Goal: Check status: Check status

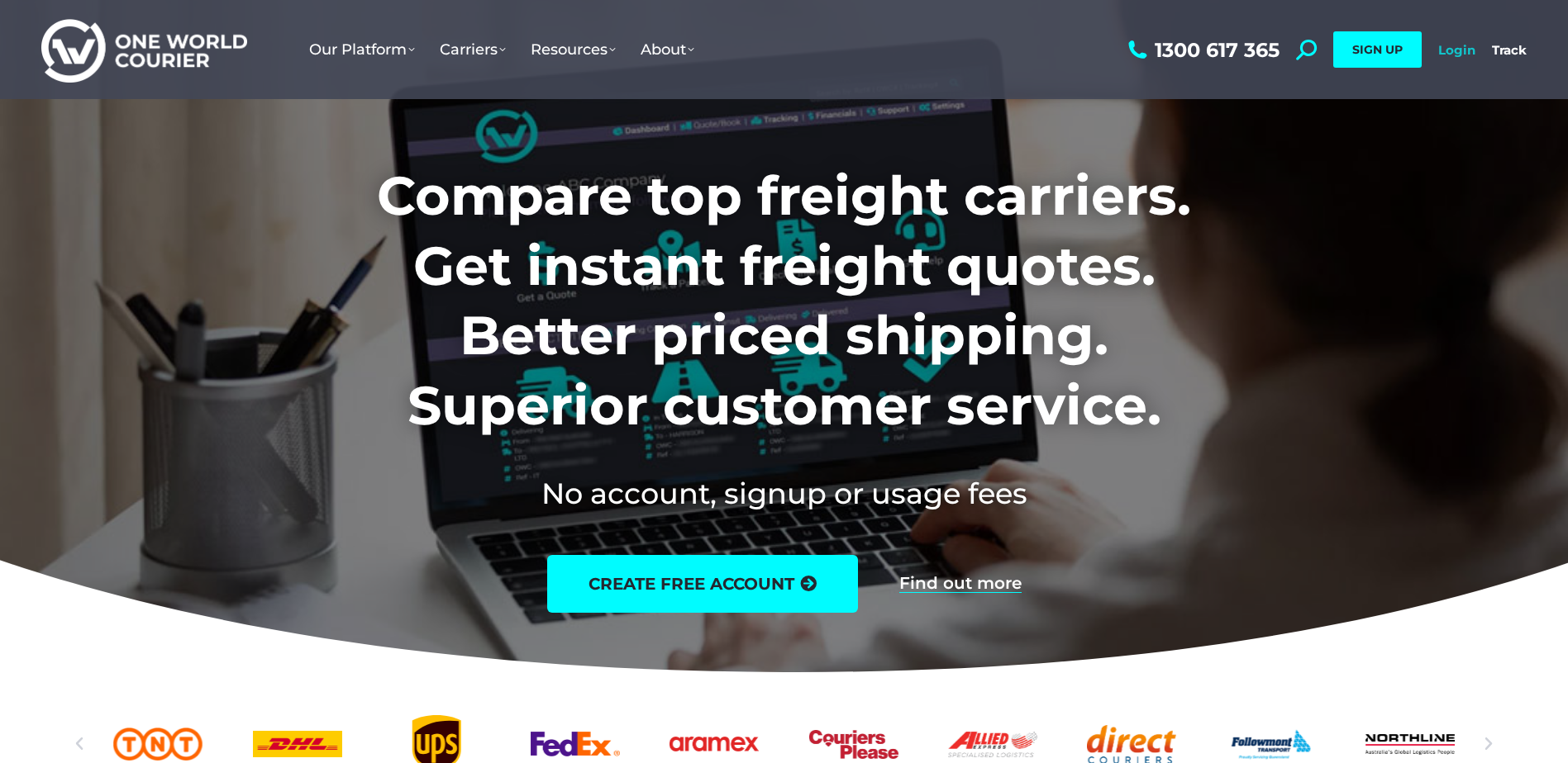
click at [1455, 44] on link "Login" at bounding box center [1457, 50] width 38 height 16
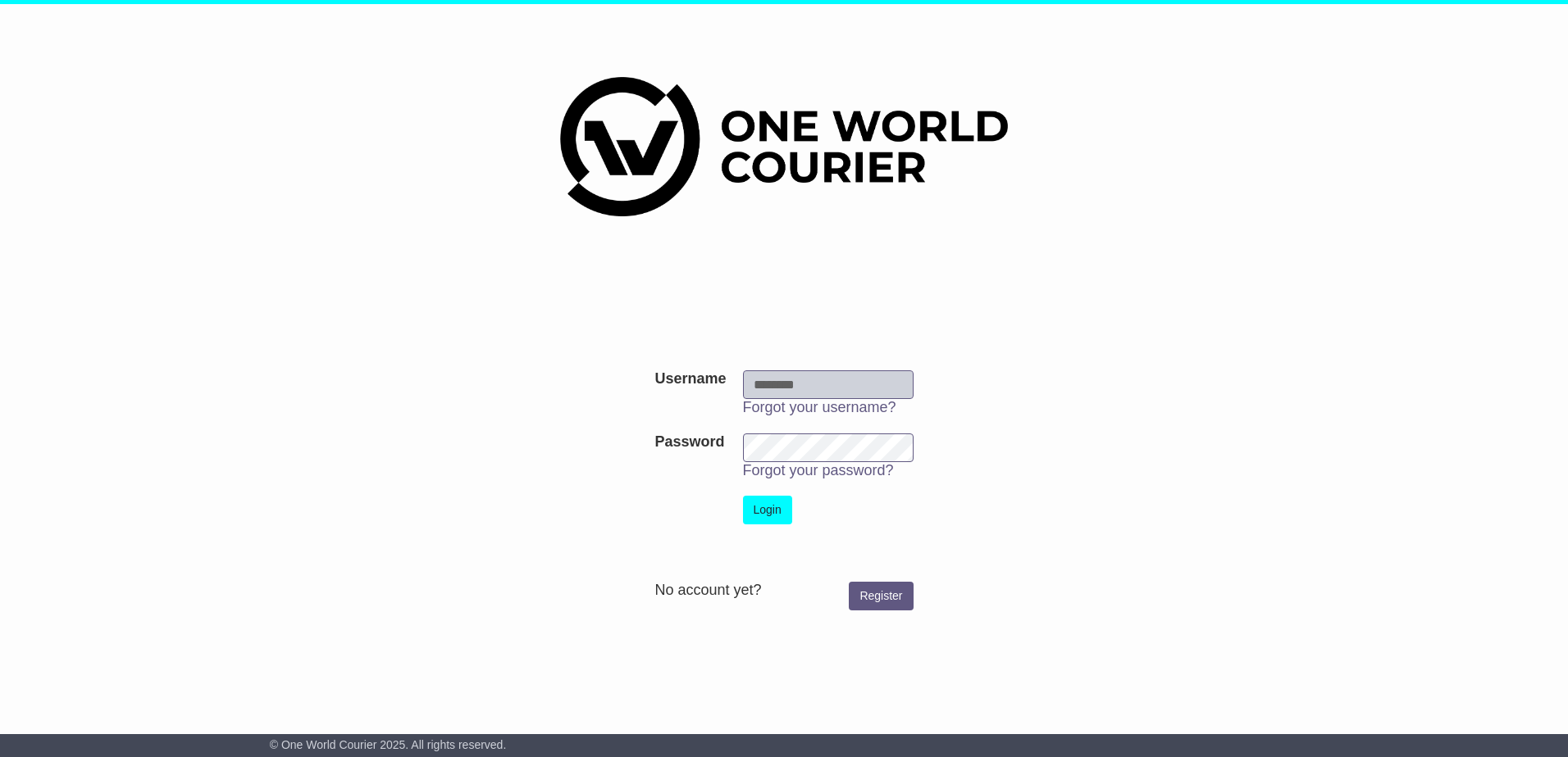
type input "**********"
click at [771, 512] on button "Login" at bounding box center [768, 510] width 49 height 29
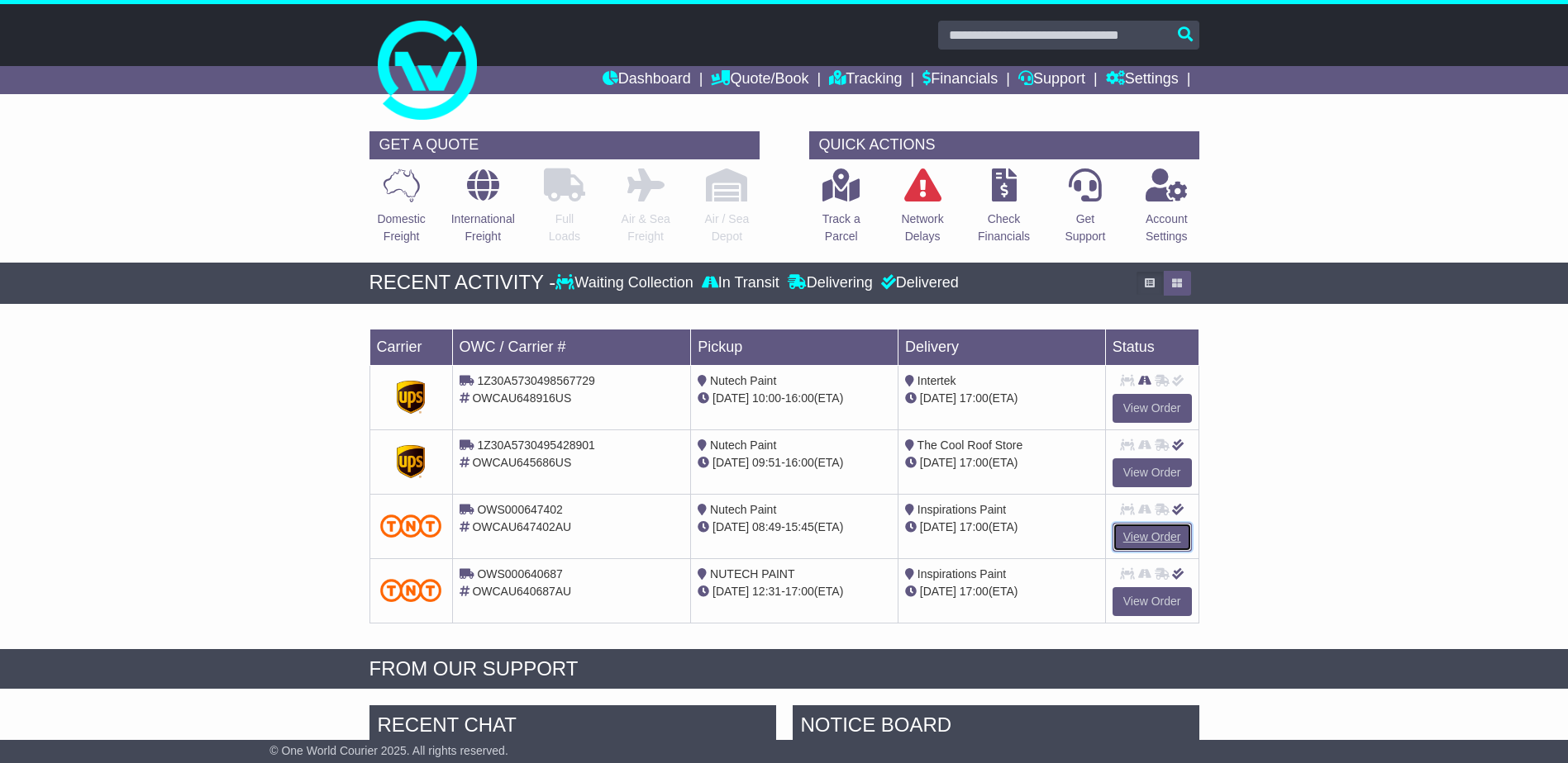
click at [1152, 528] on link "View Order" at bounding box center [1152, 537] width 79 height 29
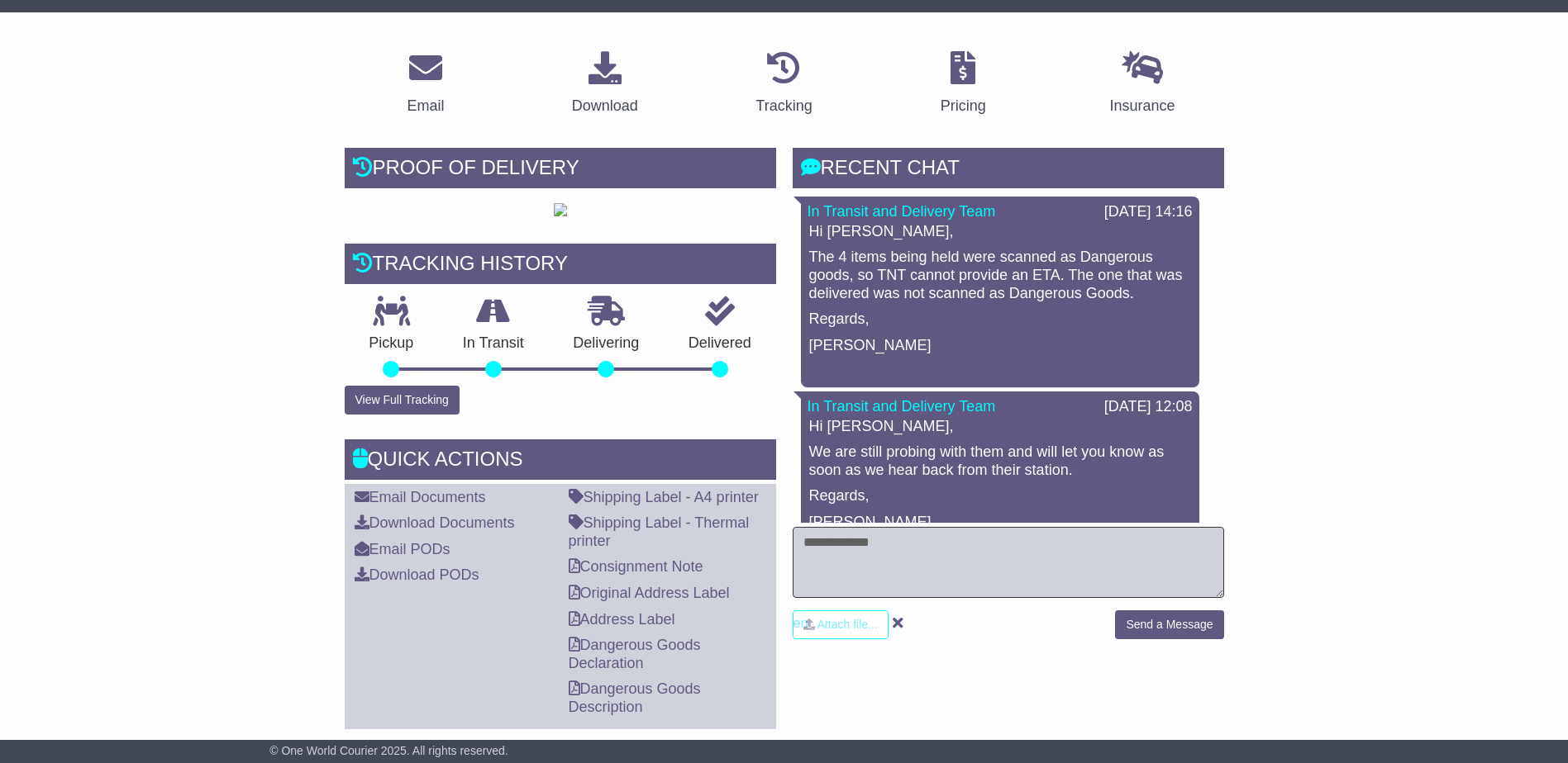
click at [1015, 558] on textarea at bounding box center [1008, 563] width 431 height 71
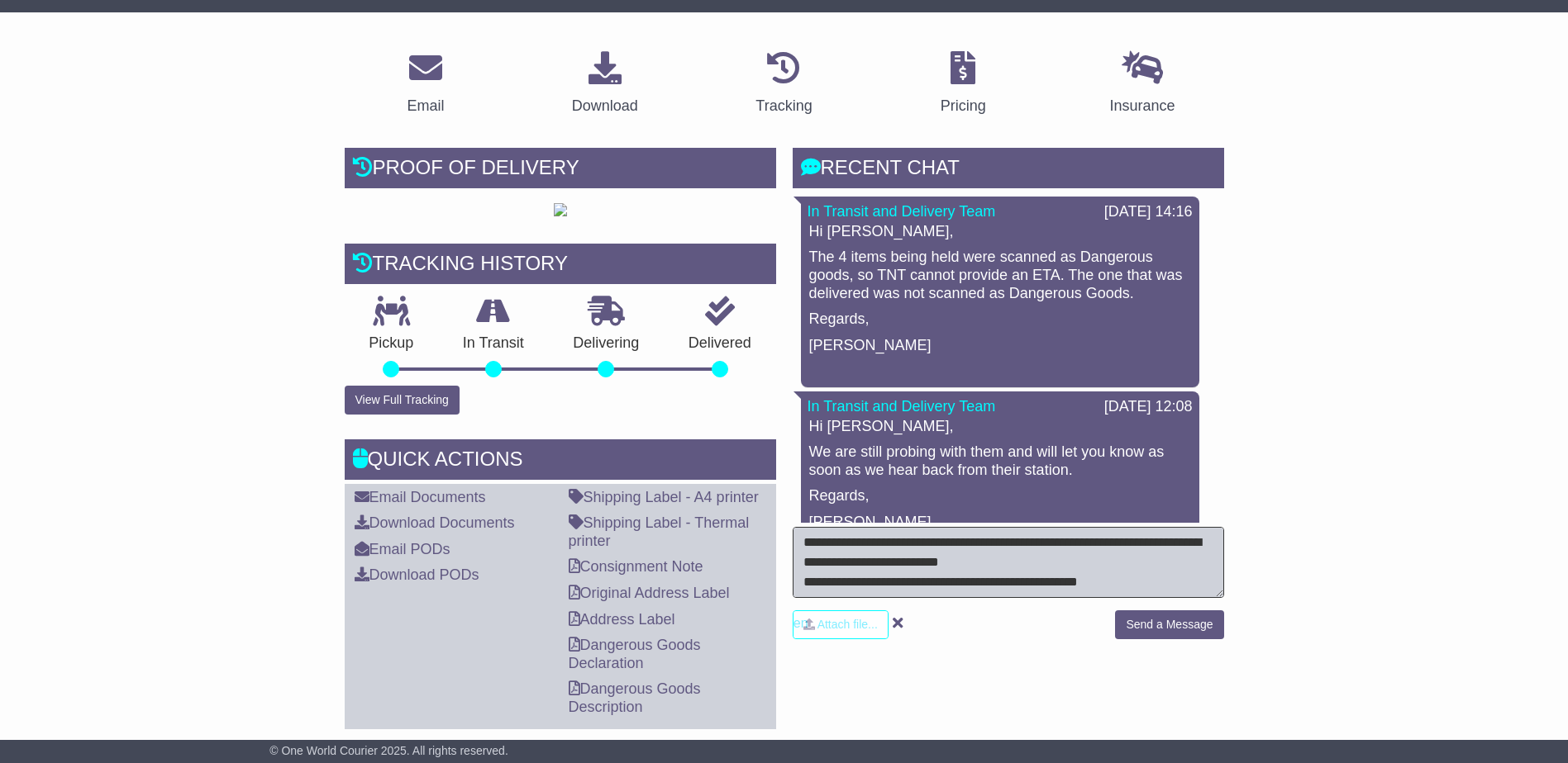
drag, startPoint x: 889, startPoint y: 592, endPoint x: 772, endPoint y: 506, distance: 145.2
type textarea "**********"
click at [1163, 622] on button "Send a Message" at bounding box center [1168, 625] width 108 height 29
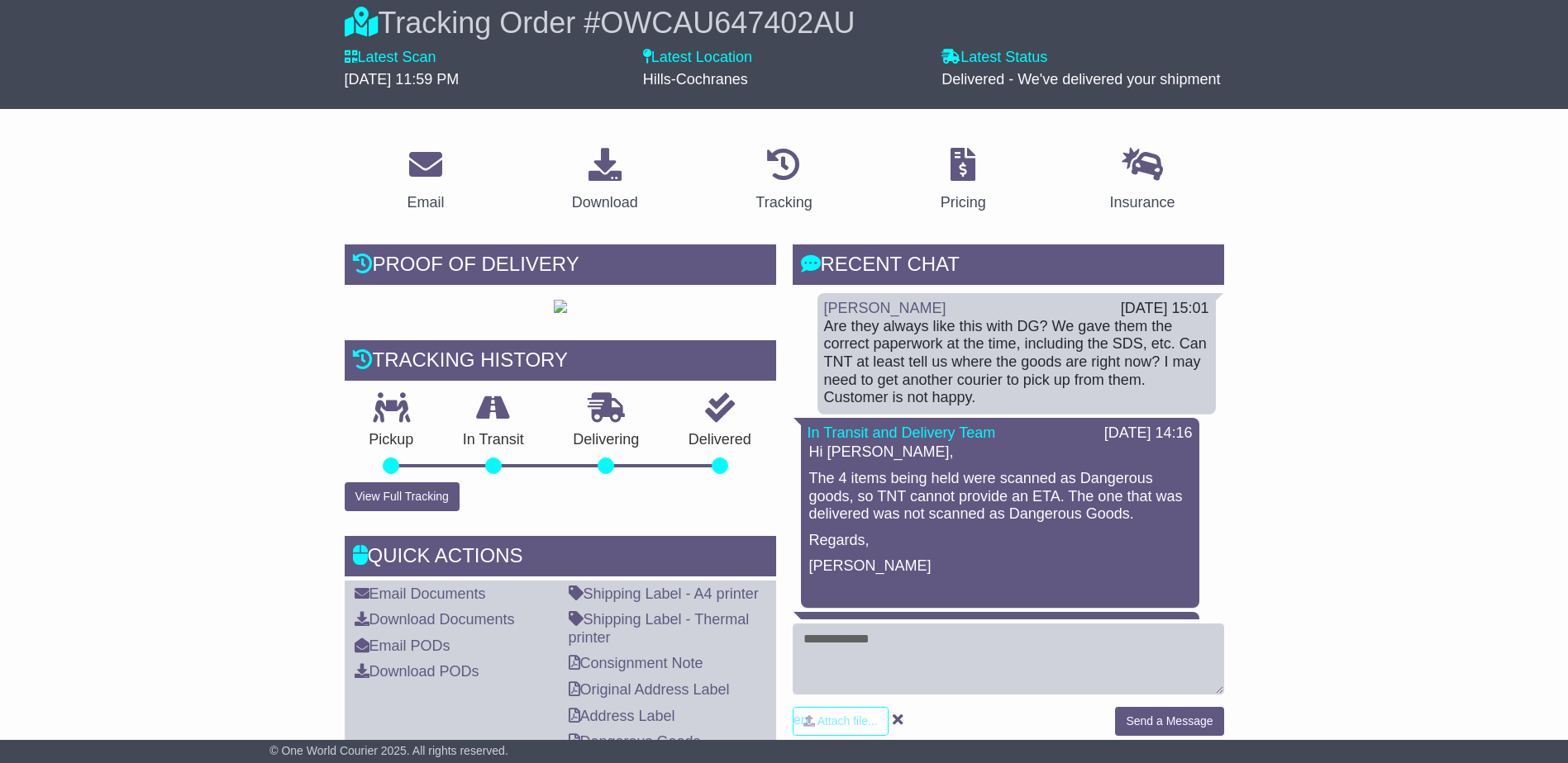
scroll to position [0, 0]
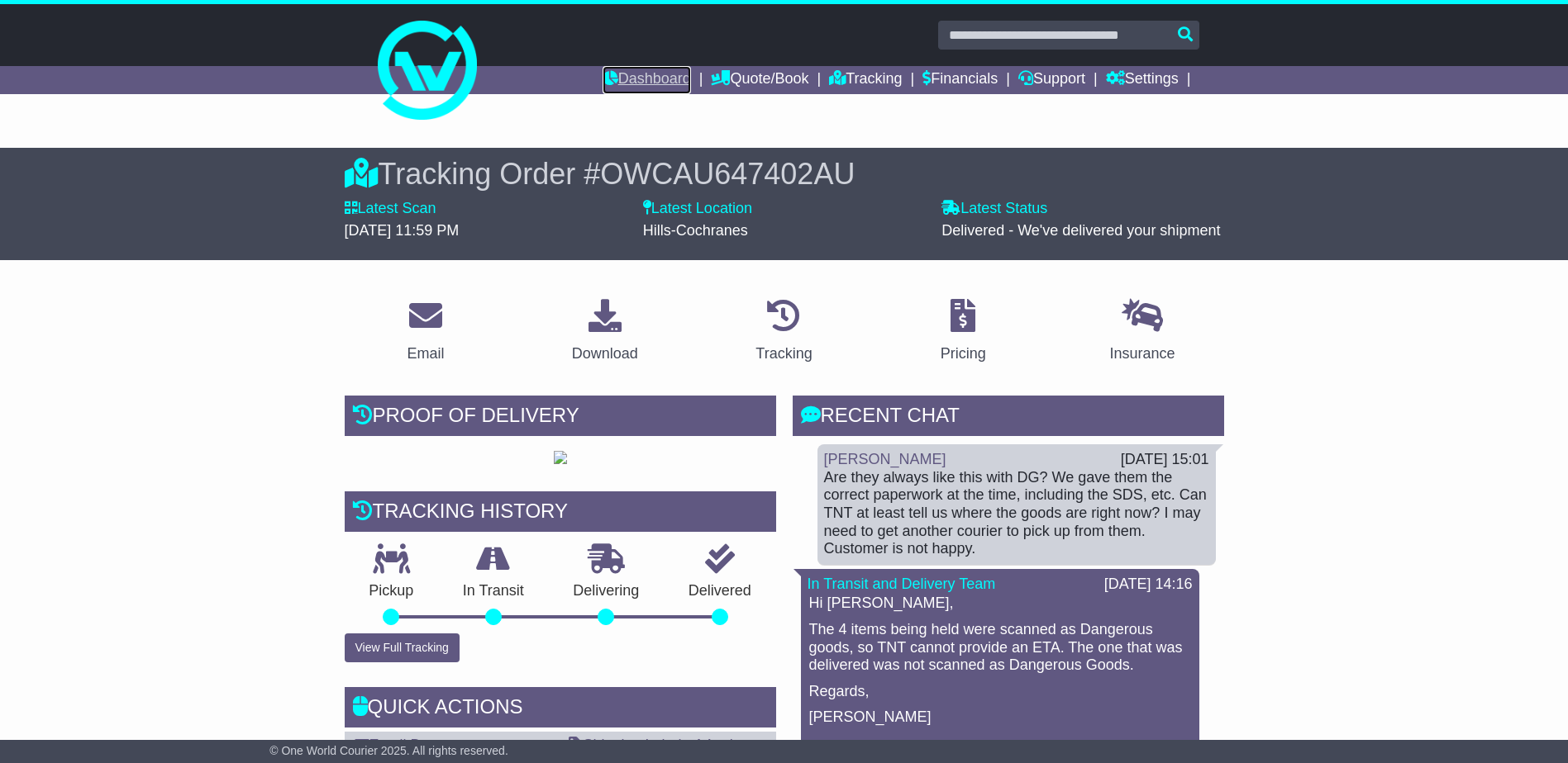
click at [665, 77] on link "Dashboard" at bounding box center [647, 80] width 88 height 28
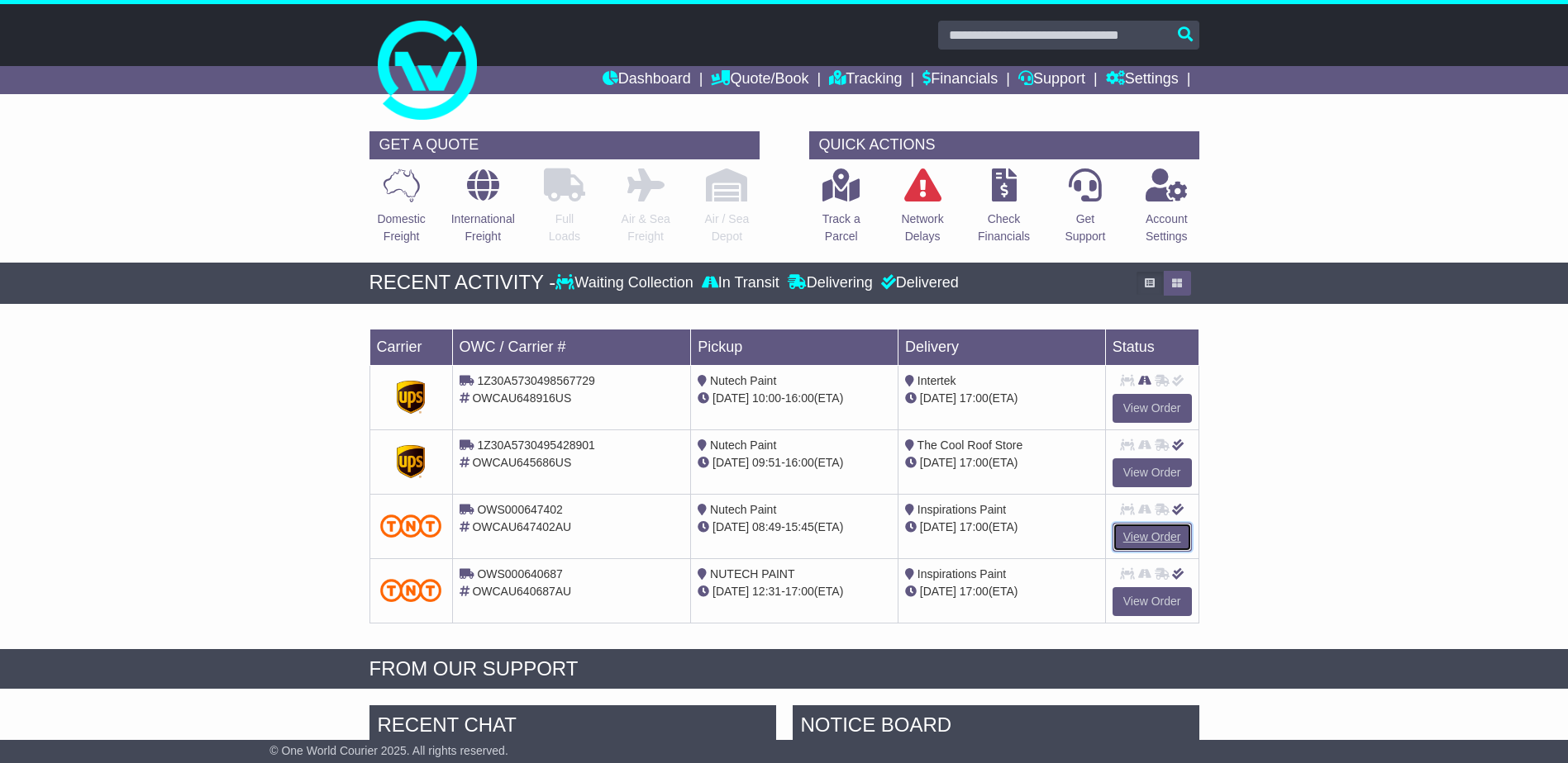
click at [1144, 533] on link "View Order" at bounding box center [1152, 537] width 79 height 29
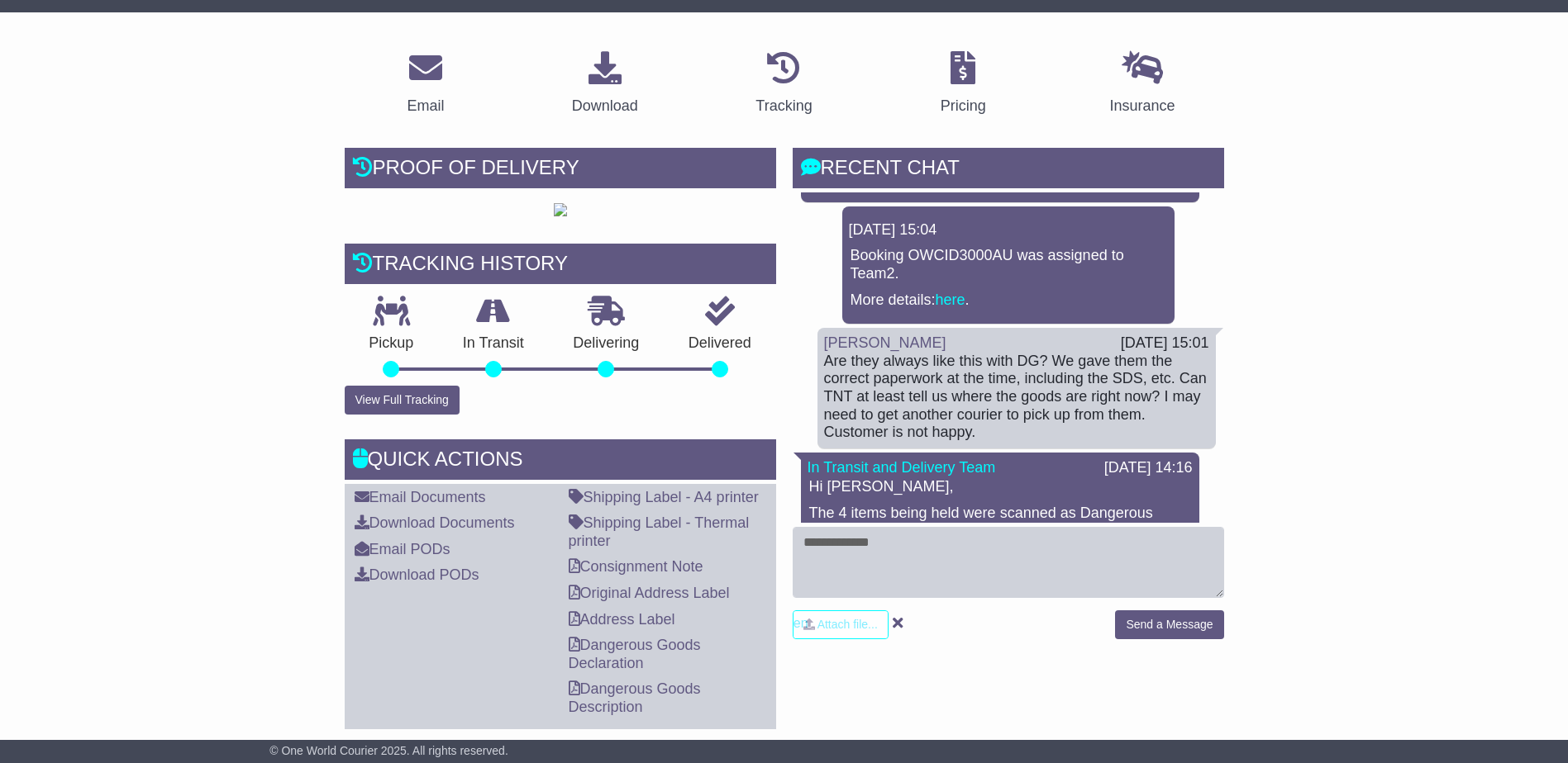
scroll to position [248, 0]
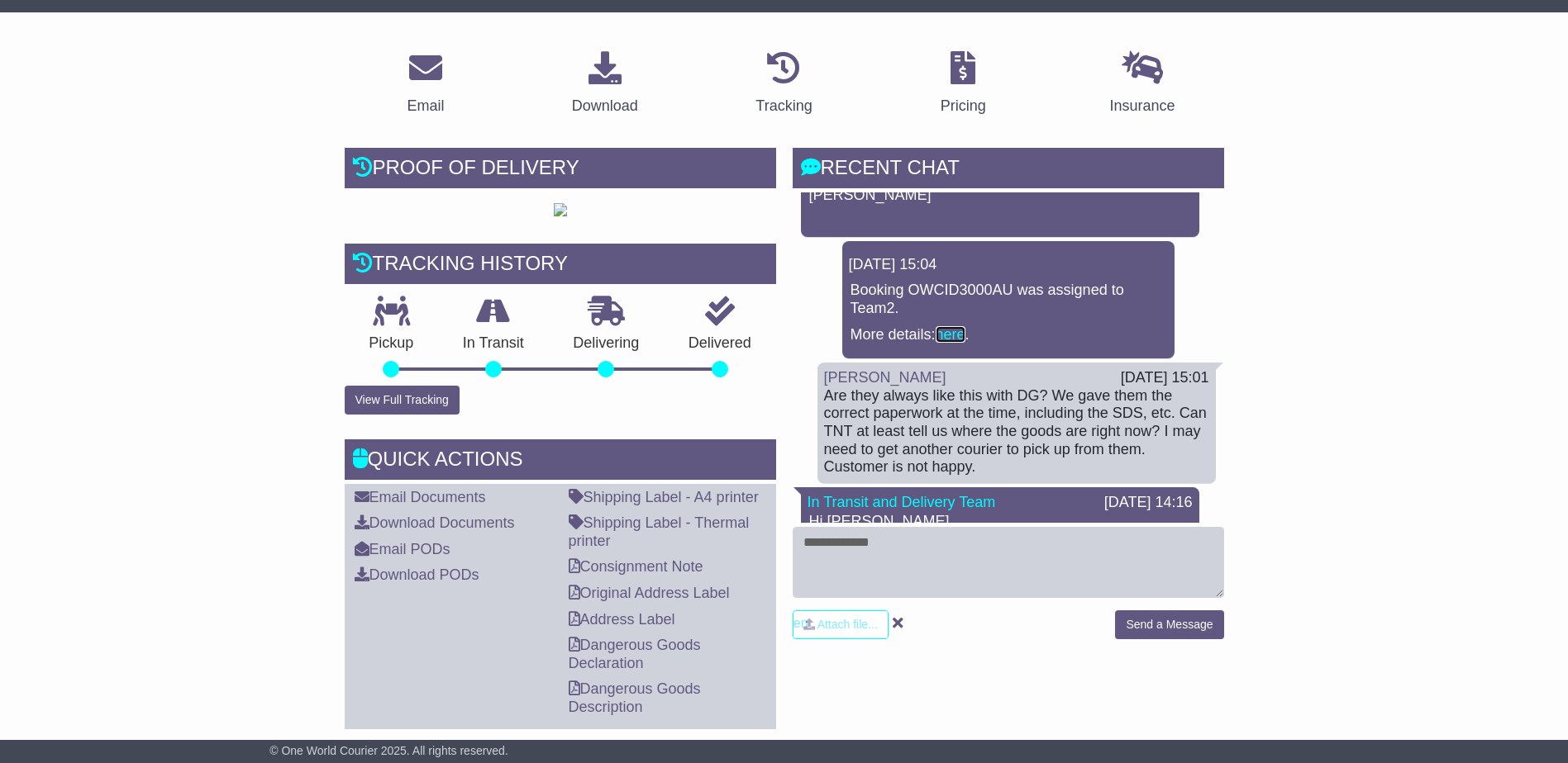
click at [957, 343] on link "here" at bounding box center [950, 335] width 30 height 17
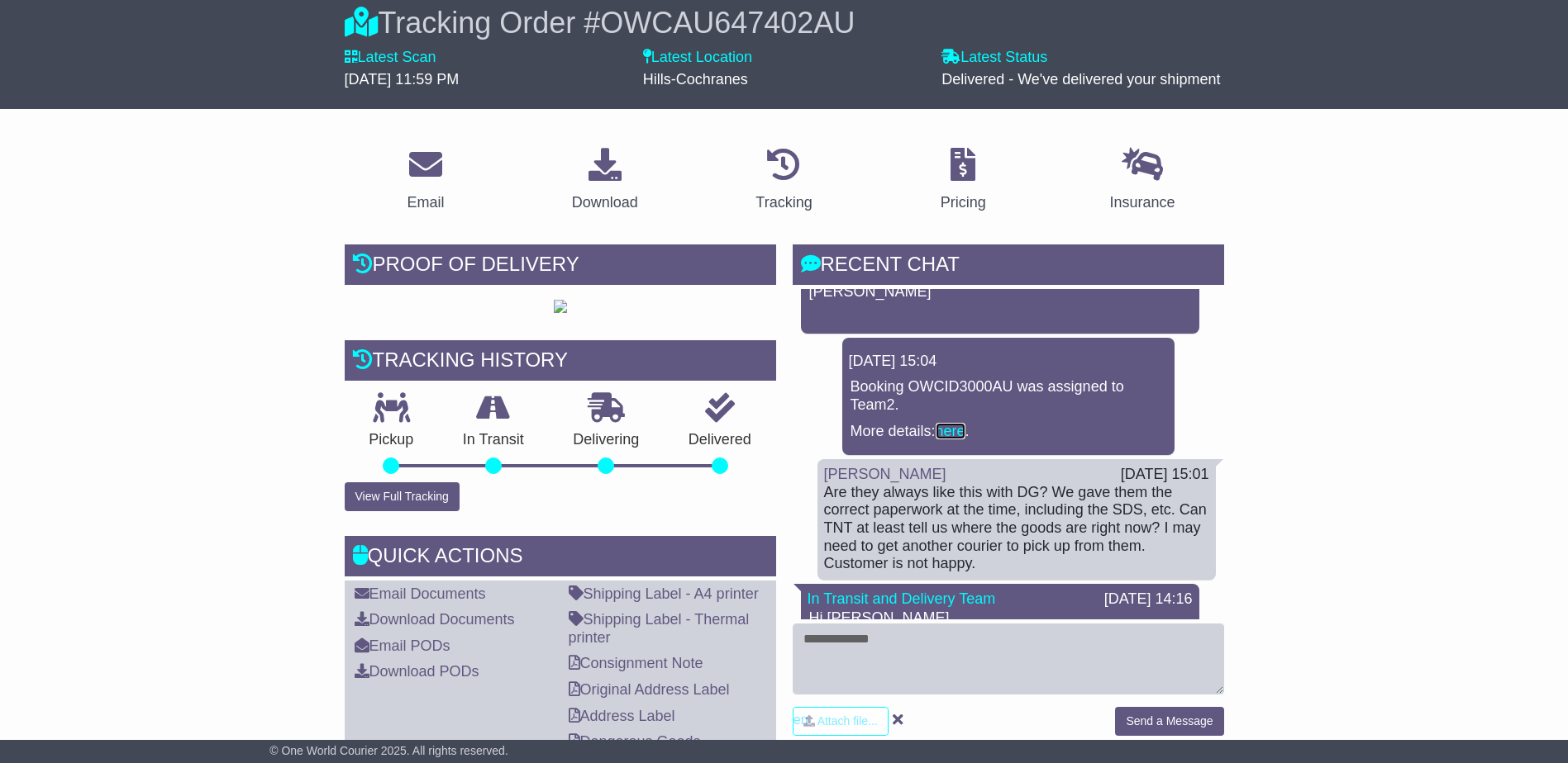
scroll to position [0, 0]
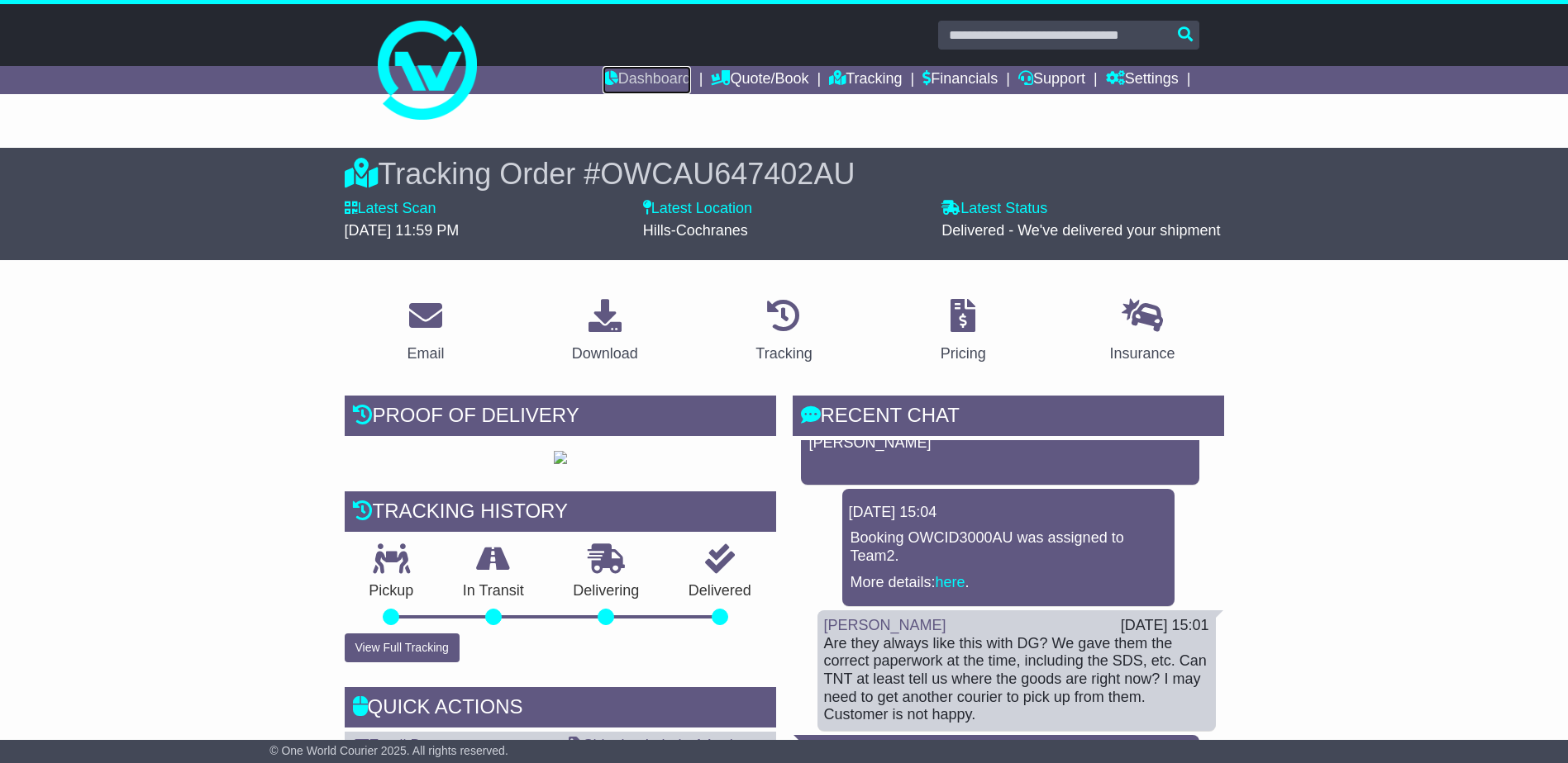
drag, startPoint x: 661, startPoint y: 69, endPoint x: 681, endPoint y: 70, distance: 20.0
click at [661, 69] on link "Dashboard" at bounding box center [647, 80] width 88 height 28
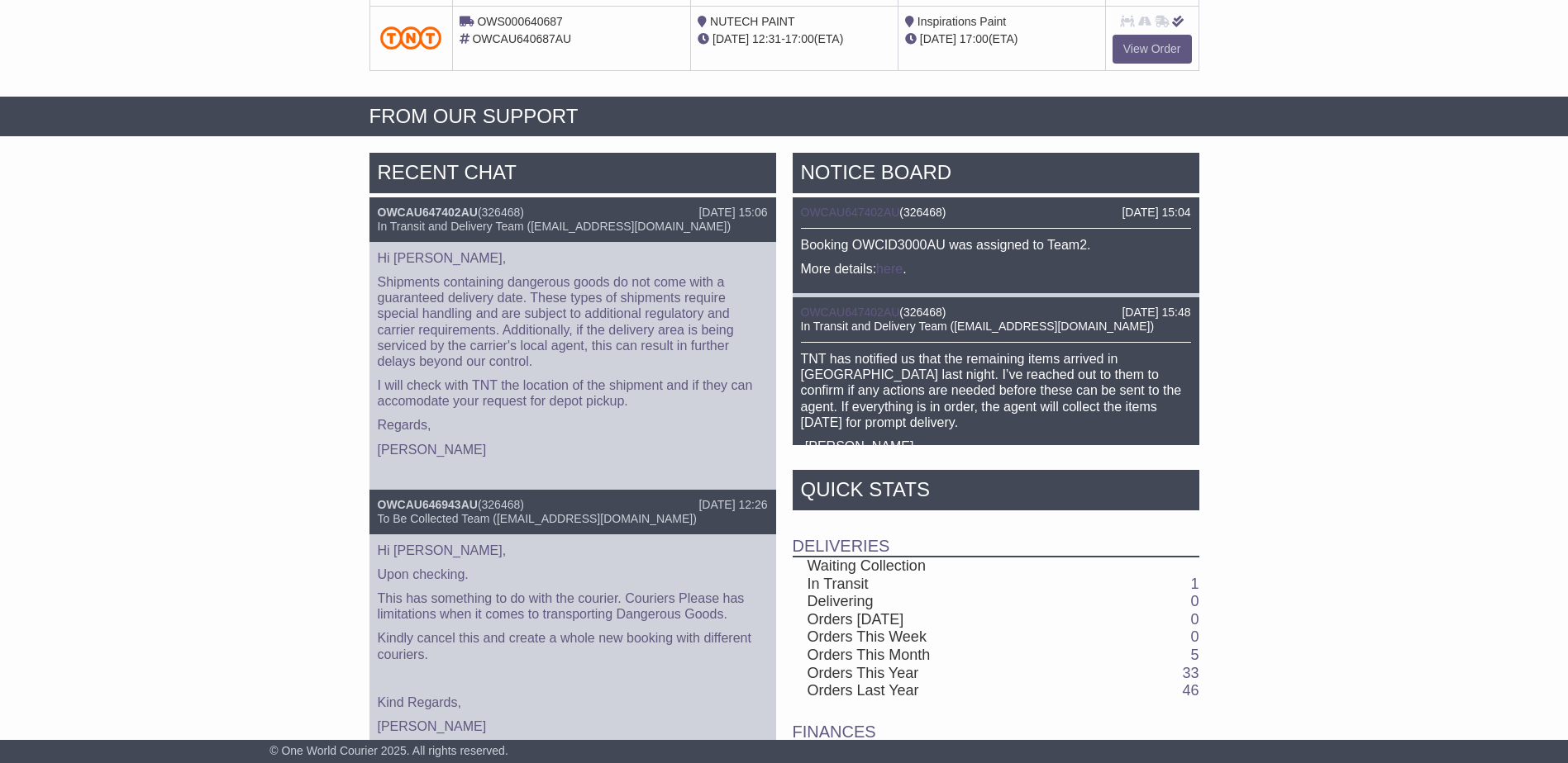
scroll to position [680, 0]
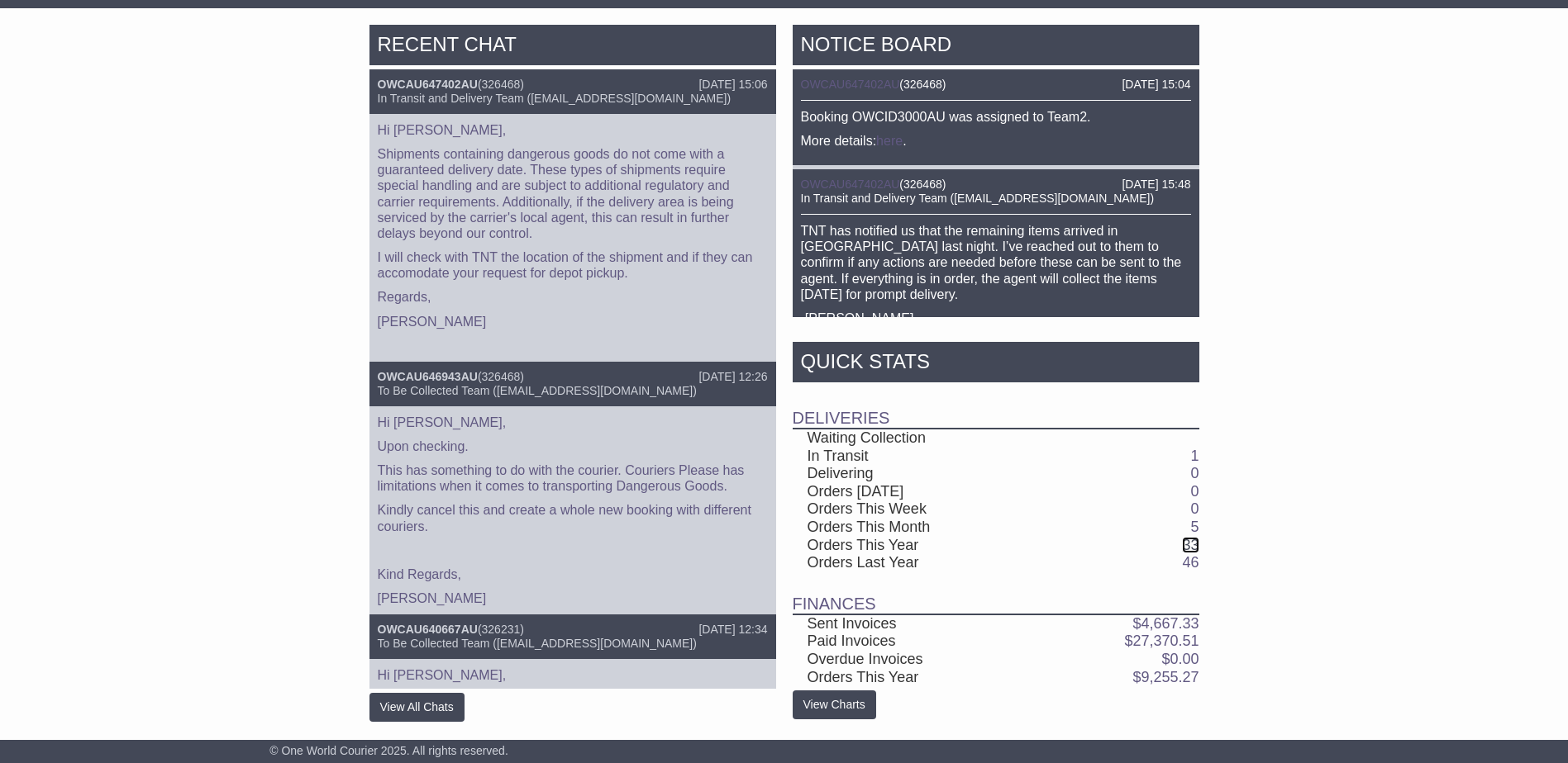
click at [1193, 545] on link "33" at bounding box center [1190, 545] width 17 height 17
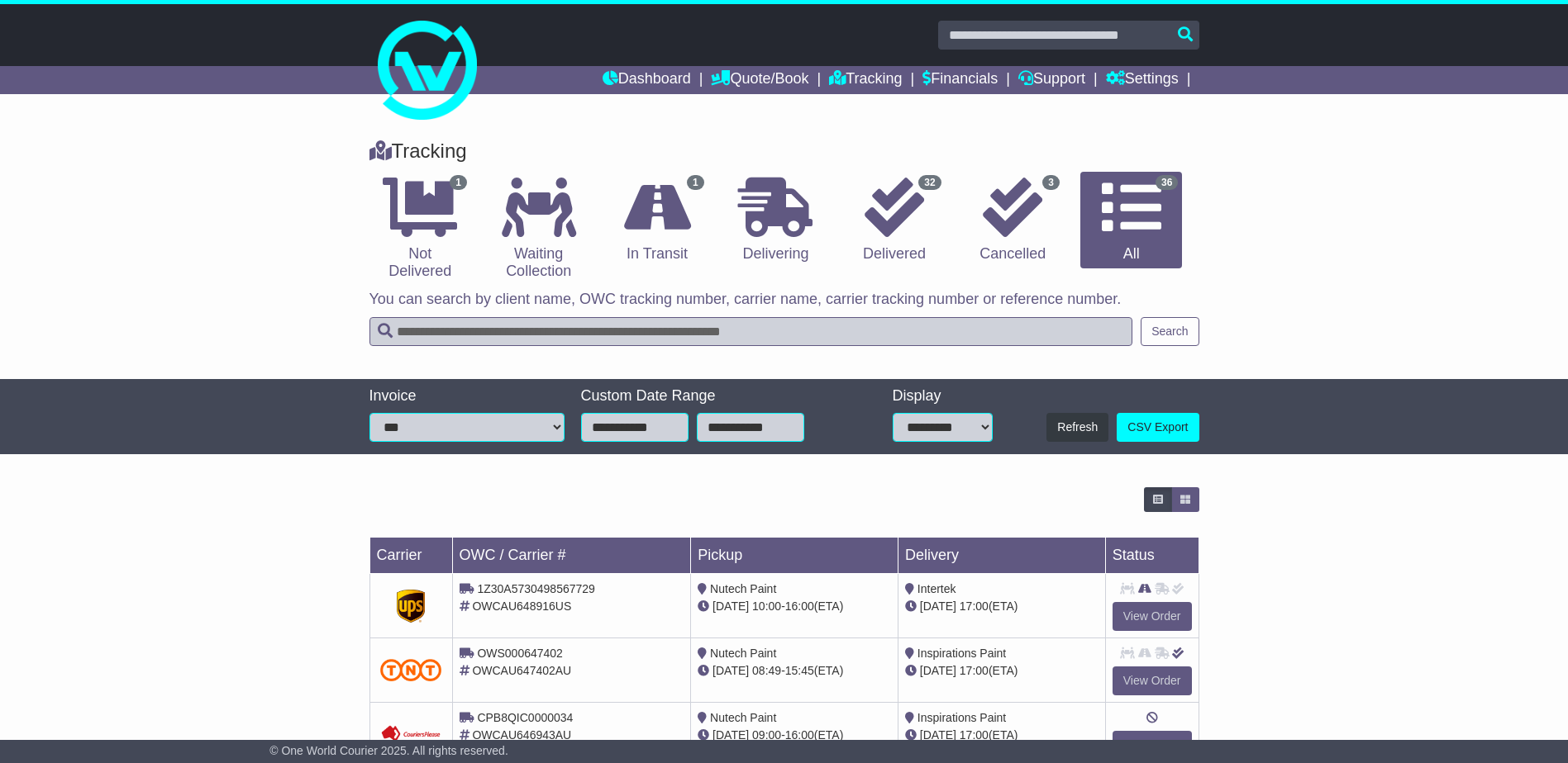
click at [961, 428] on select "**********" at bounding box center [943, 428] width 100 height 29
select select "**"
click at [893, 413] on select "**********" at bounding box center [943, 428] width 100 height 29
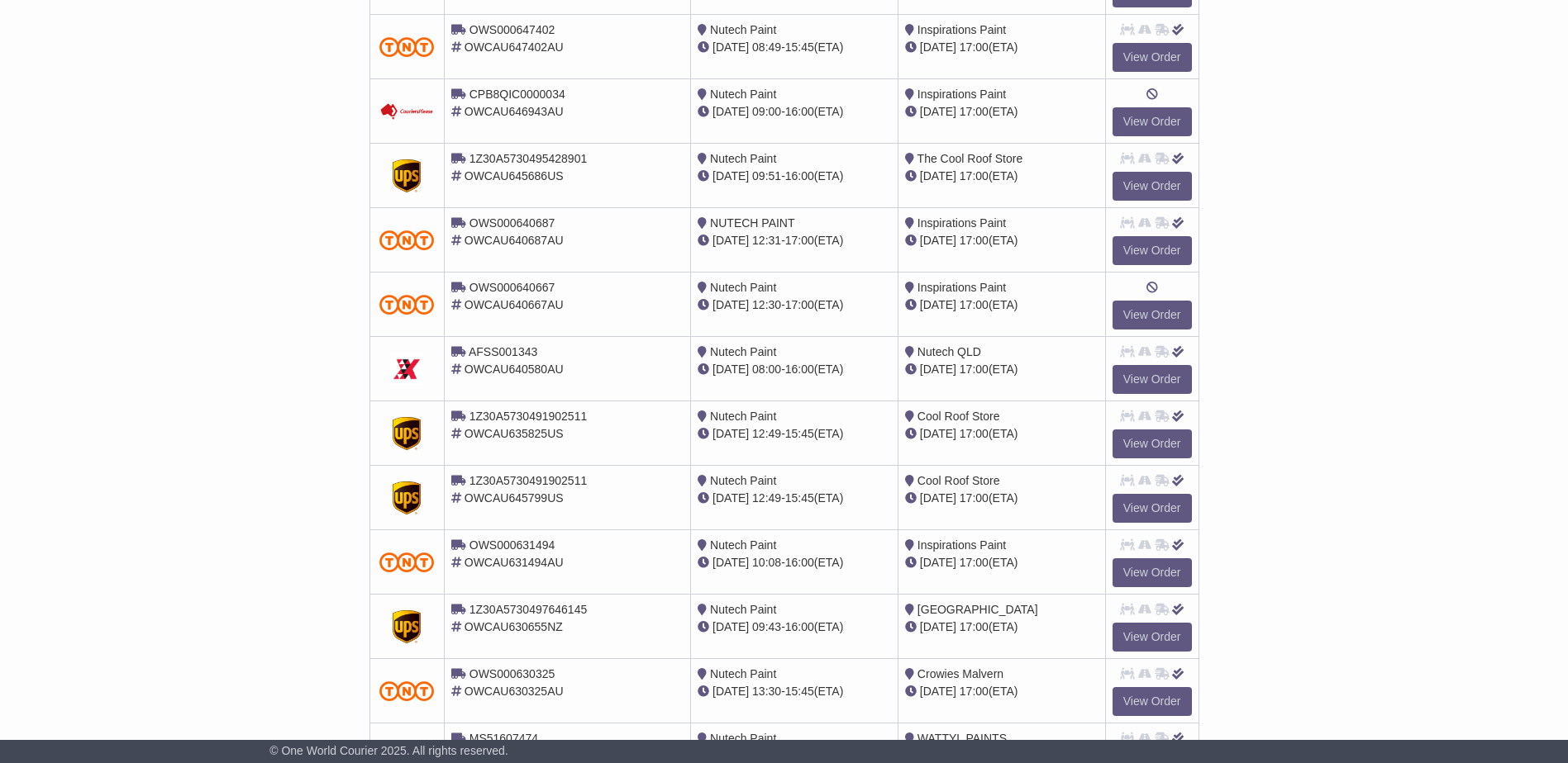
scroll to position [661, 0]
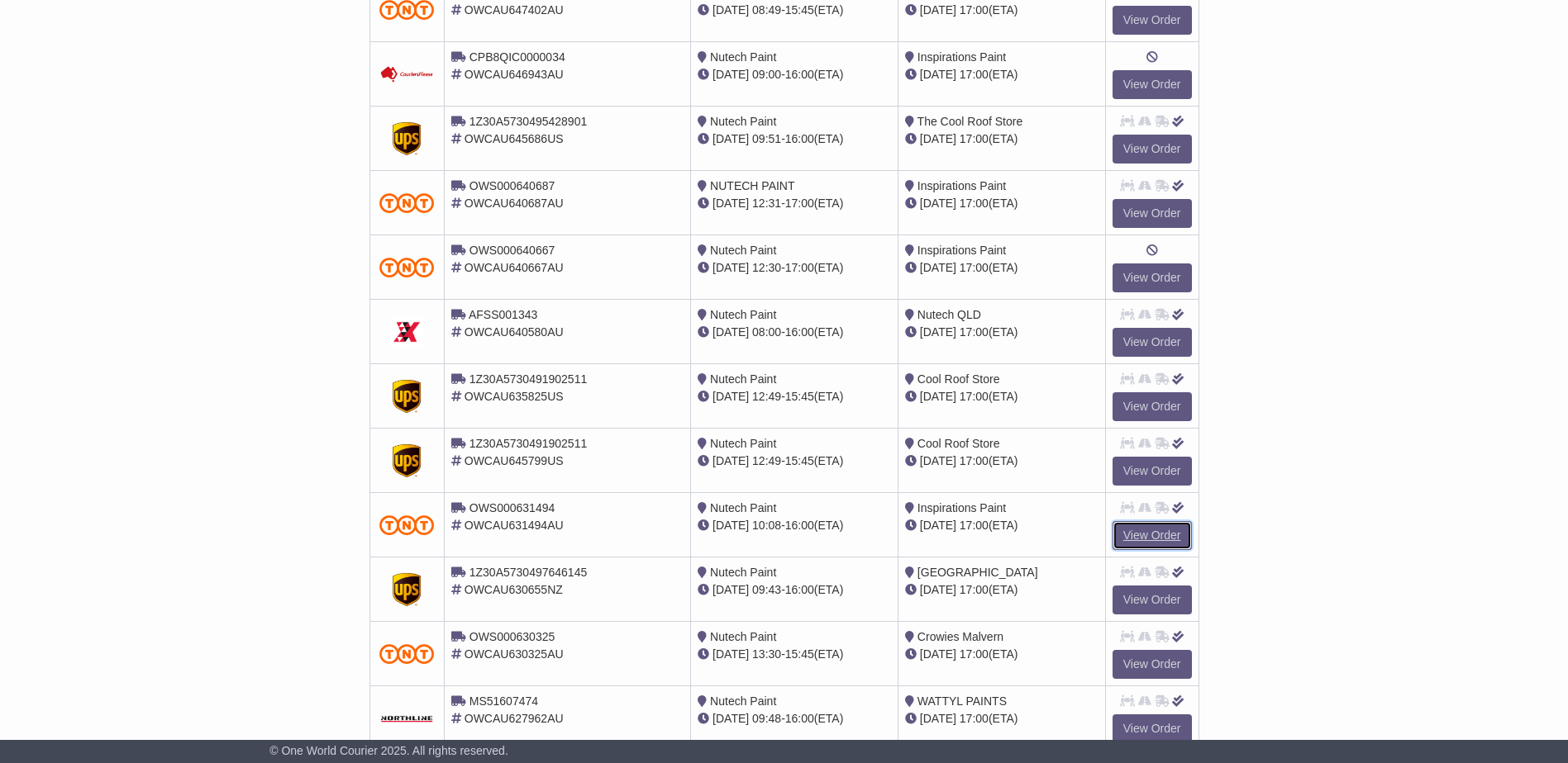
click at [1152, 531] on link "View Order" at bounding box center [1152, 536] width 79 height 29
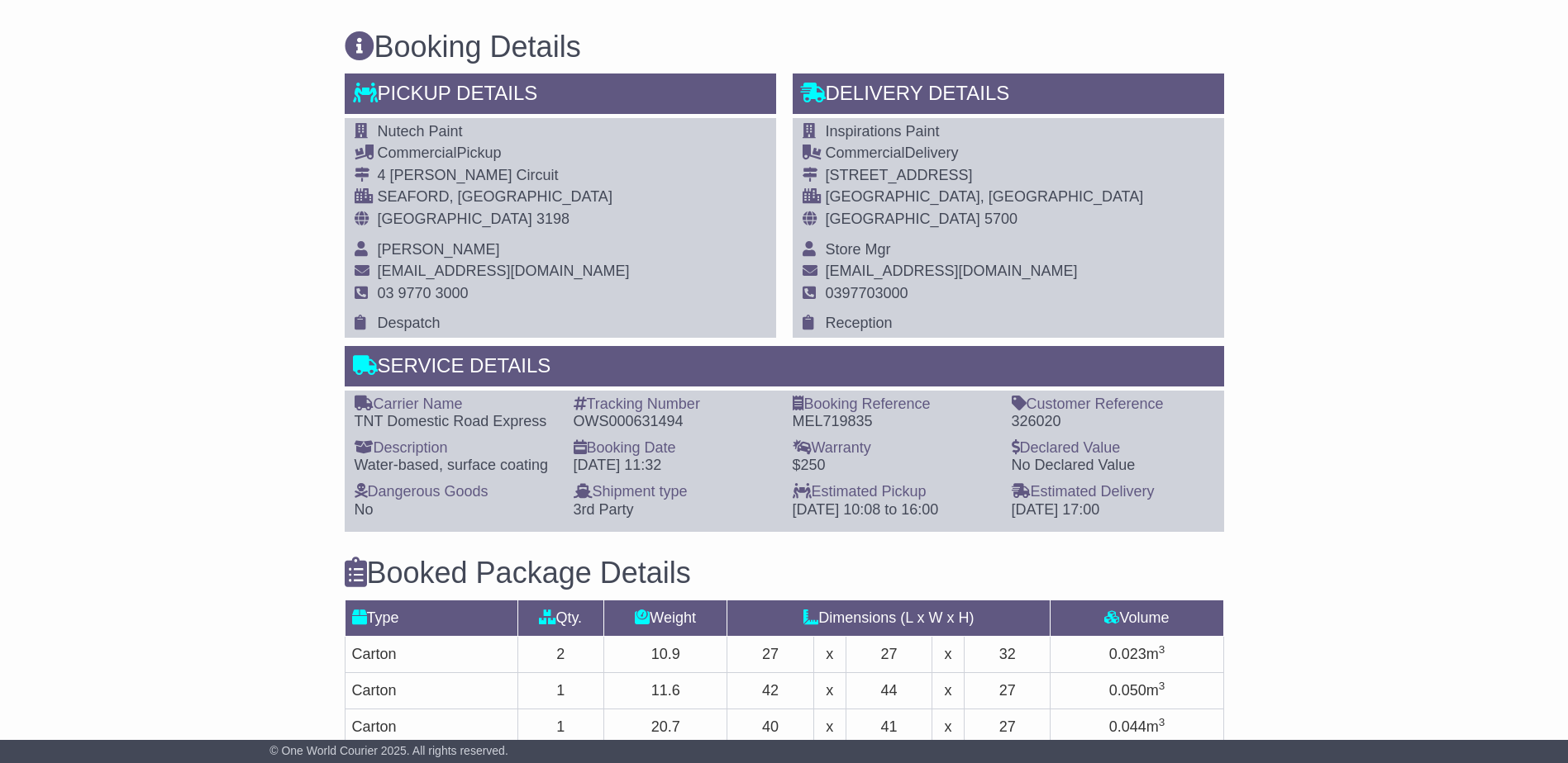
scroll to position [991, 0]
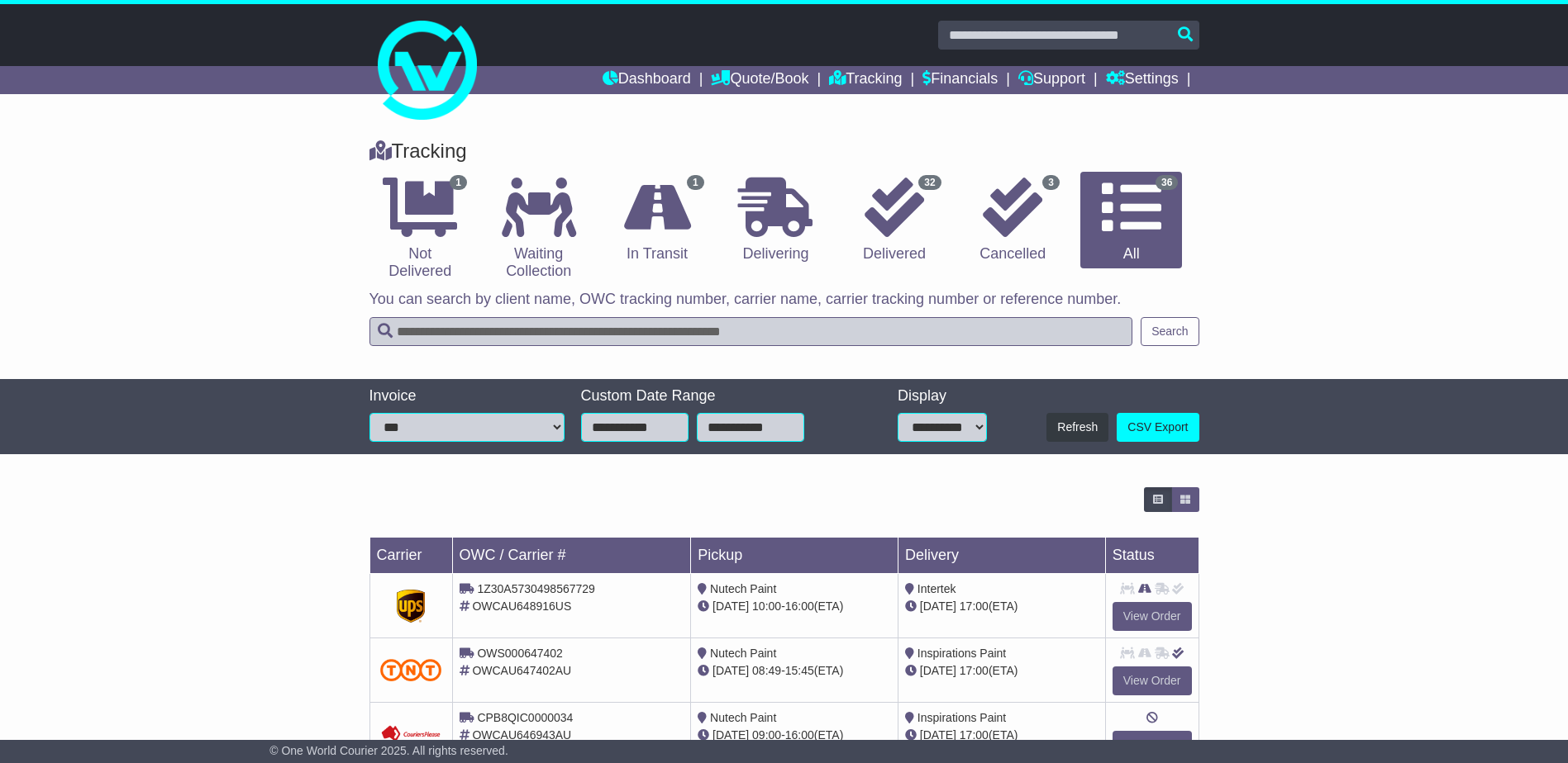
select select "**"
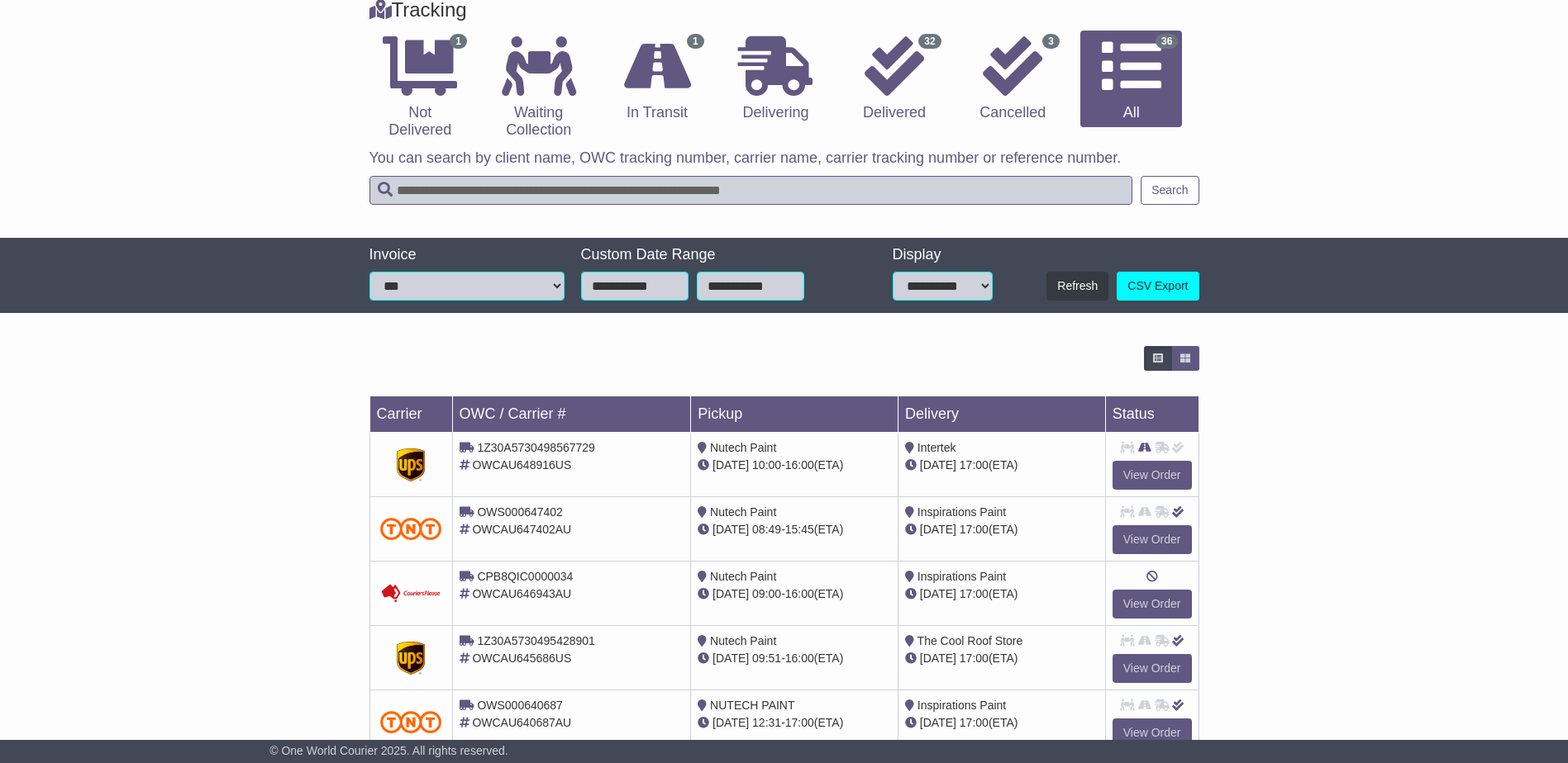
scroll to position [128, 0]
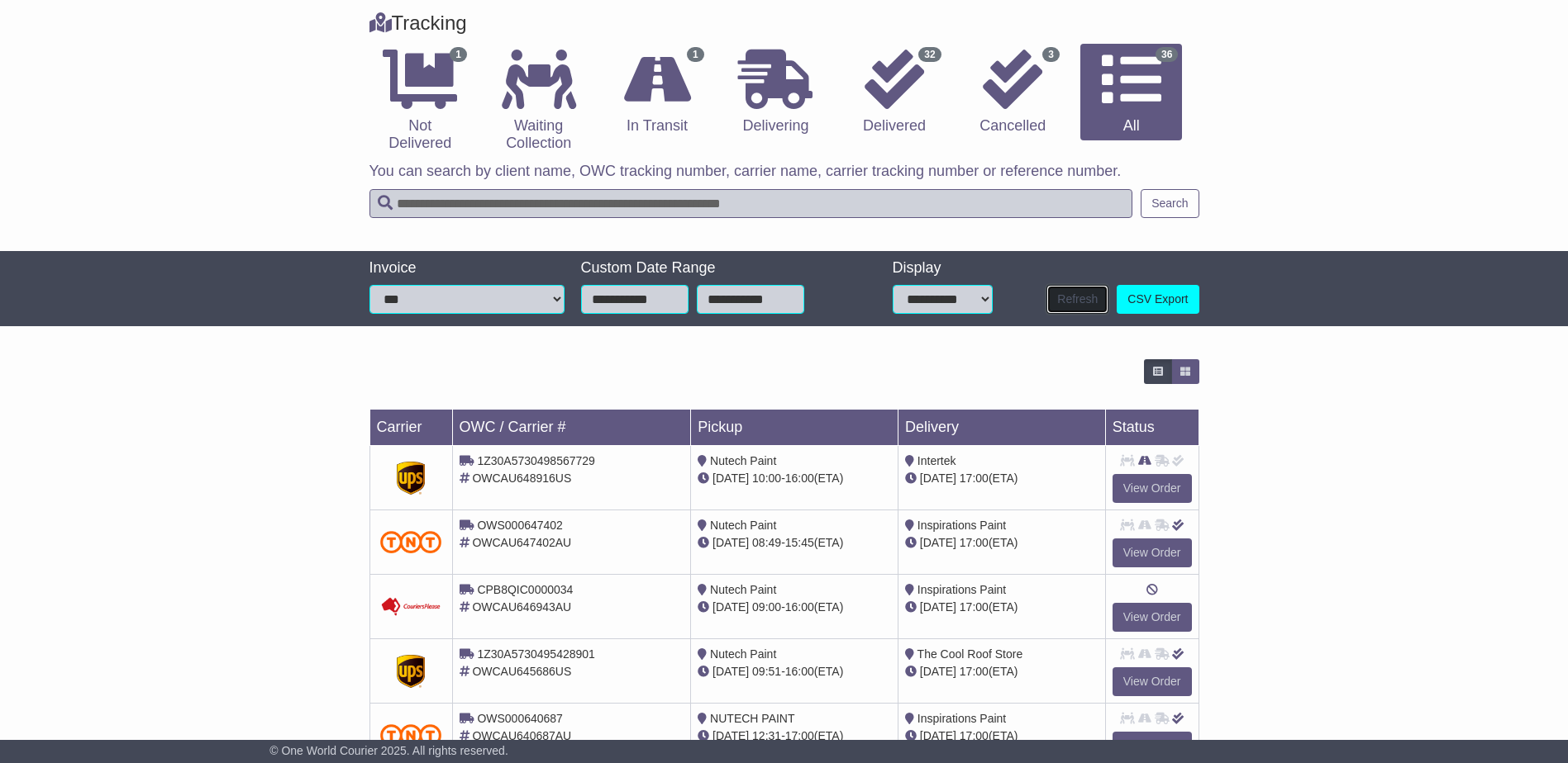
click at [1067, 304] on button "Refresh" at bounding box center [1077, 299] width 62 height 29
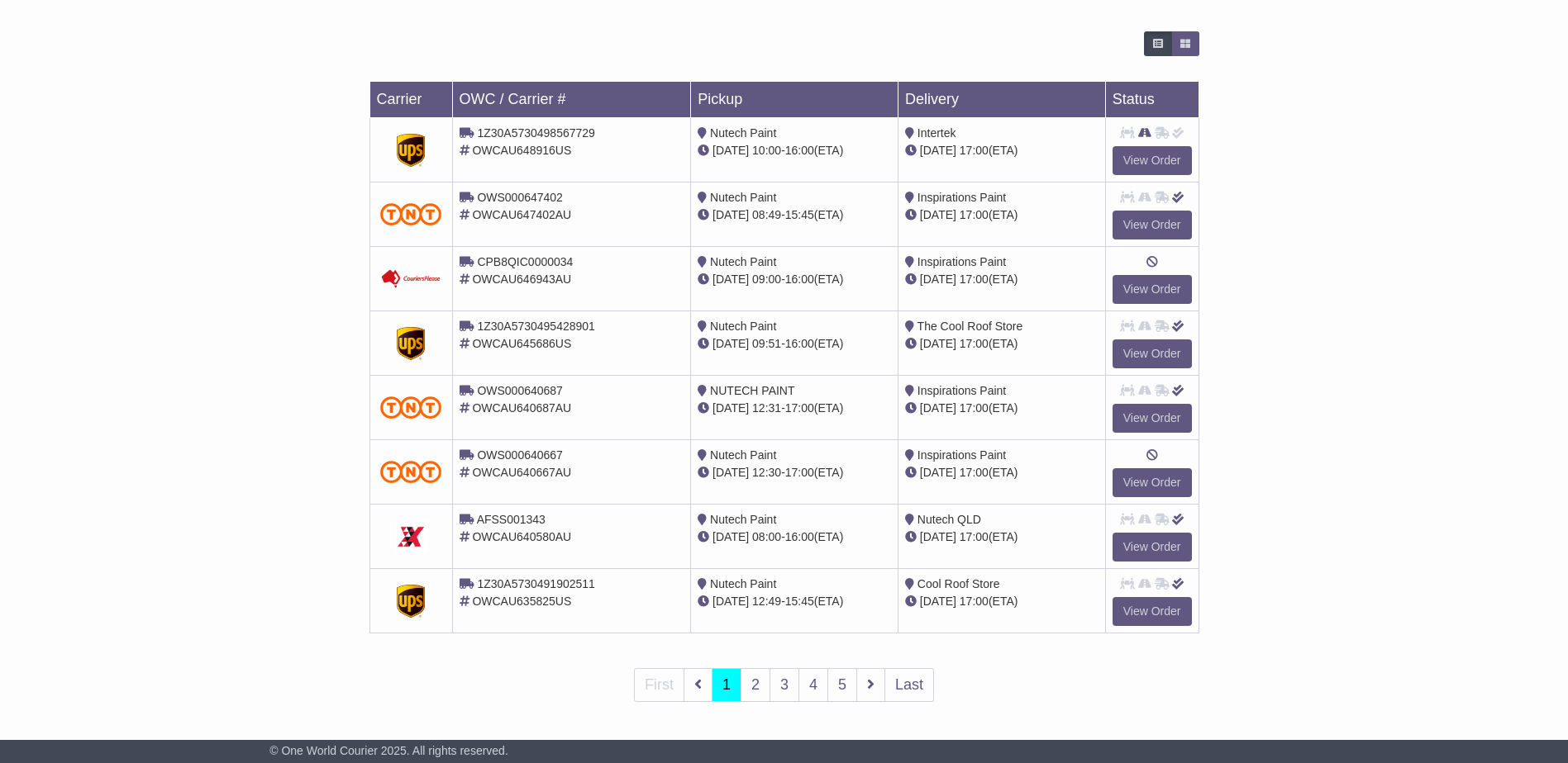
scroll to position [459, 0]
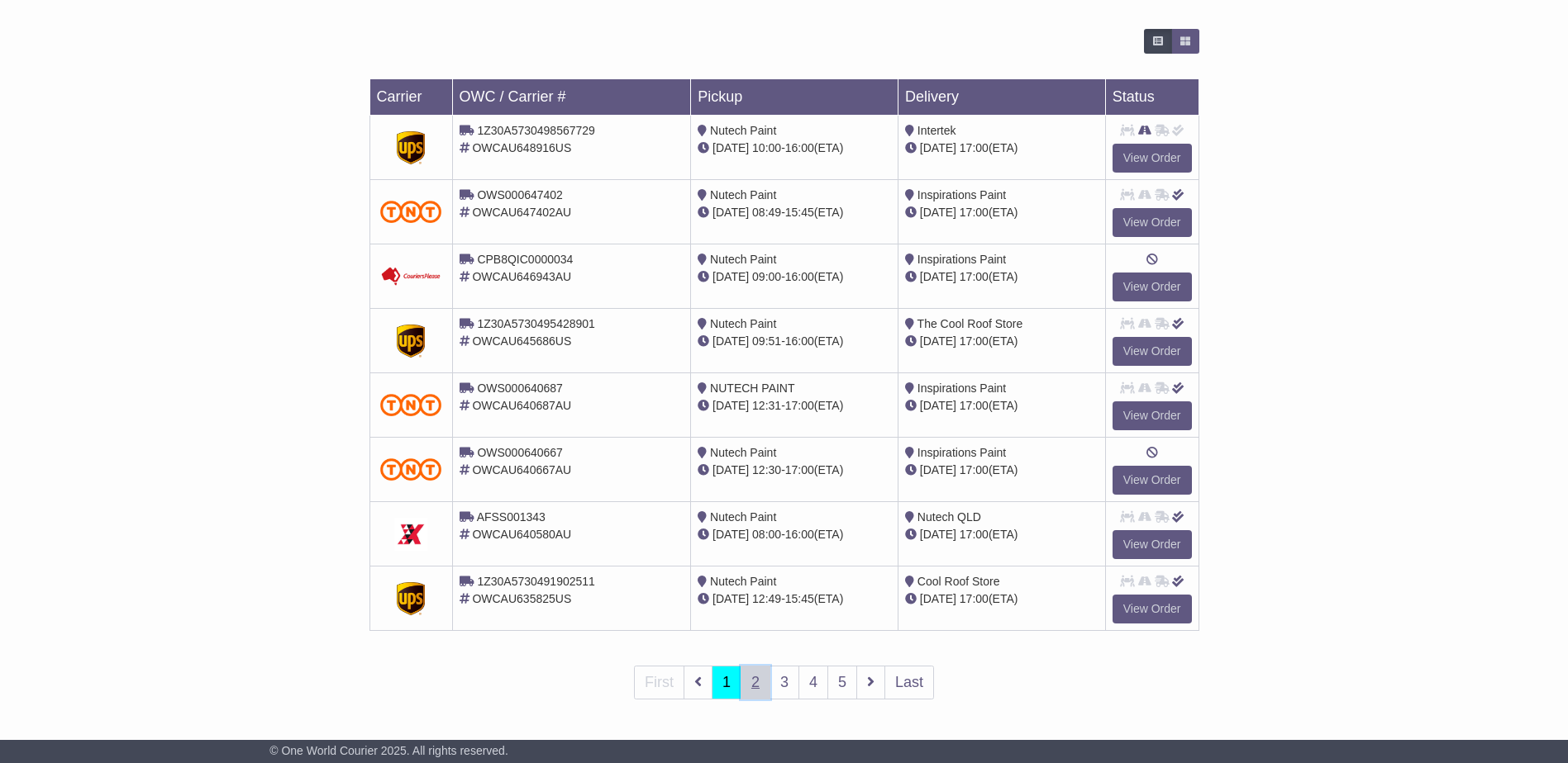
click at [762, 681] on link "2" at bounding box center [756, 683] width 30 height 34
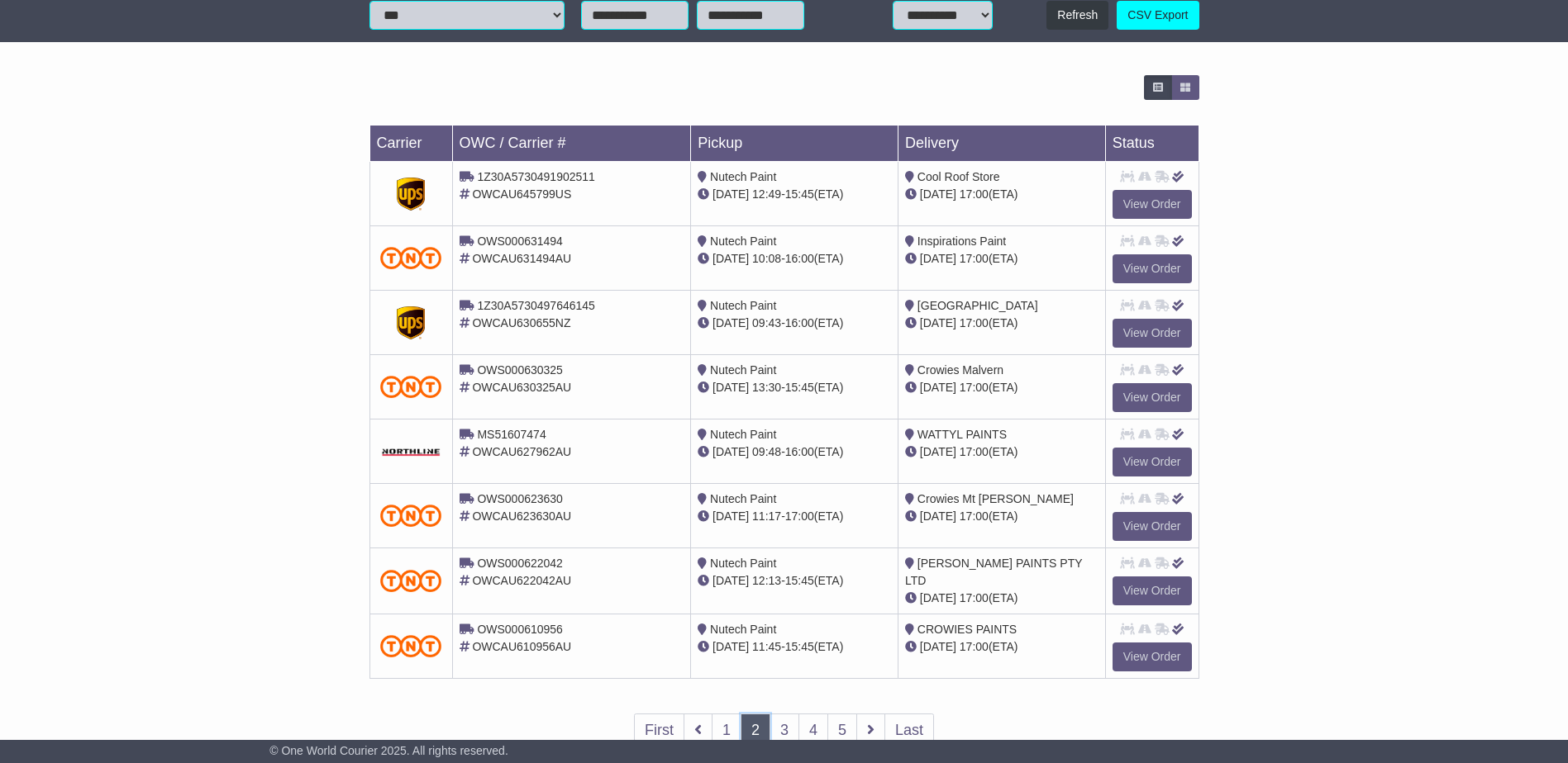
scroll to position [413, 0]
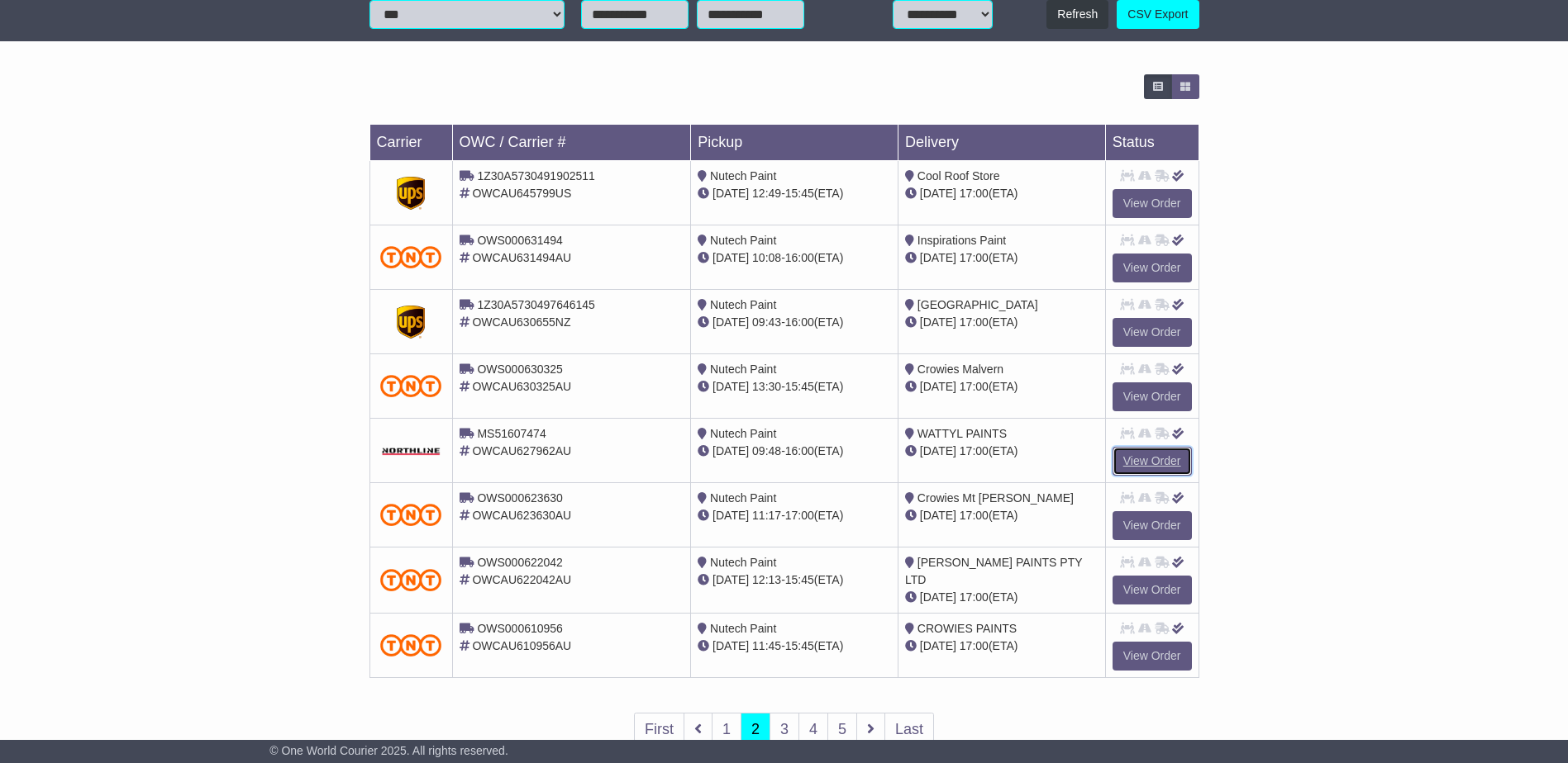
click at [1149, 463] on link "View Order" at bounding box center [1152, 461] width 79 height 29
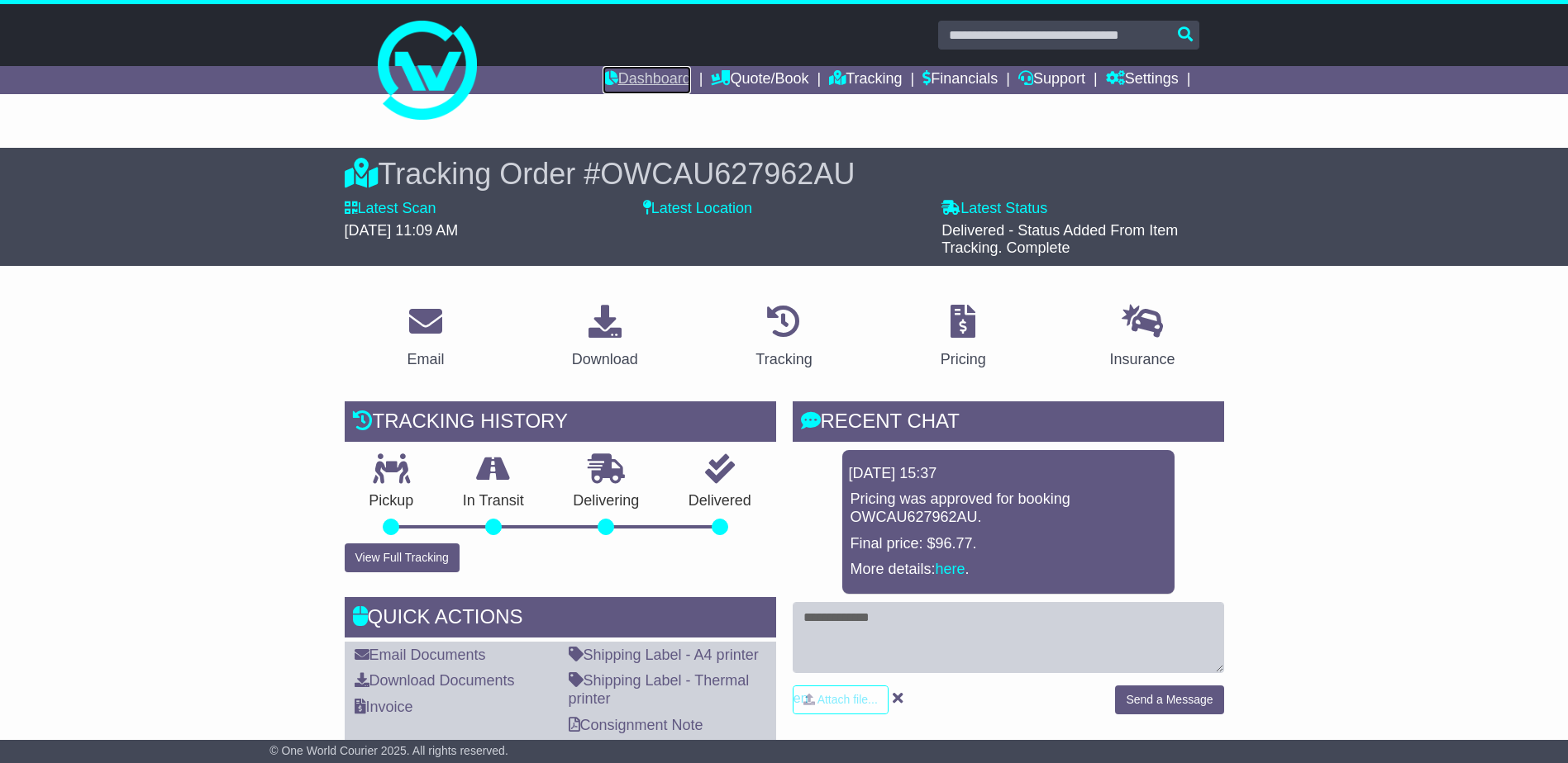
click at [667, 85] on link "Dashboard" at bounding box center [647, 80] width 88 height 28
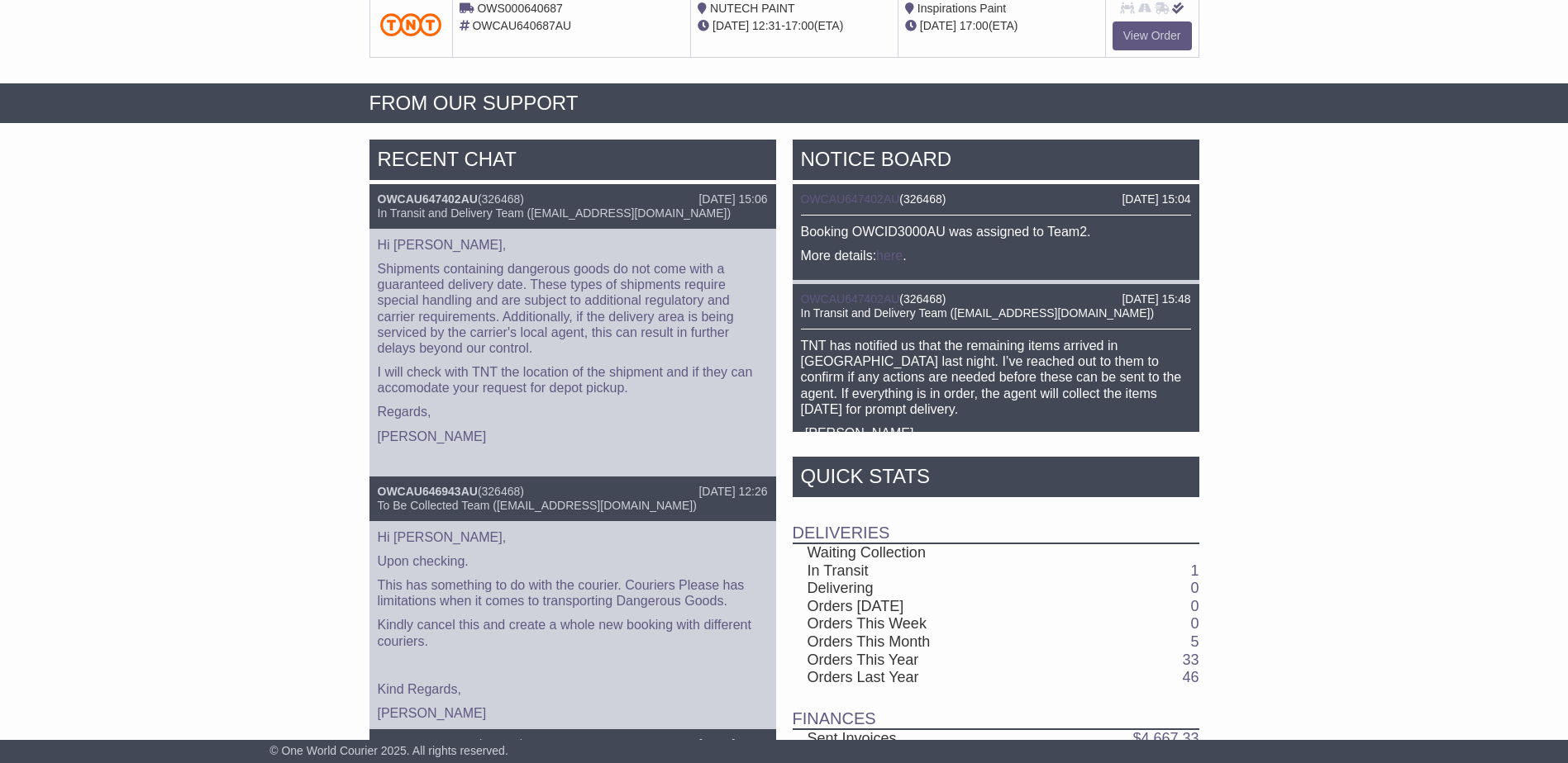
scroll to position [680, 0]
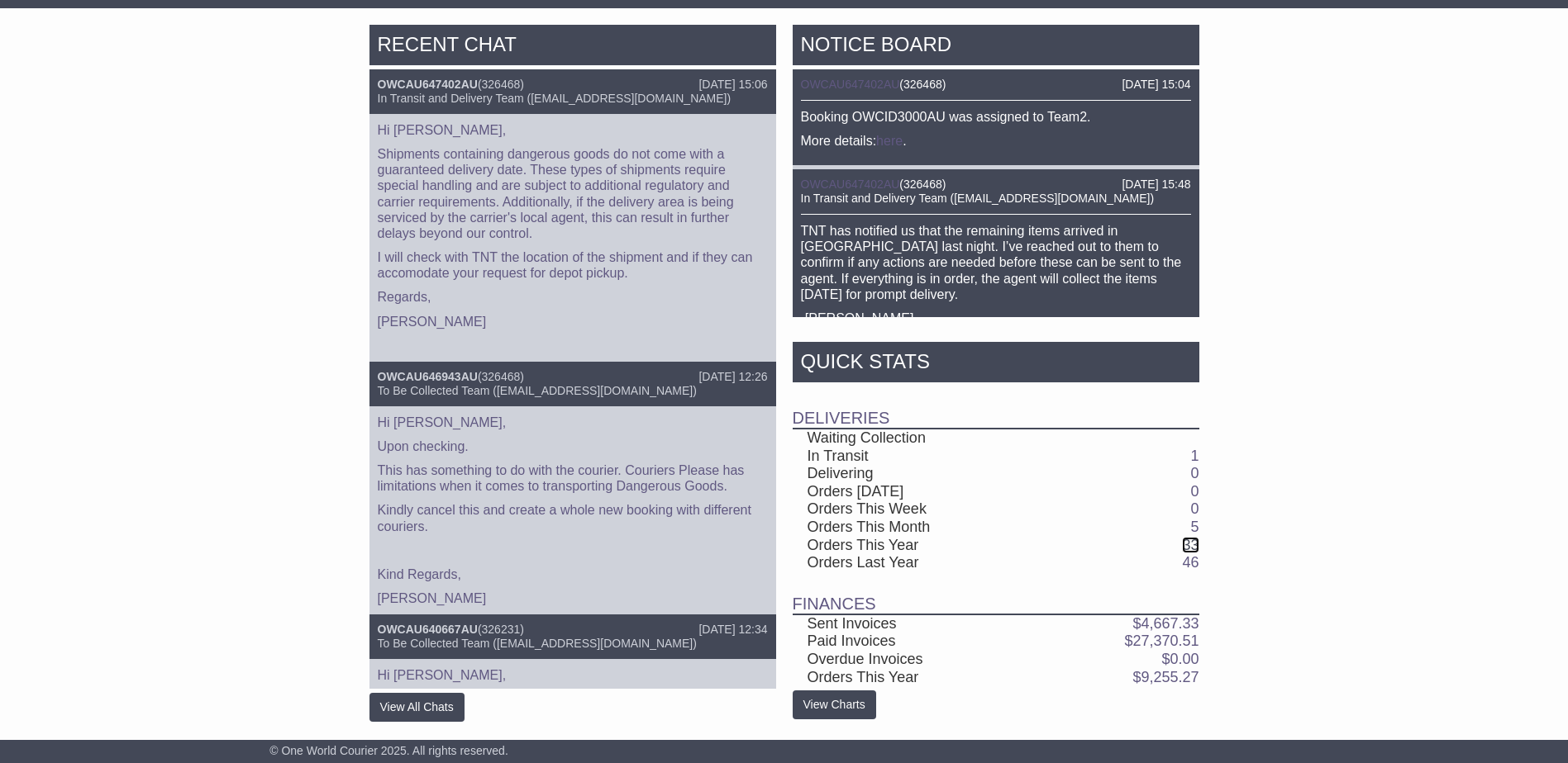
click at [1192, 546] on link "33" at bounding box center [1190, 545] width 17 height 17
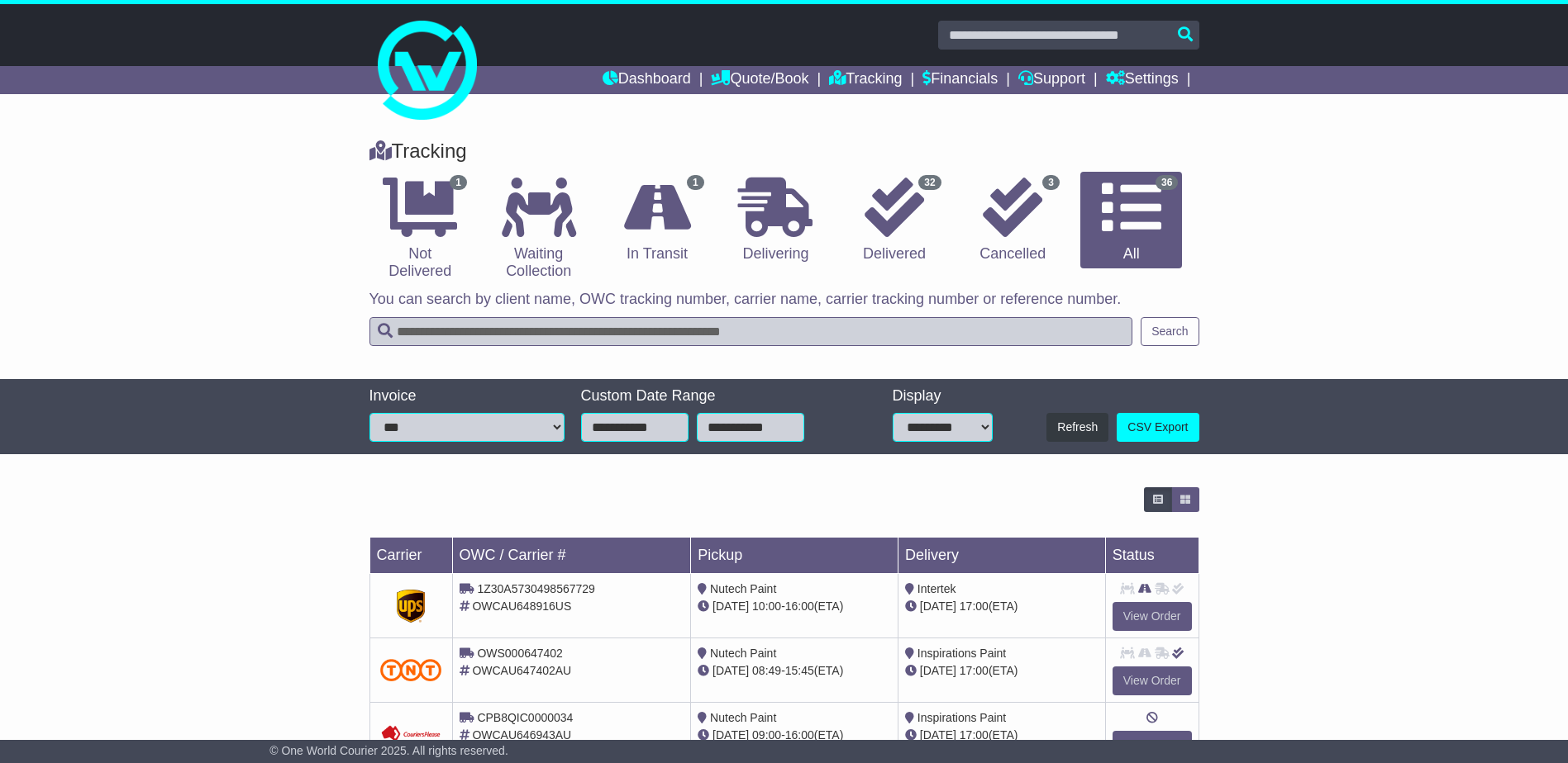
drag, startPoint x: 952, startPoint y: 424, endPoint x: 944, endPoint y: 441, distance: 18.8
click at [952, 425] on select "**********" at bounding box center [943, 428] width 100 height 29
select select "**"
click at [893, 413] on select "**********" at bounding box center [943, 428] width 100 height 29
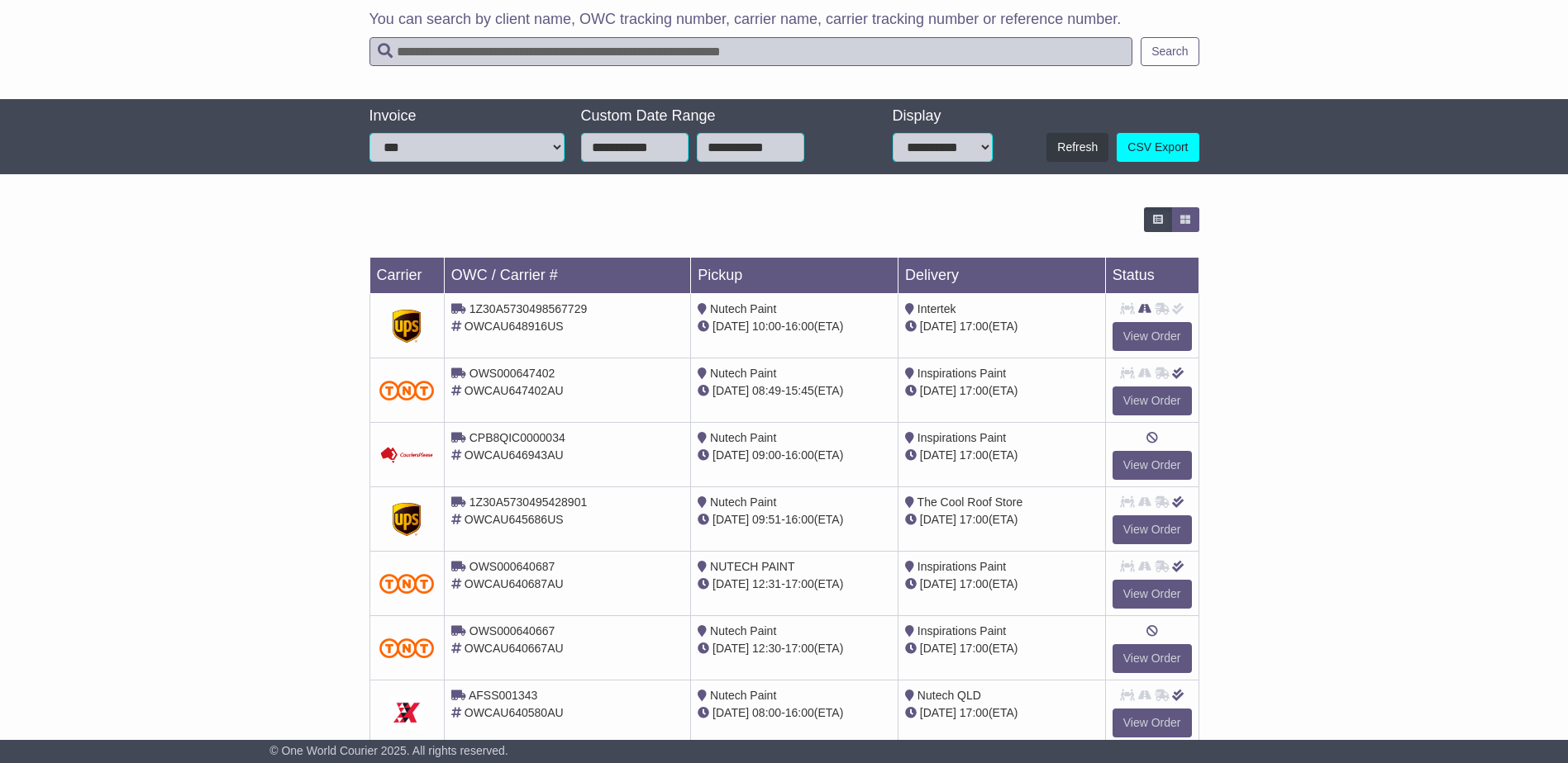
scroll to position [413, 0]
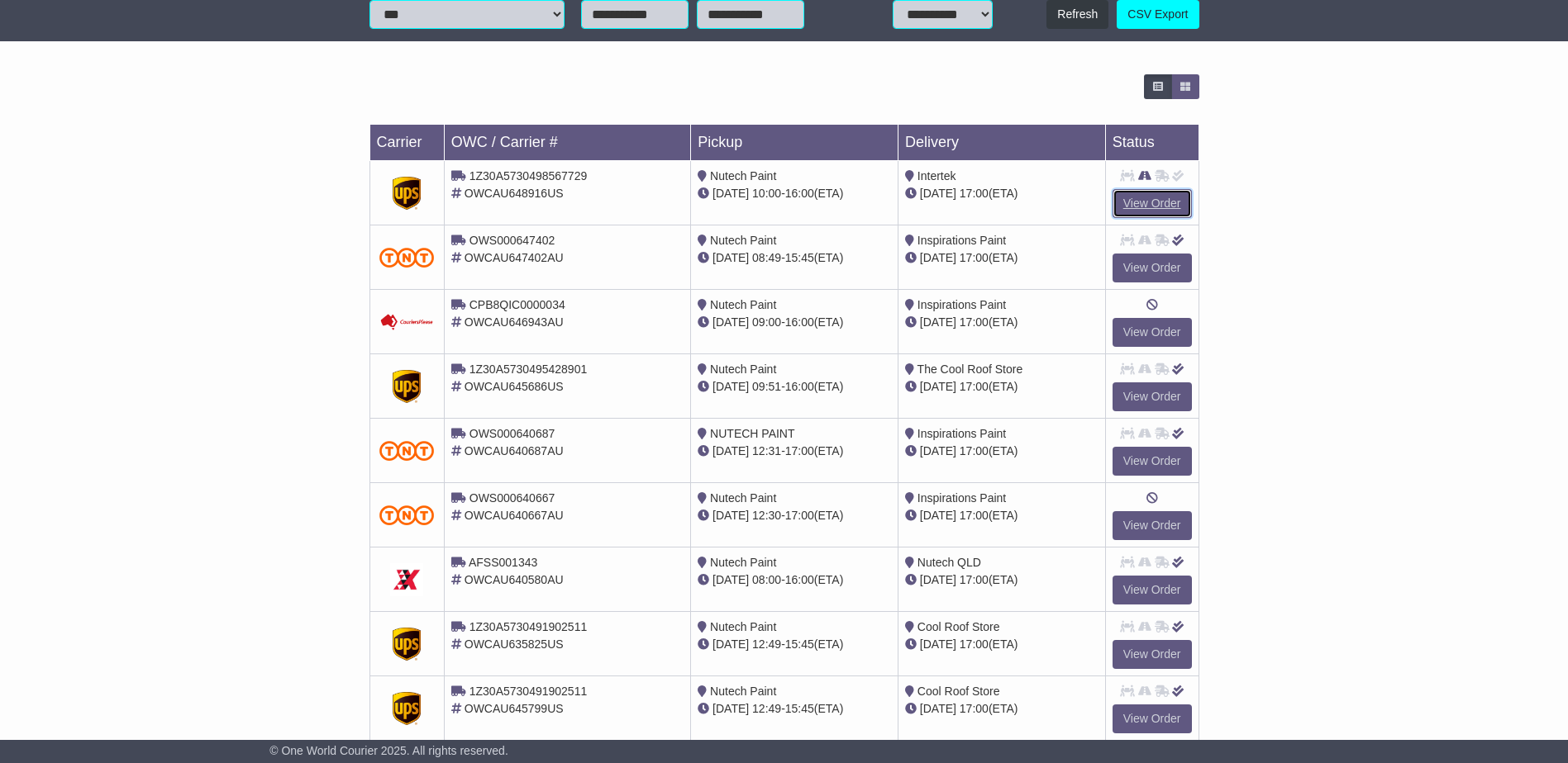
click at [1153, 202] on link "View Order" at bounding box center [1152, 203] width 79 height 29
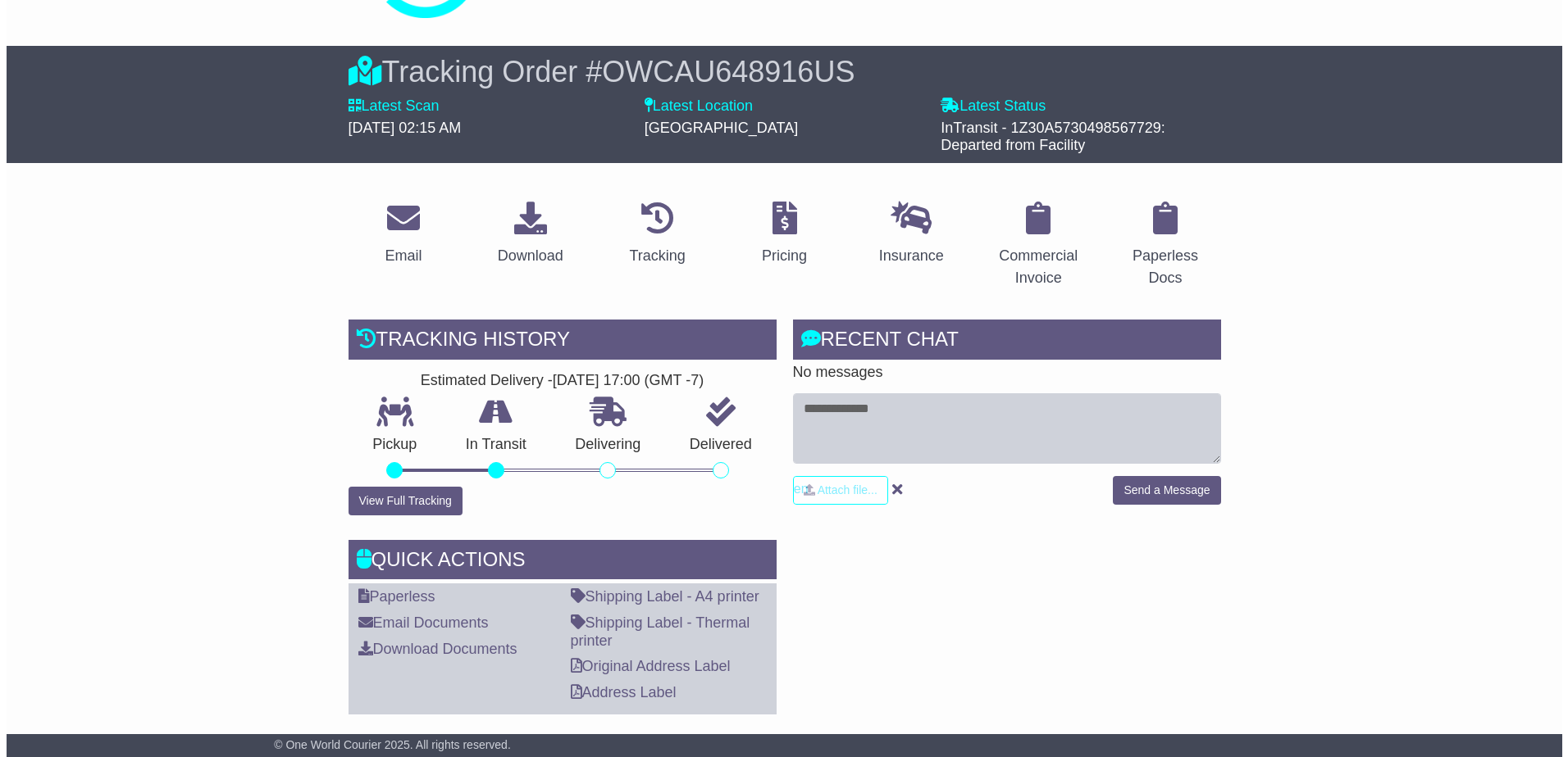
scroll to position [246, 0]
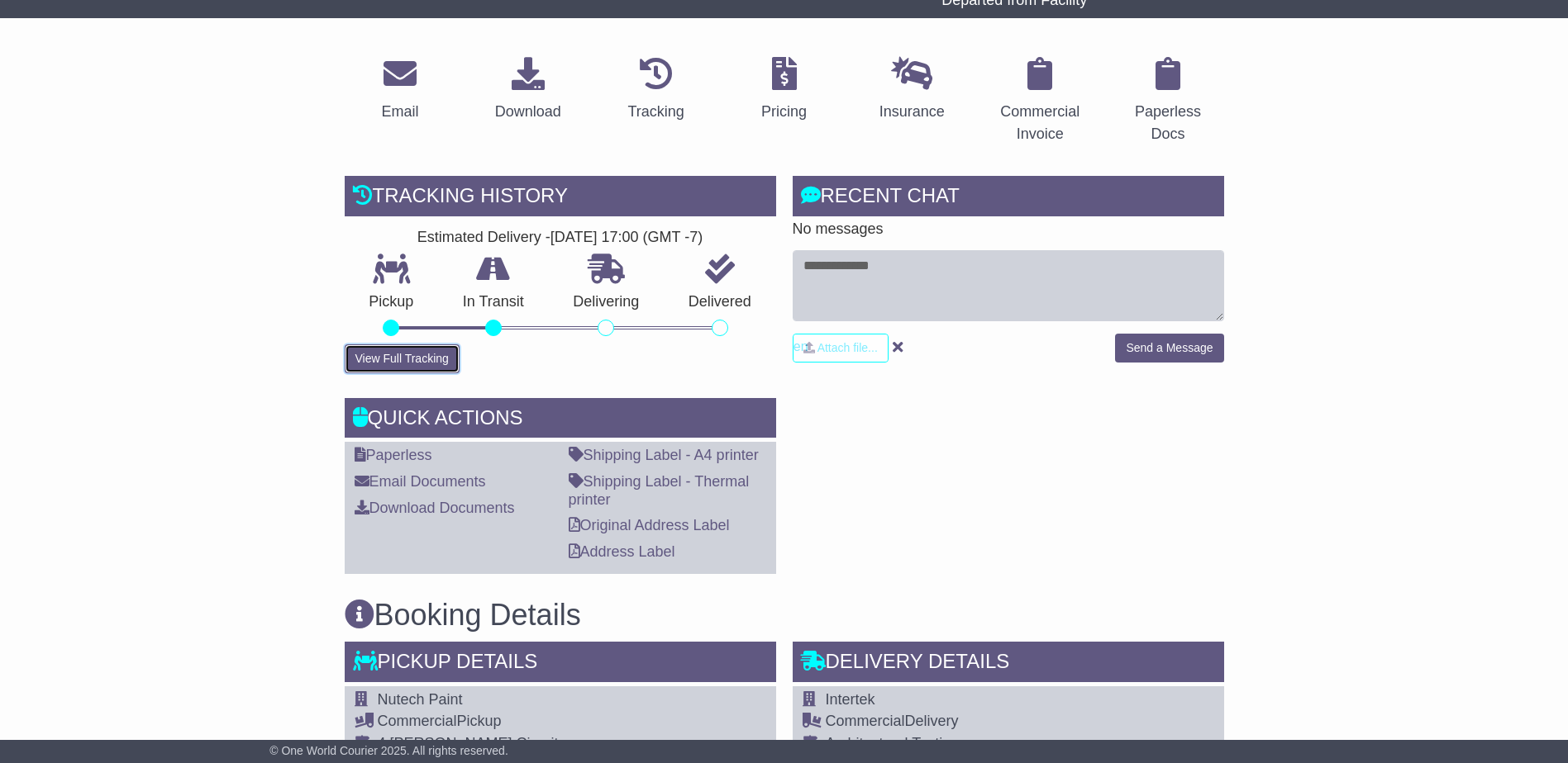
click at [406, 352] on button "View Full Tracking" at bounding box center [402, 359] width 115 height 29
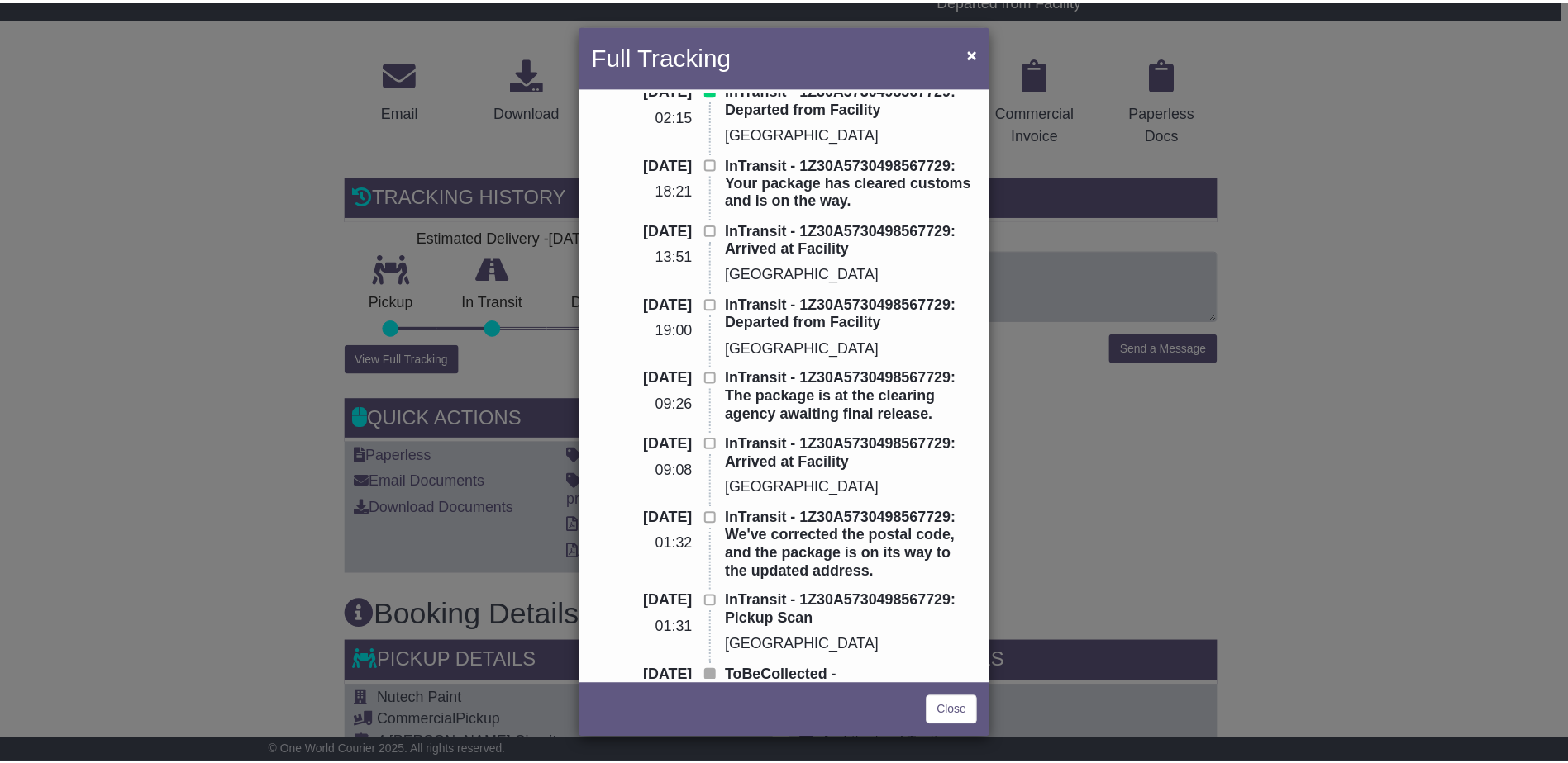
scroll to position [0, 0]
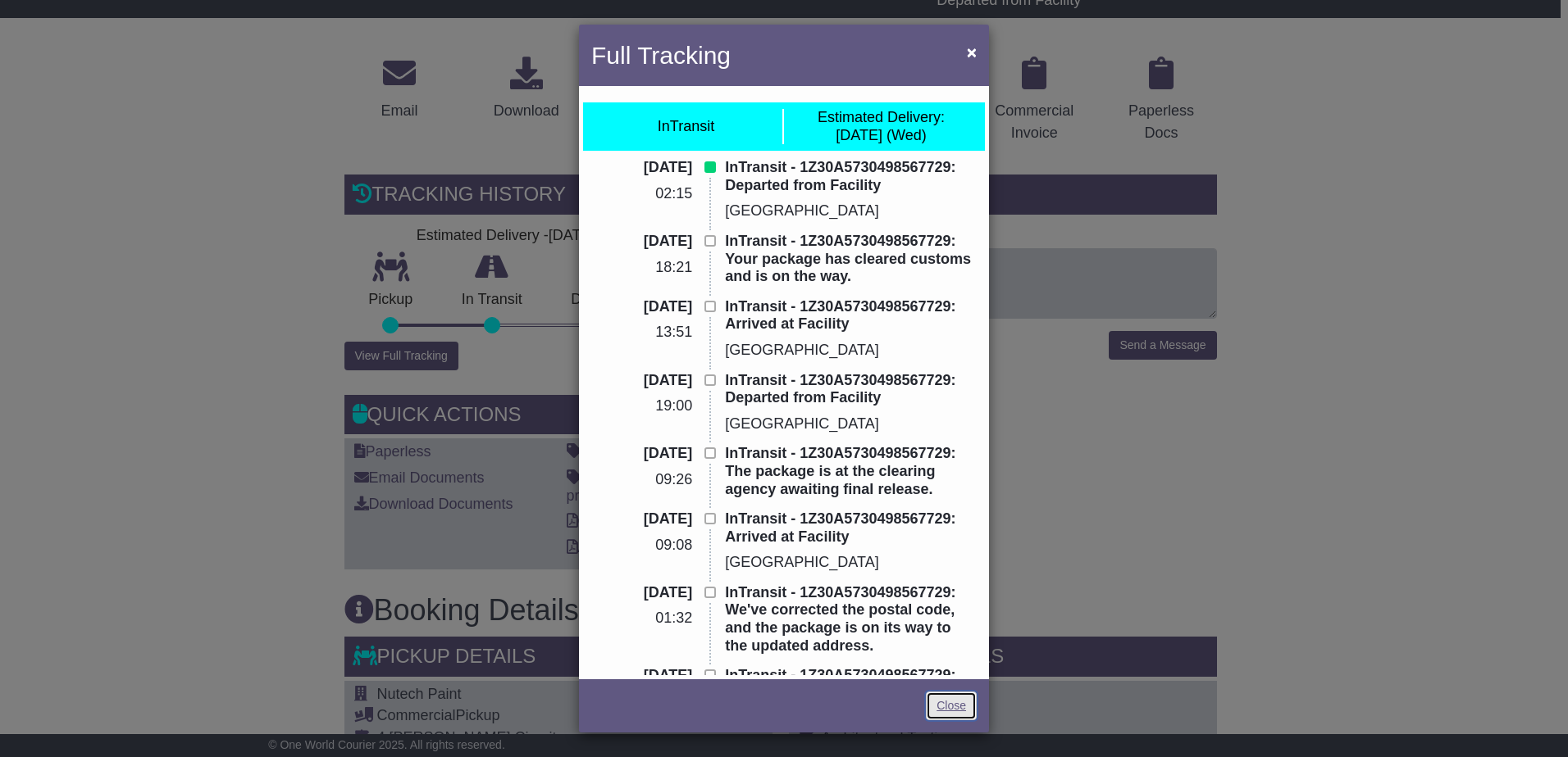
click at [947, 705] on link "Close" at bounding box center [951, 706] width 51 height 29
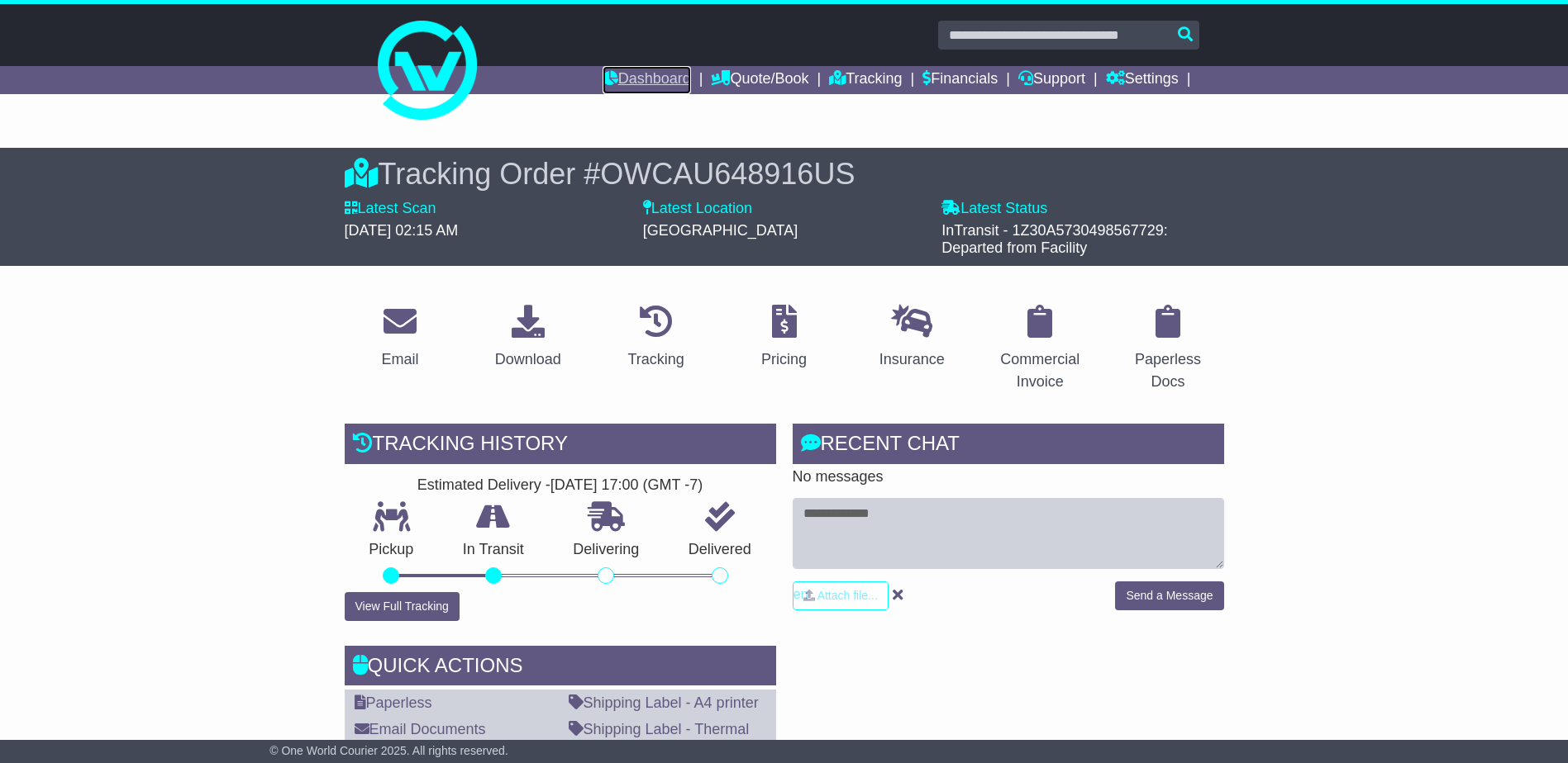
click at [629, 71] on link "Dashboard" at bounding box center [647, 80] width 88 height 28
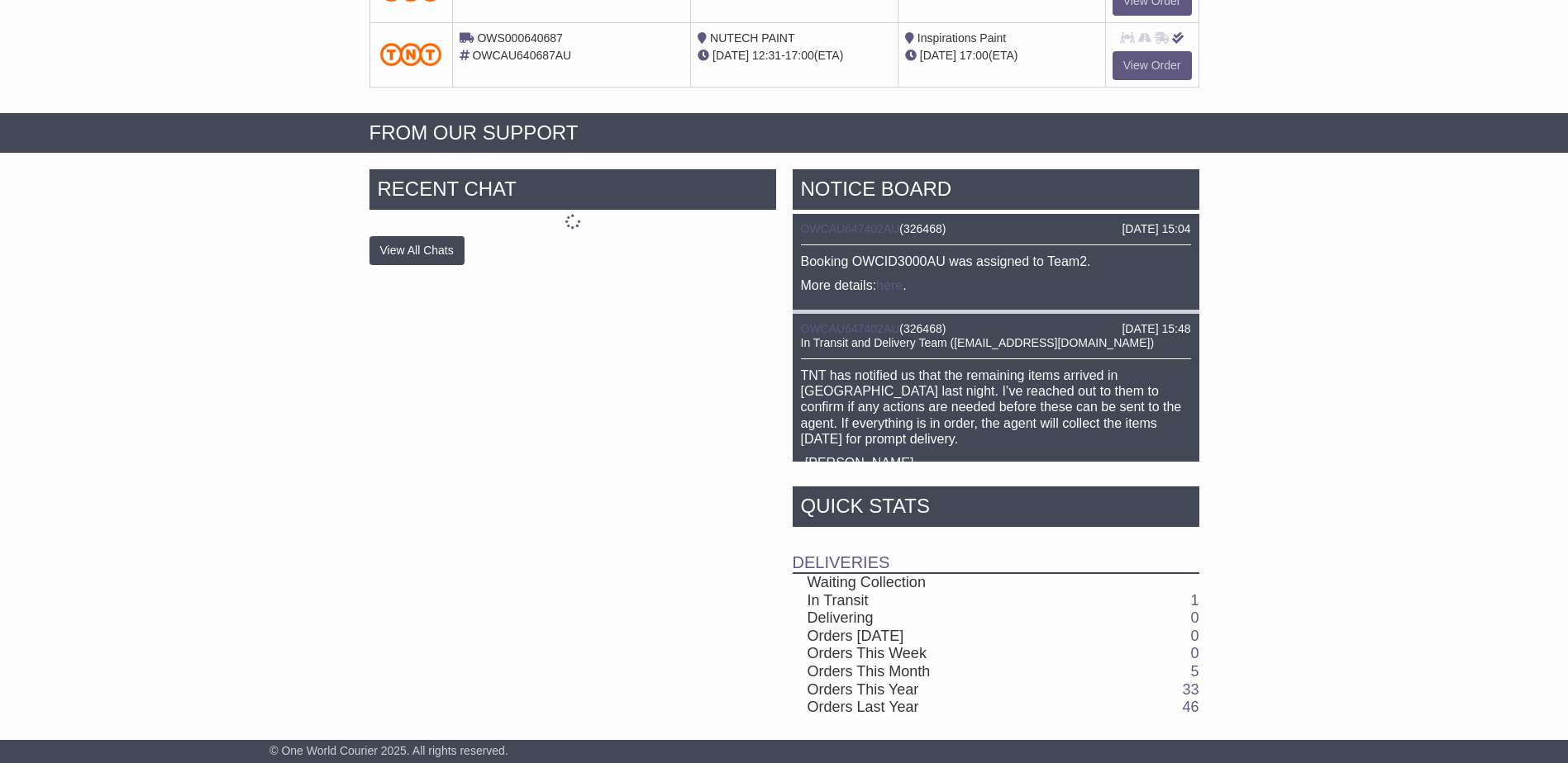
scroll to position [678, 0]
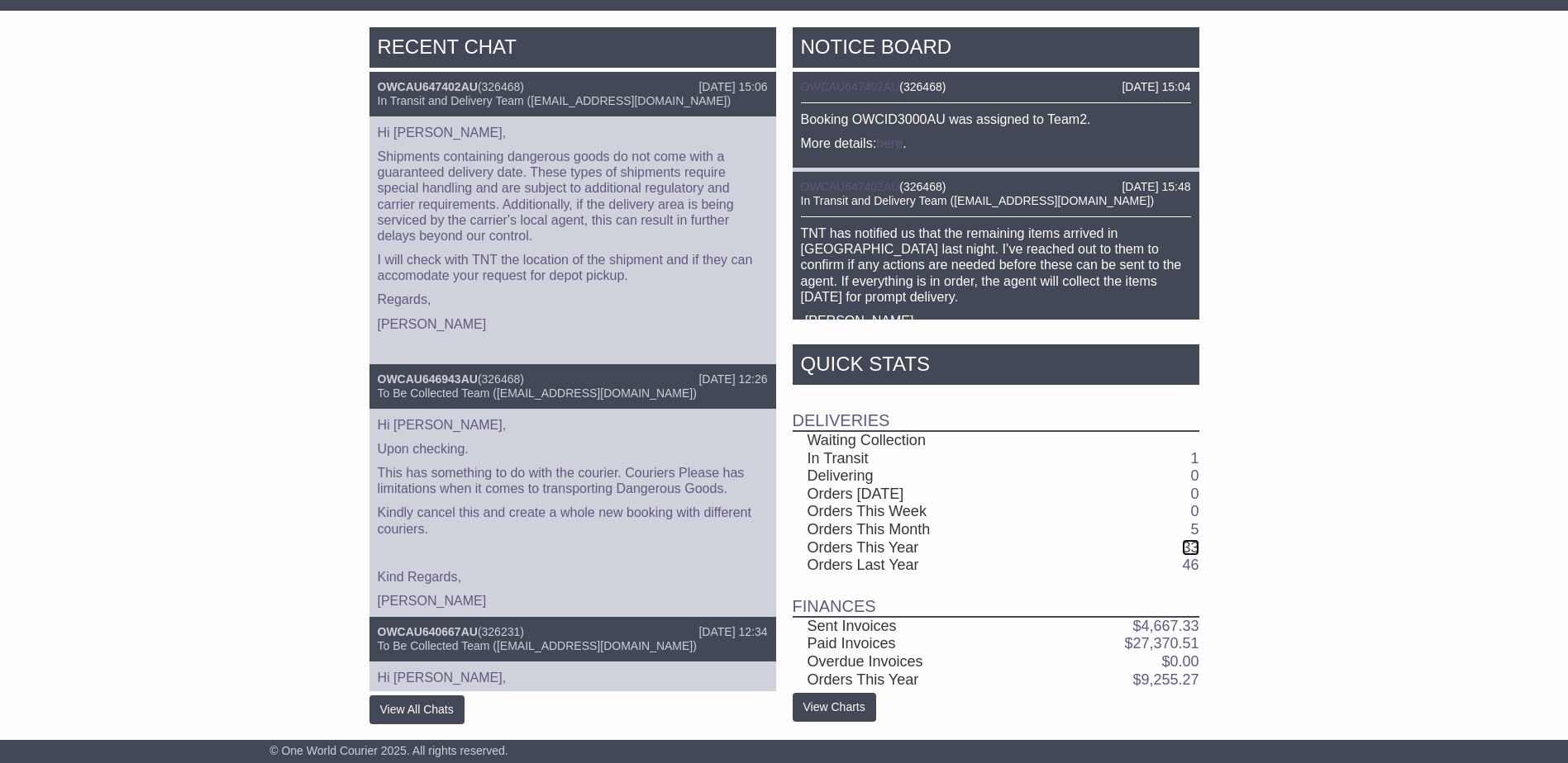
click at [1191, 544] on link "33" at bounding box center [1190, 548] width 17 height 17
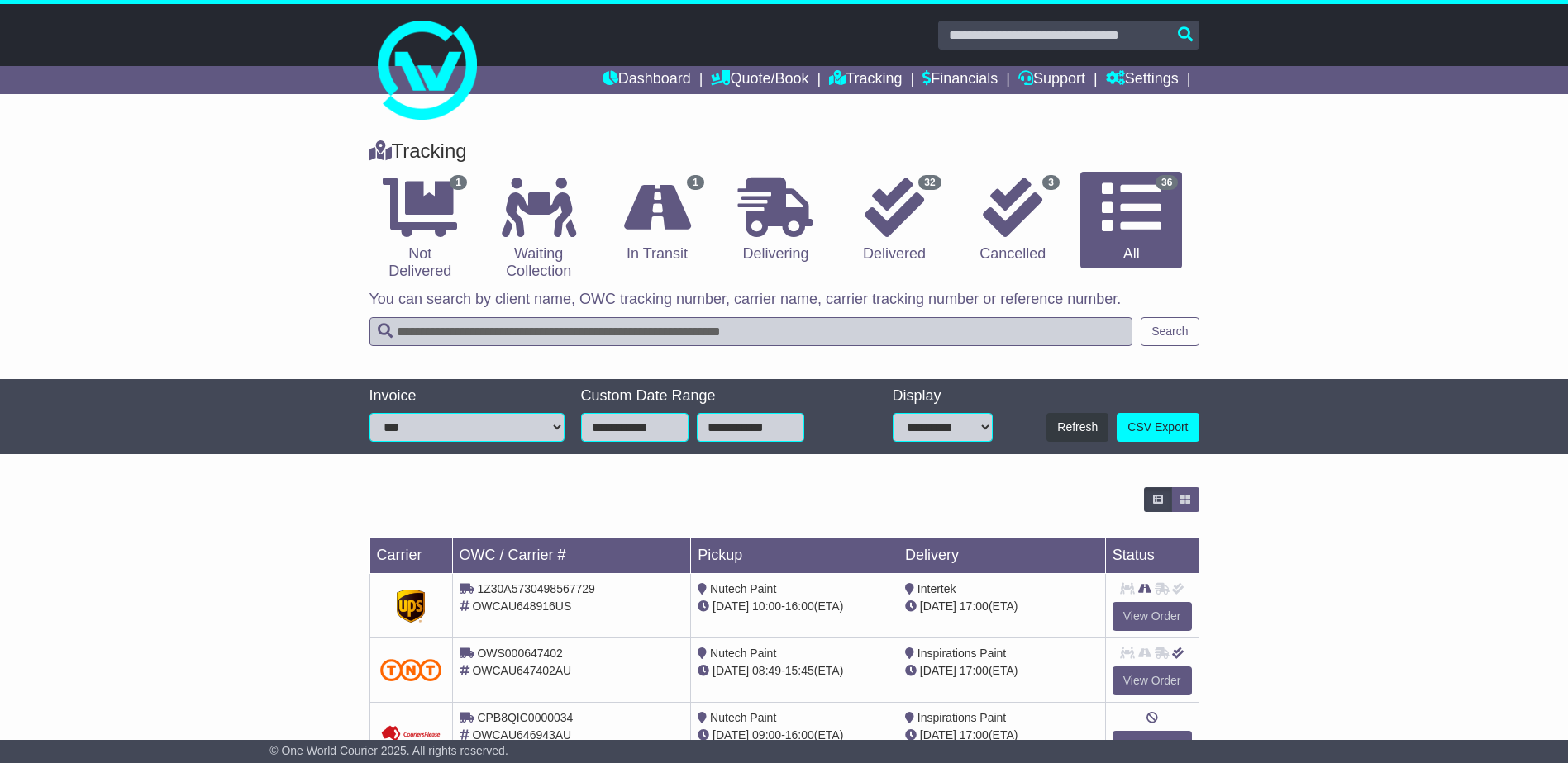
drag, startPoint x: 938, startPoint y: 433, endPoint x: 939, endPoint y: 444, distance: 11.0
click at [938, 433] on select "**********" at bounding box center [943, 428] width 100 height 29
select select "**"
click at [893, 413] on select "**********" at bounding box center [943, 428] width 100 height 29
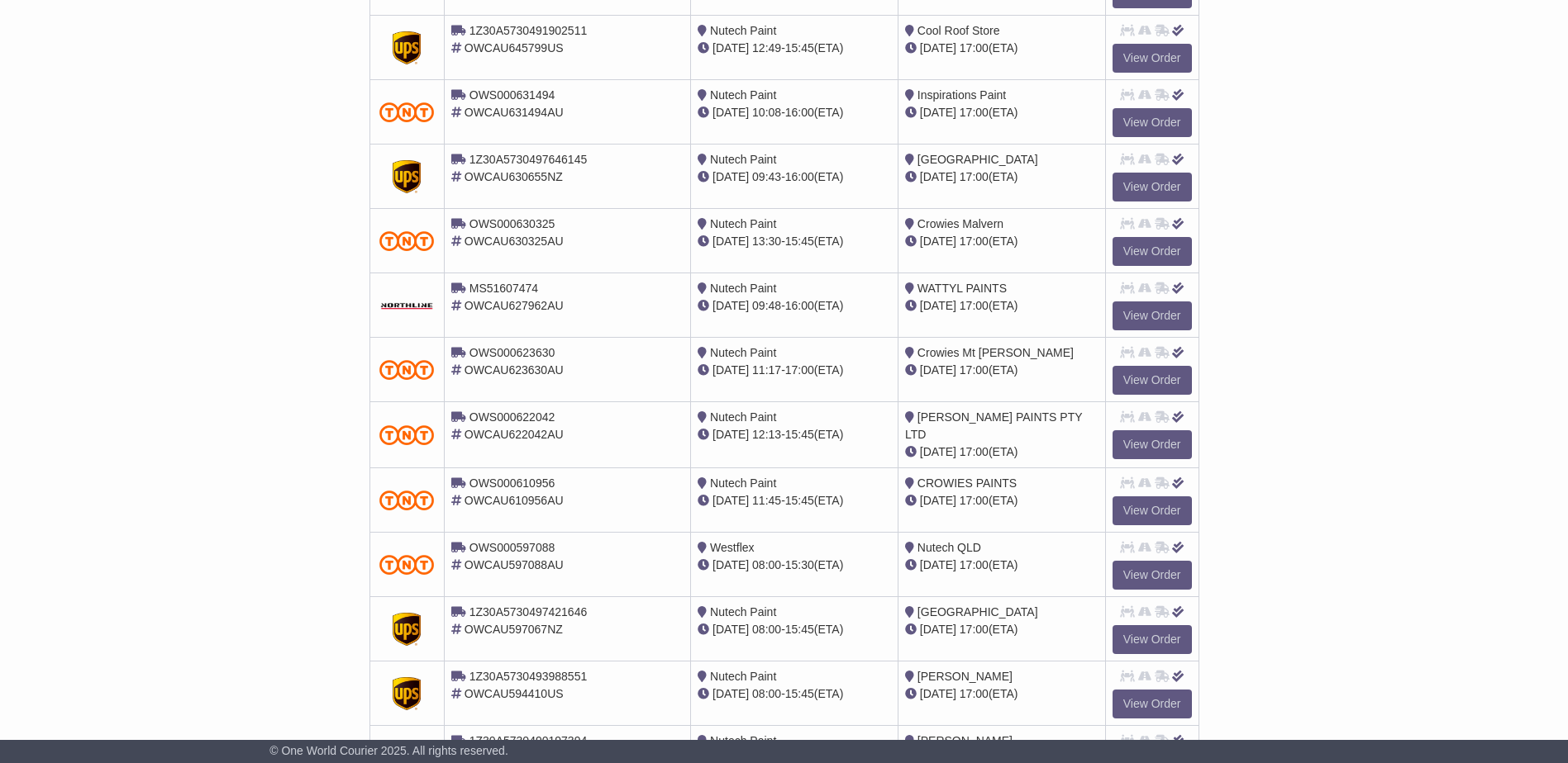
scroll to position [1157, 0]
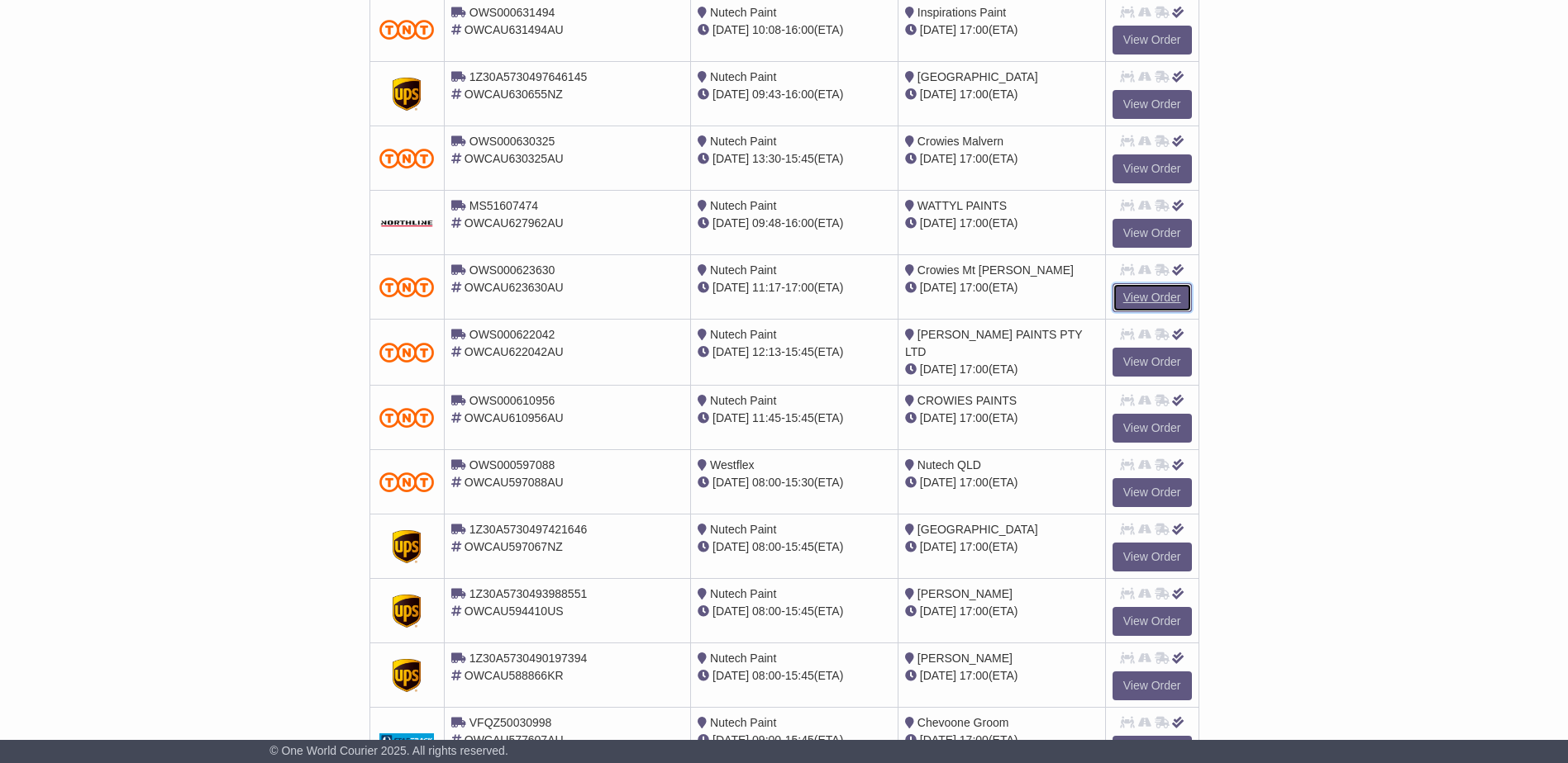
click at [1138, 301] on link "View Order" at bounding box center [1152, 298] width 79 height 29
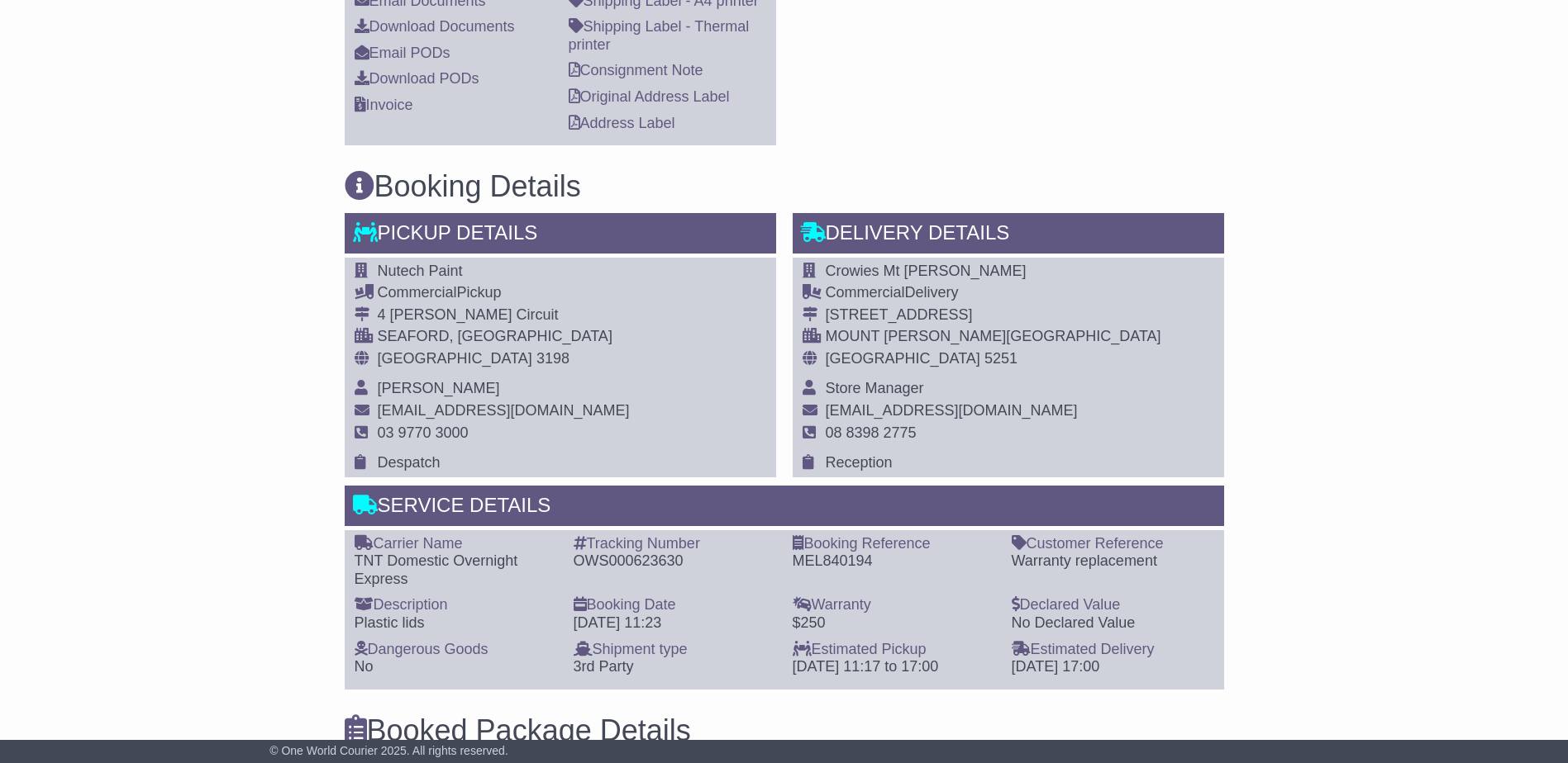
scroll to position [826, 0]
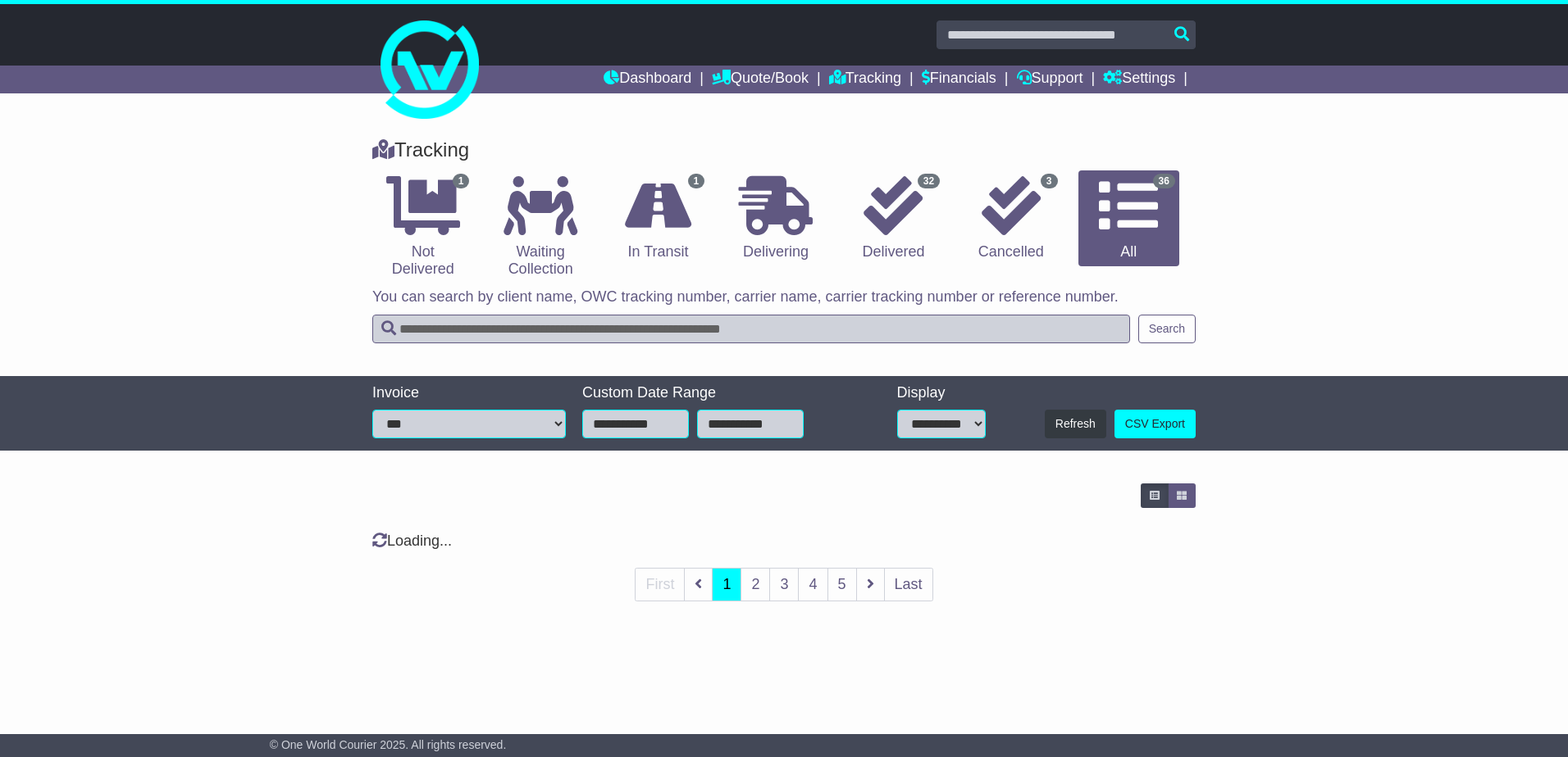
select select "**"
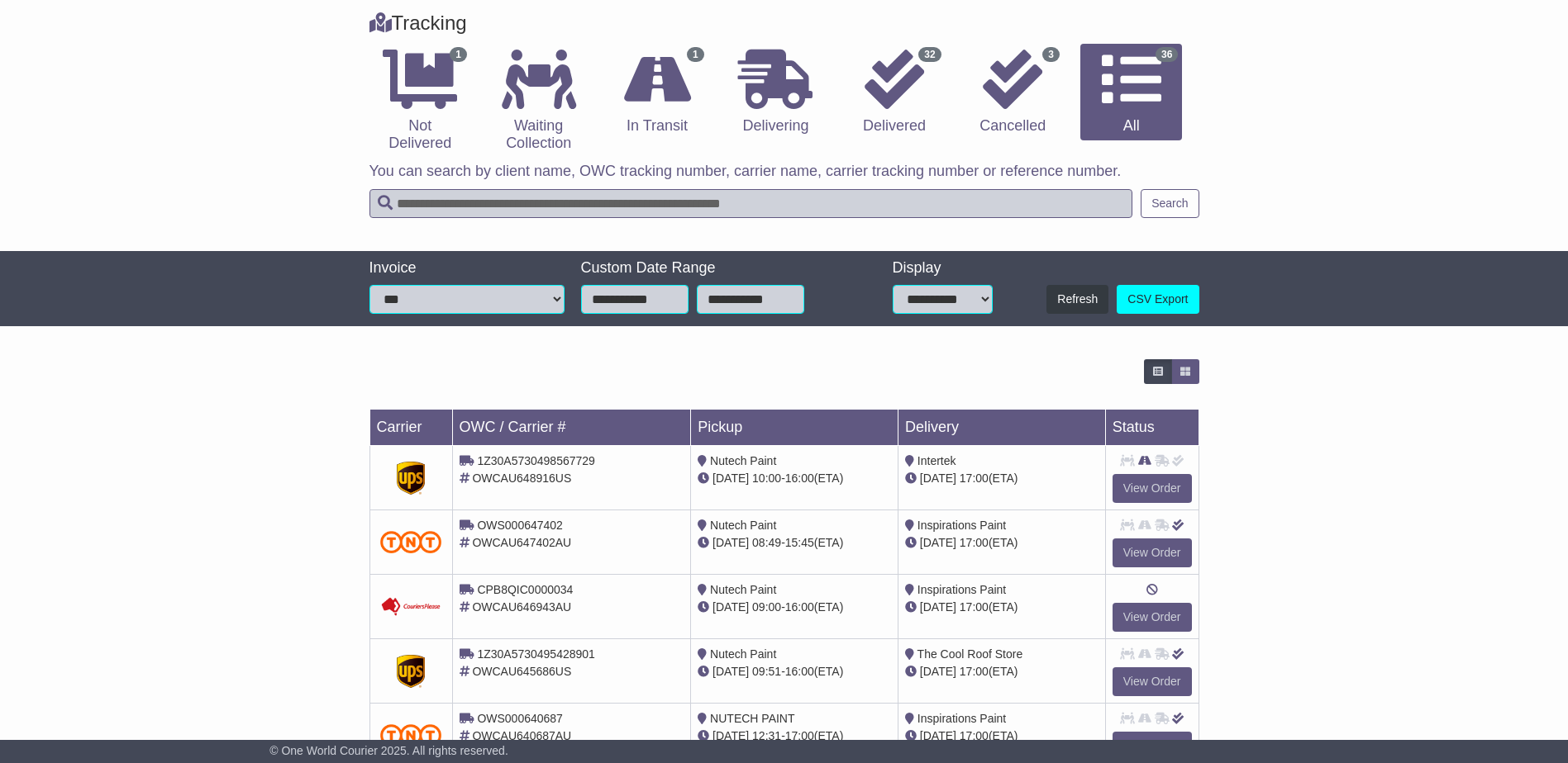
scroll to position [45, 0]
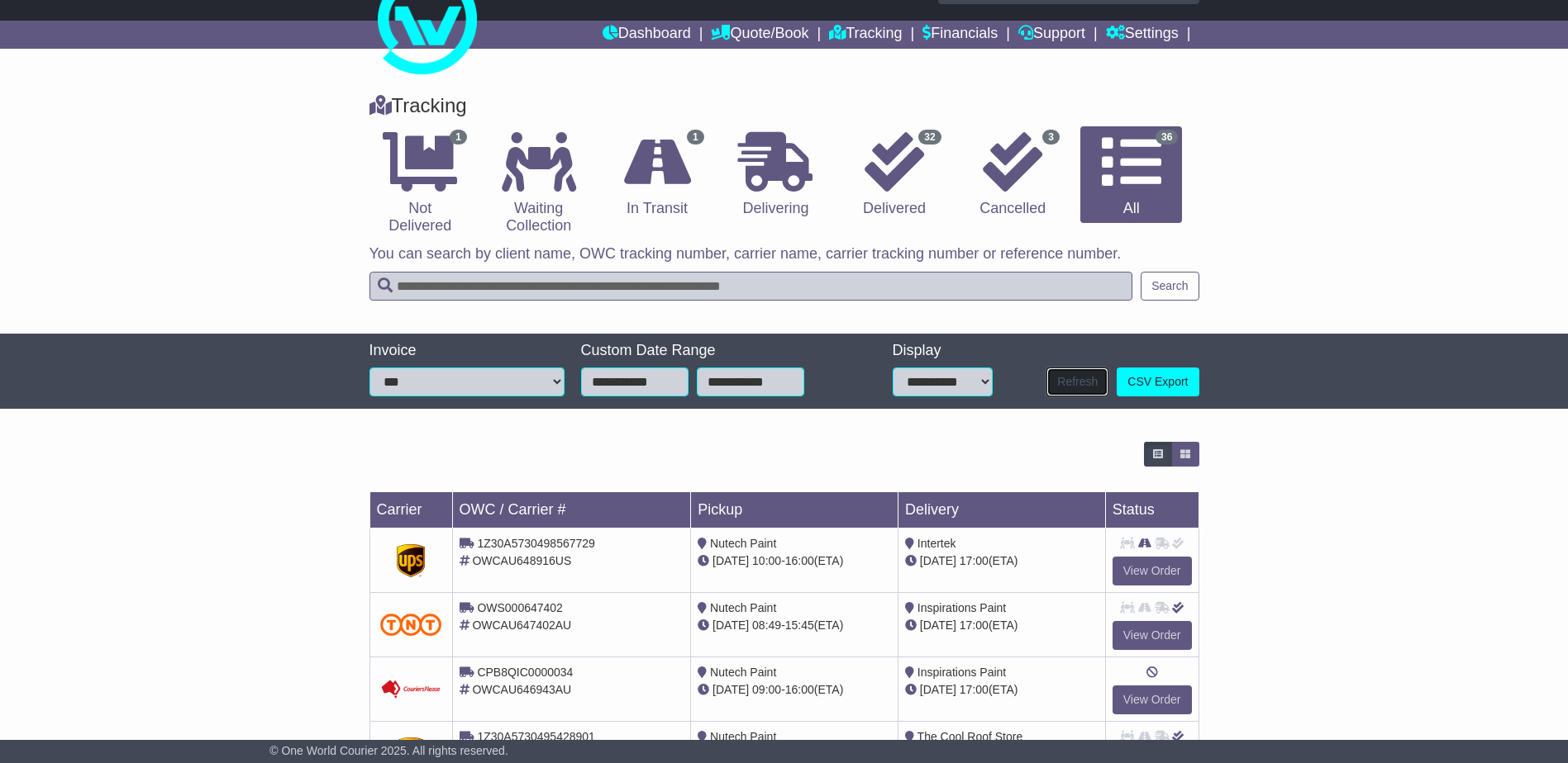
click at [1082, 386] on button "Refresh" at bounding box center [1077, 382] width 62 height 29
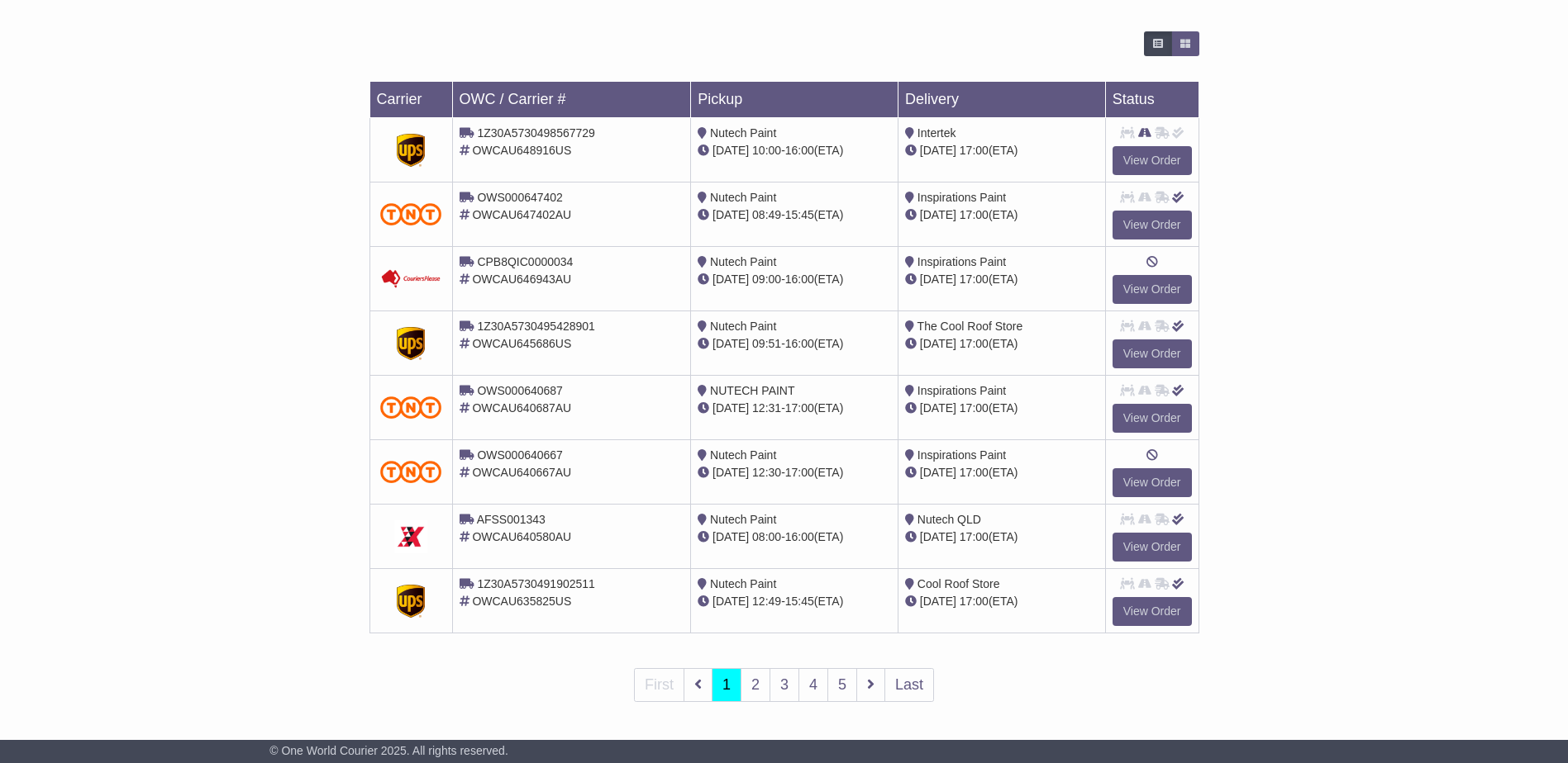
scroll to position [459, 0]
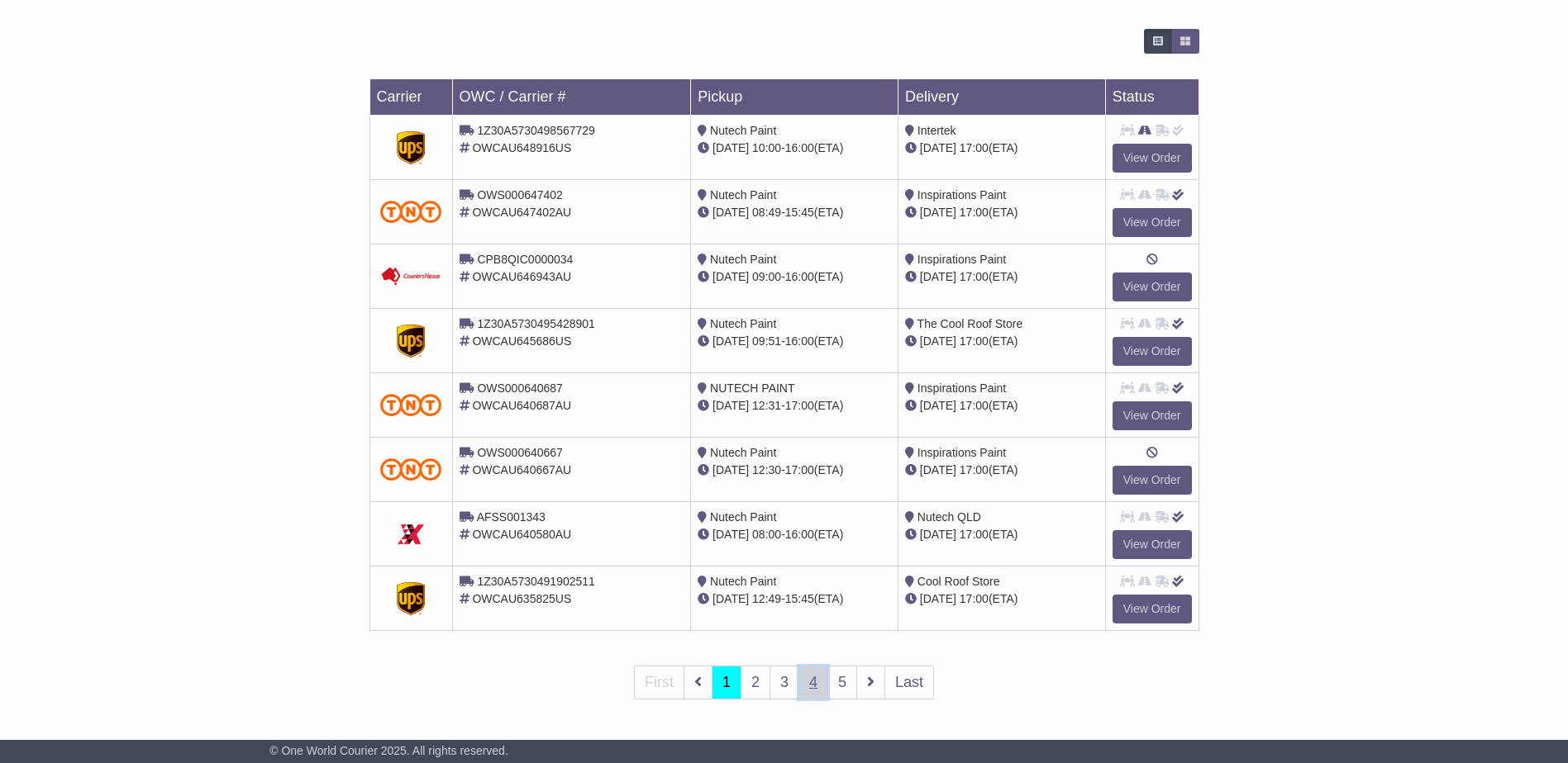
click at [816, 686] on link "4" at bounding box center [813, 683] width 30 height 34
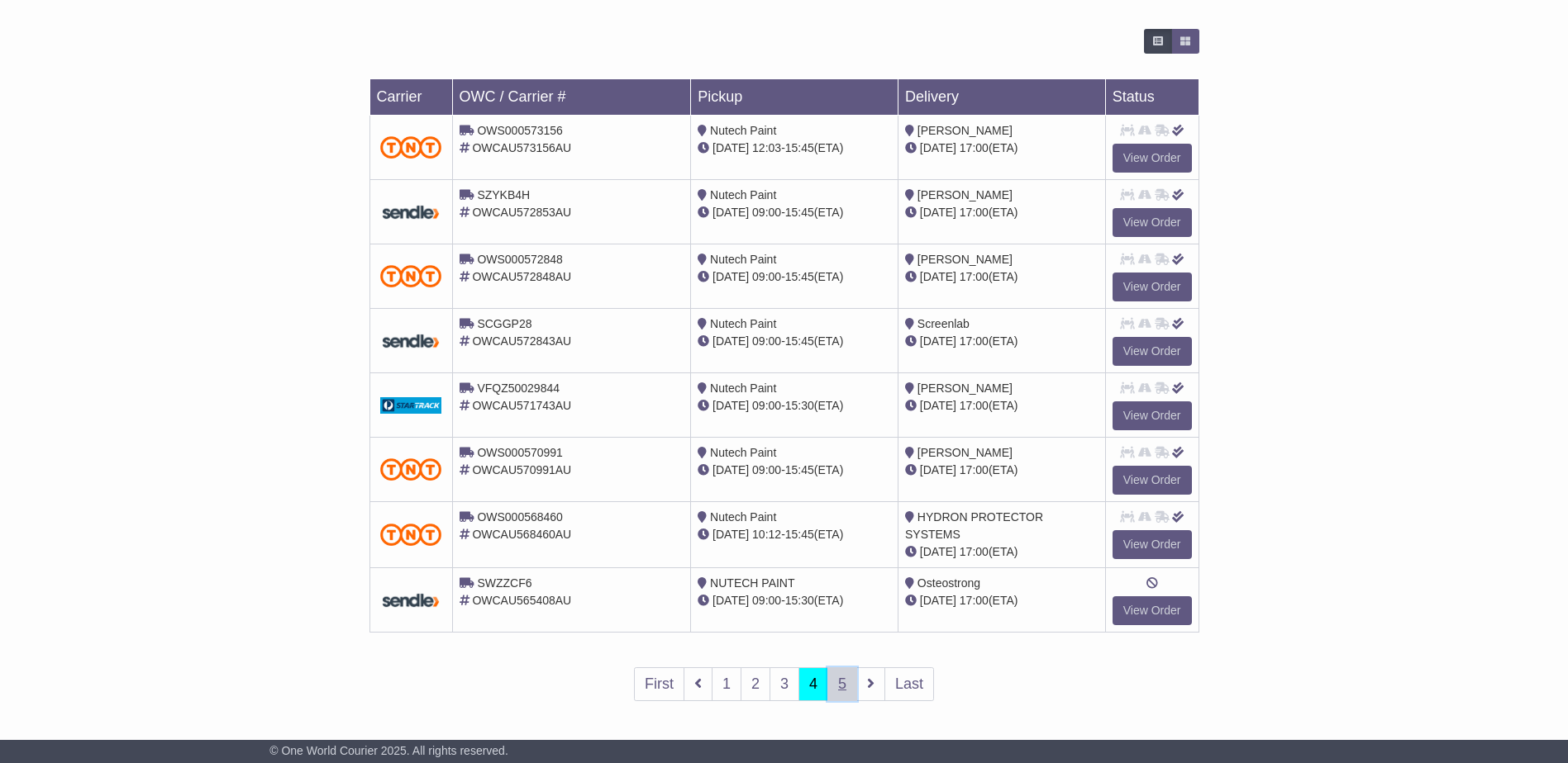
click at [840, 686] on link "5" at bounding box center [842, 684] width 30 height 34
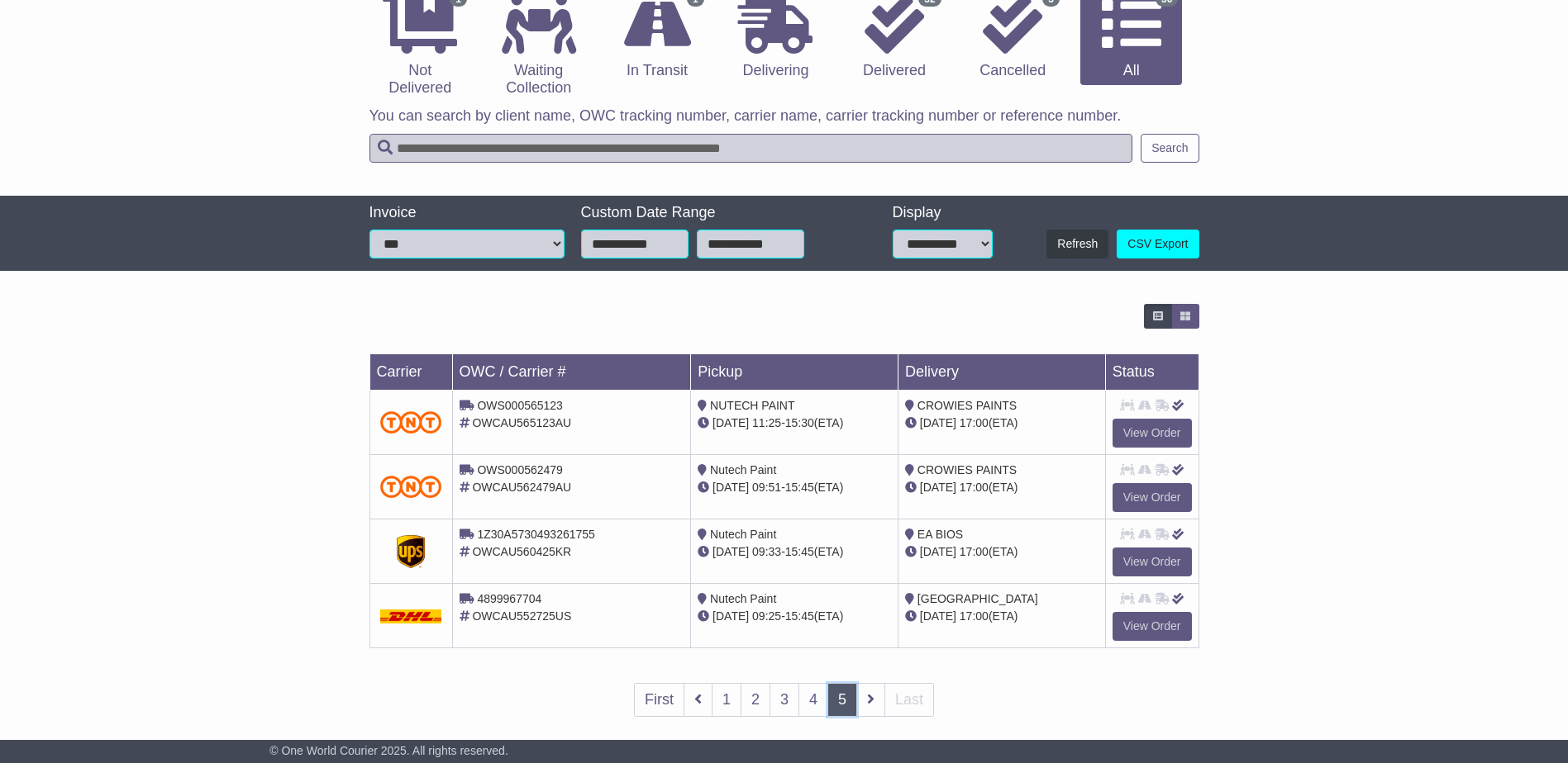
scroll to position [201, 0]
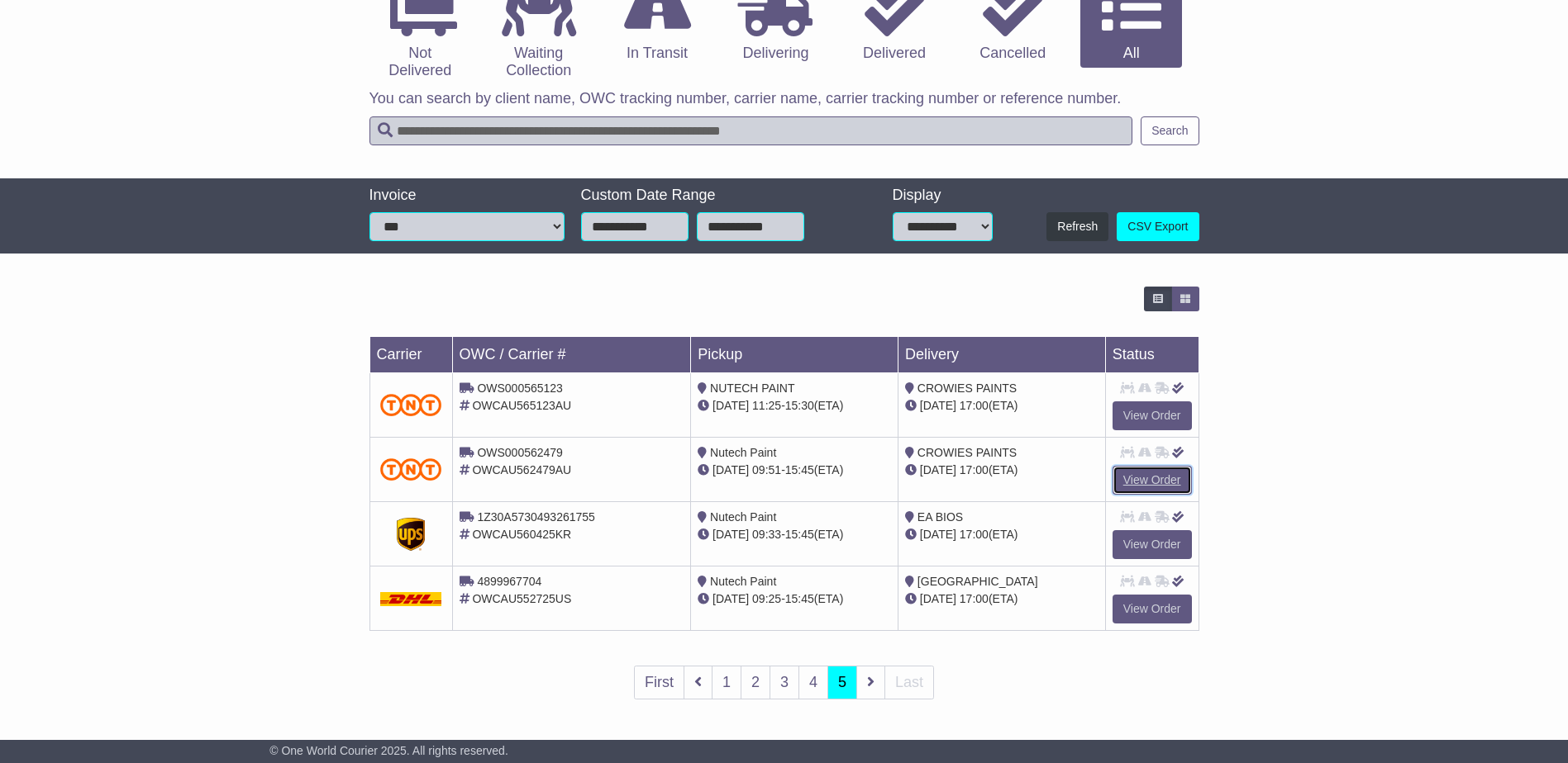
click at [1154, 480] on link "View Order" at bounding box center [1152, 480] width 79 height 29
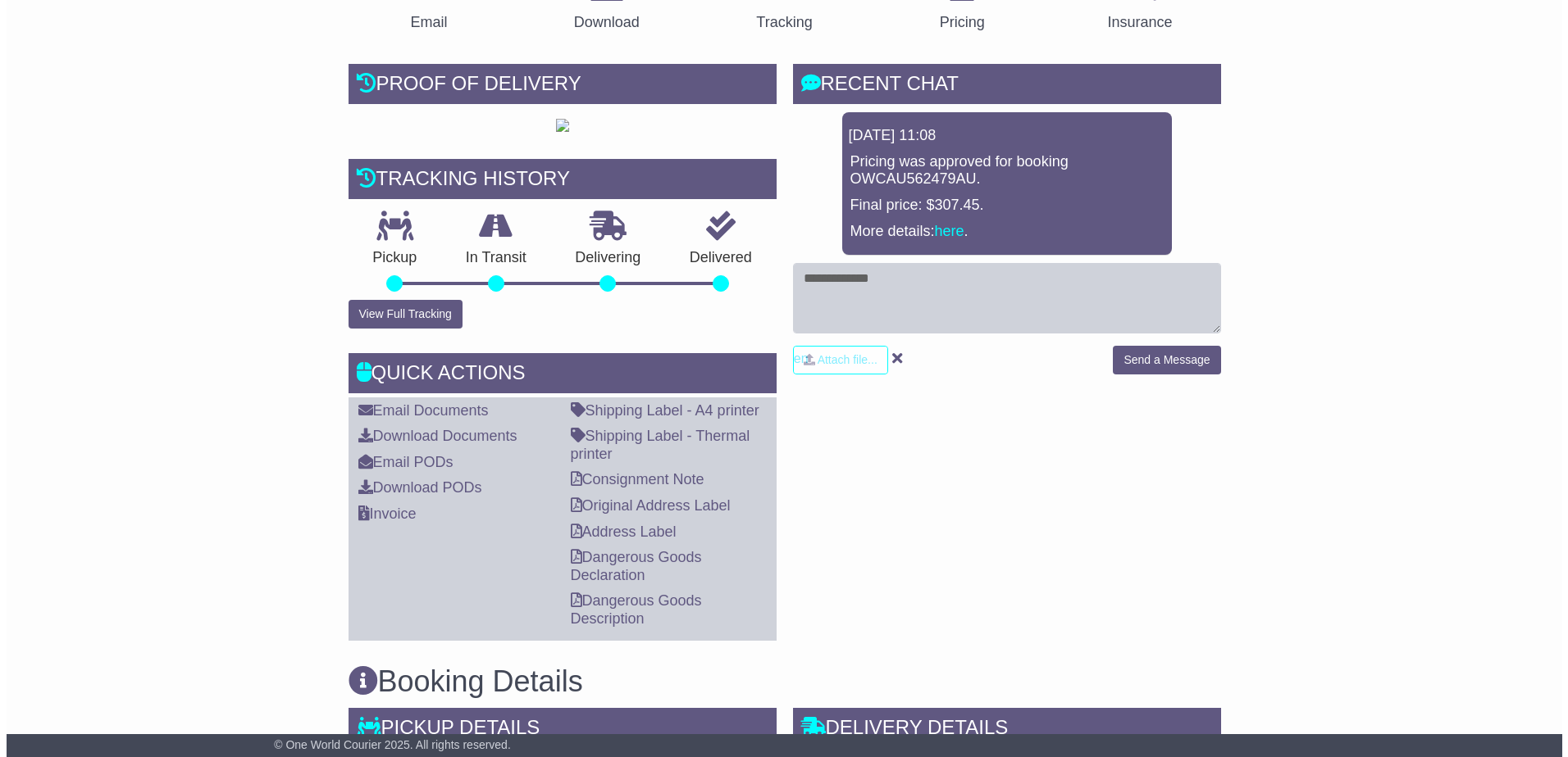
scroll to position [328, 0]
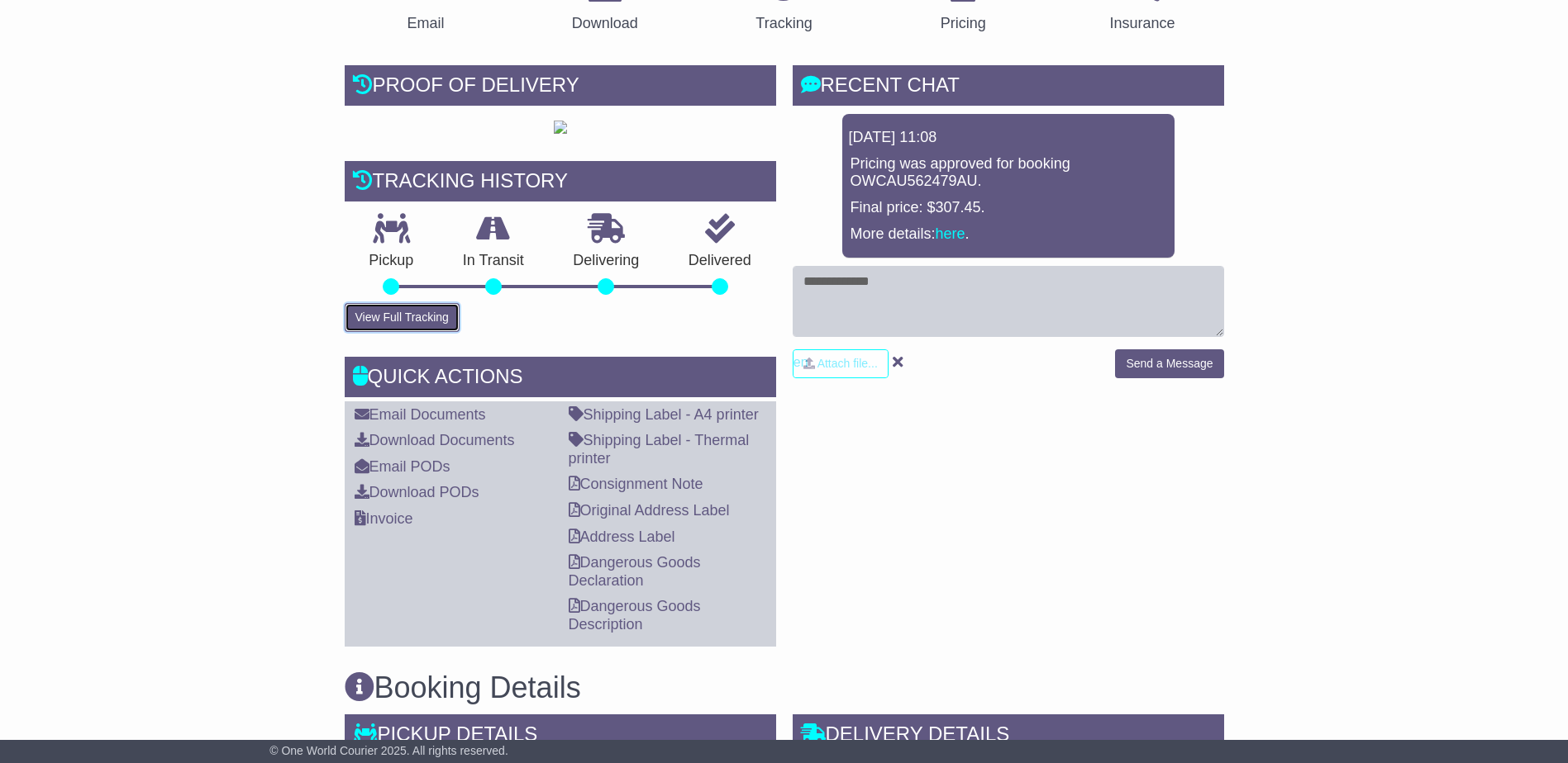
click at [428, 332] on button "View Full Tracking" at bounding box center [402, 318] width 115 height 29
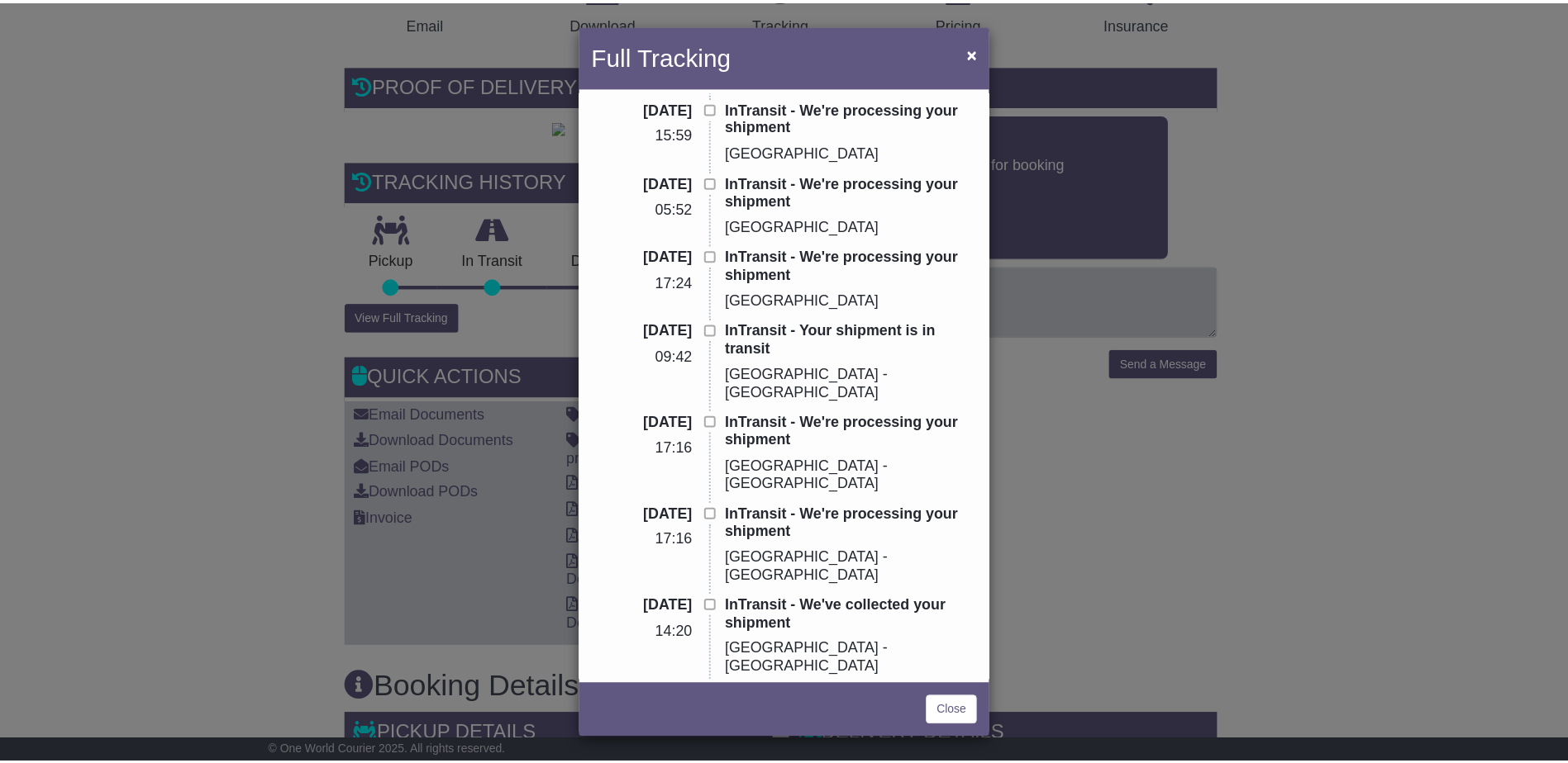
scroll to position [346, 0]
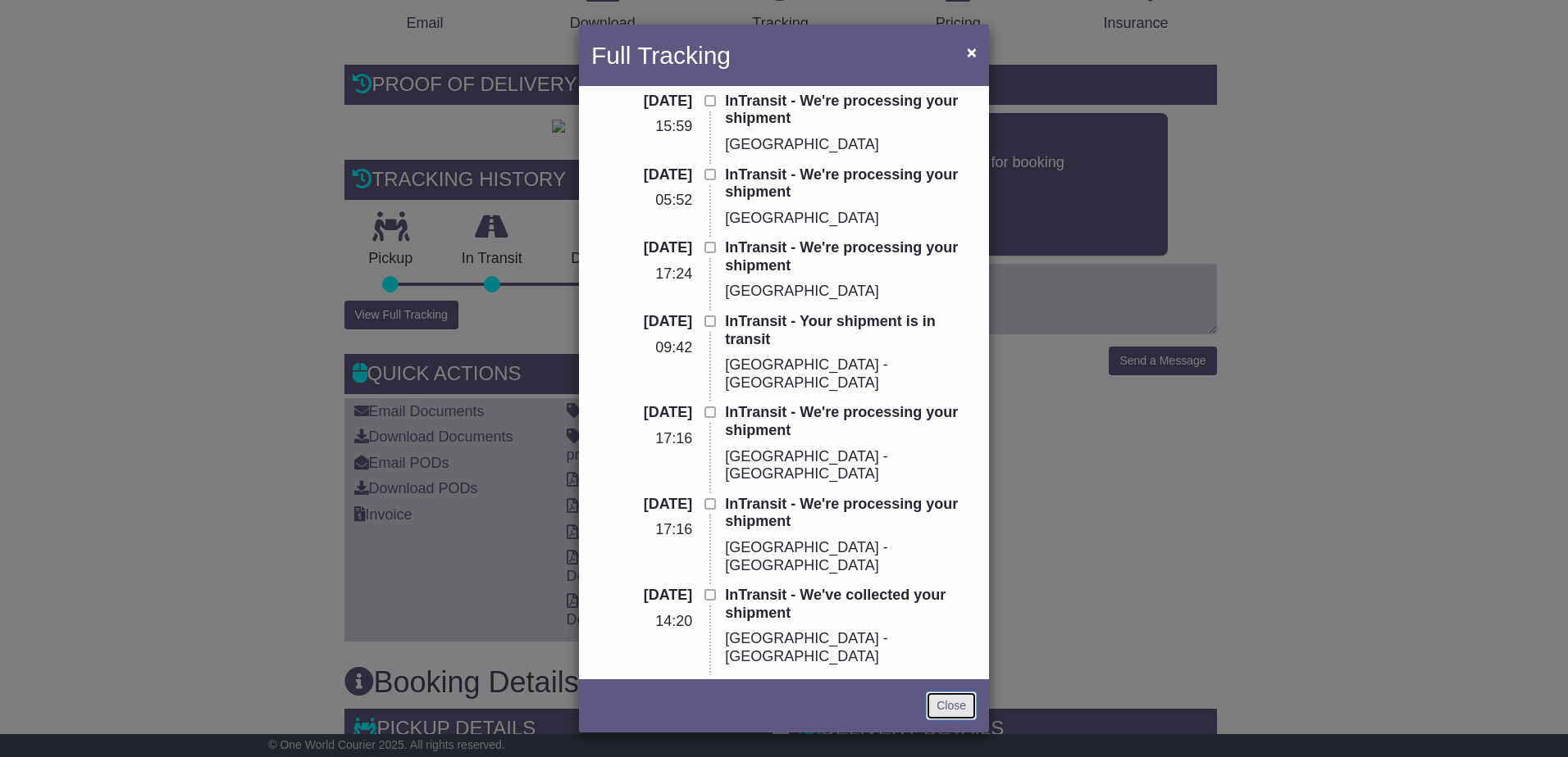
drag, startPoint x: 955, startPoint y: 709, endPoint x: 977, endPoint y: 709, distance: 22.0
click at [955, 709] on link "Close" at bounding box center [951, 706] width 51 height 29
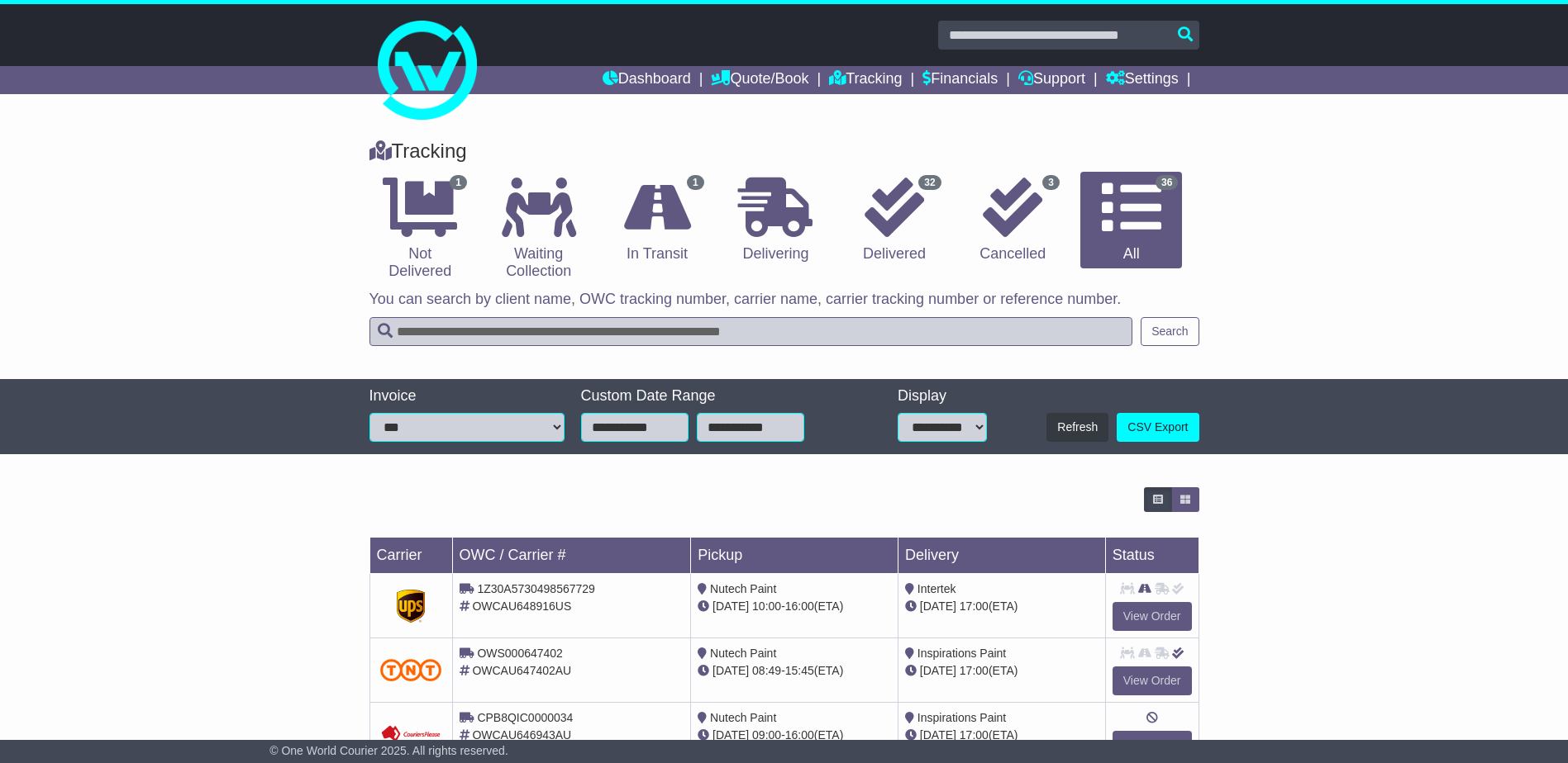
select select "**"
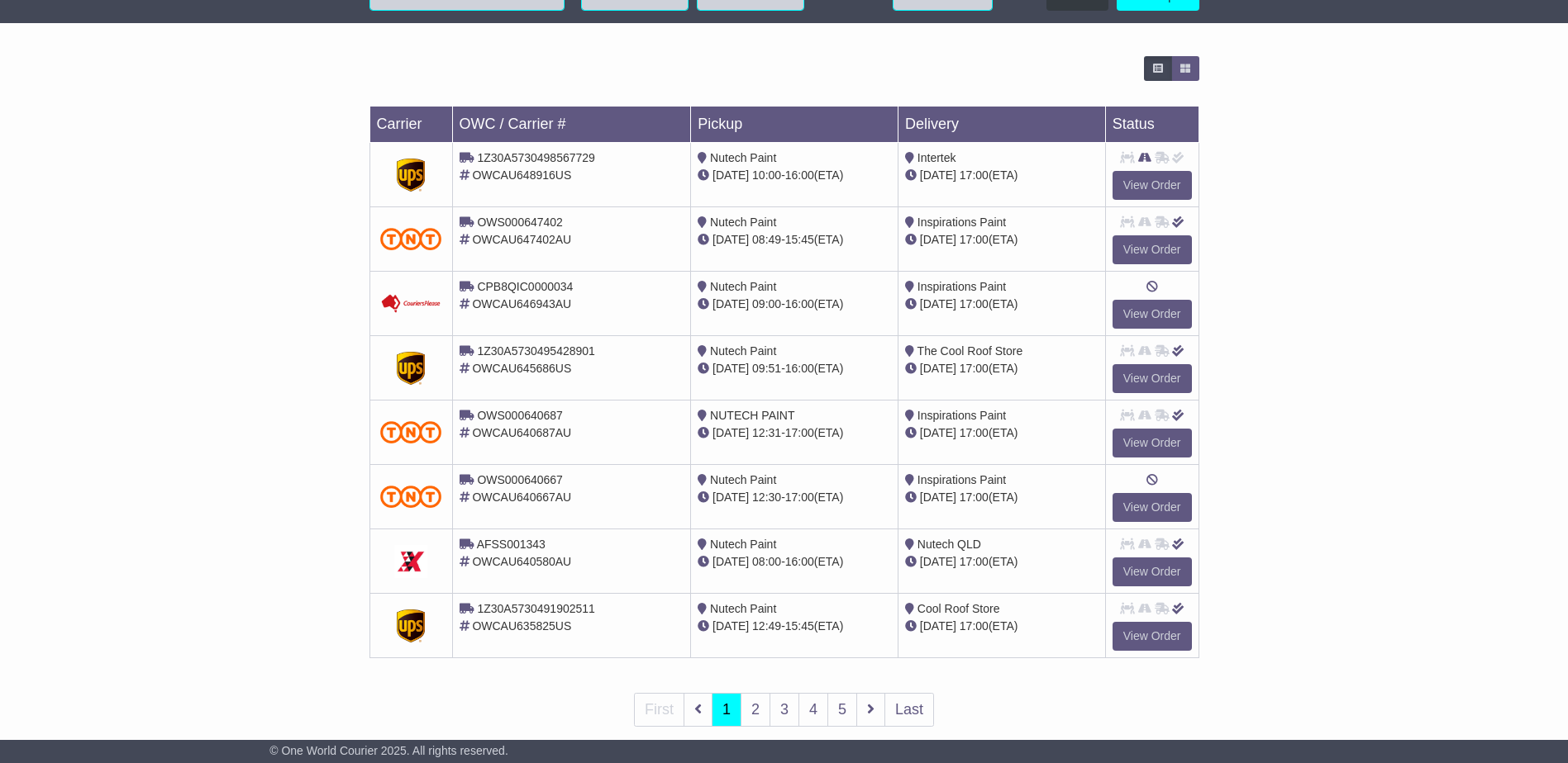
scroll to position [459, 0]
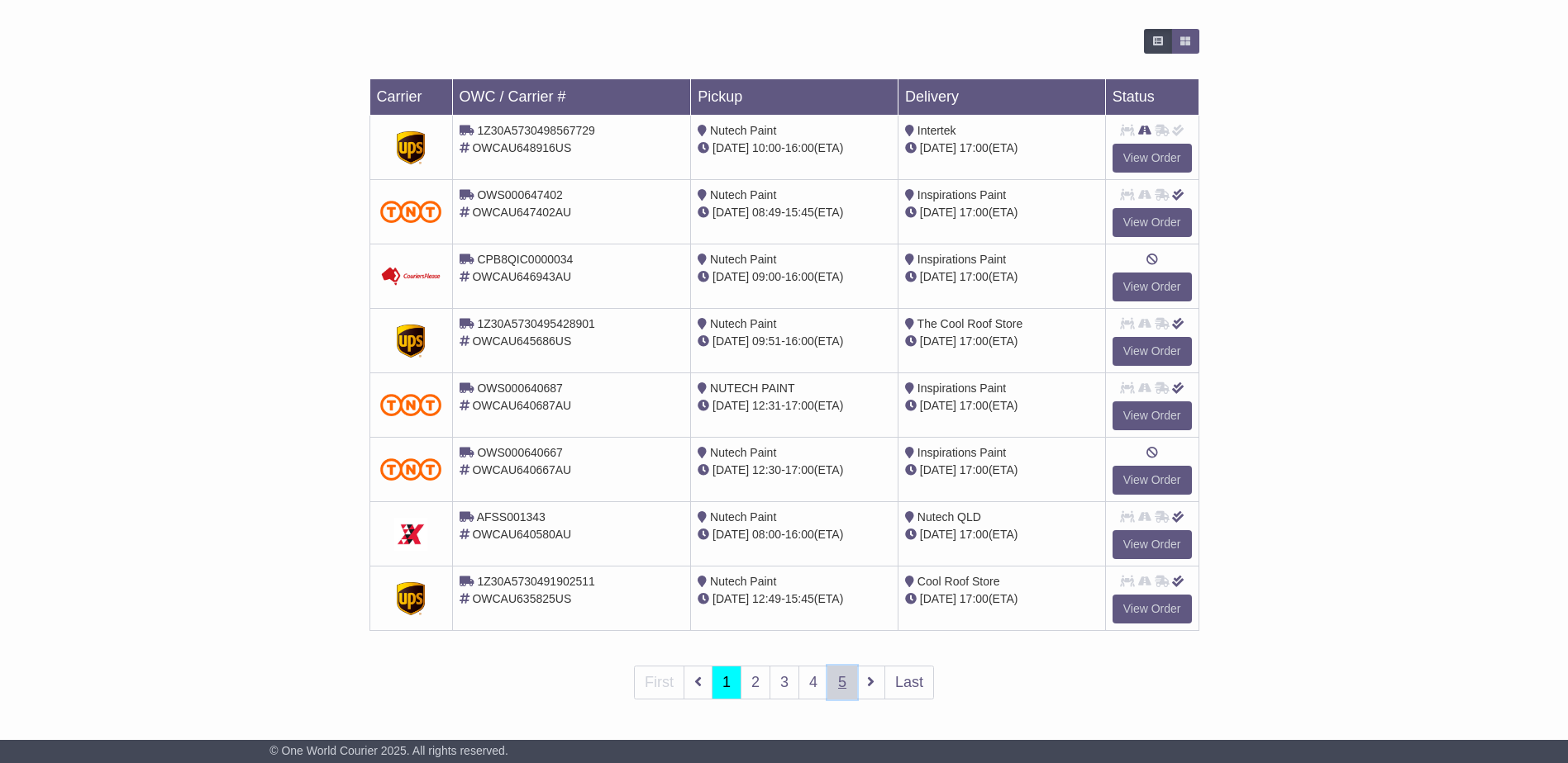
click at [843, 688] on link "5" at bounding box center [842, 683] width 30 height 34
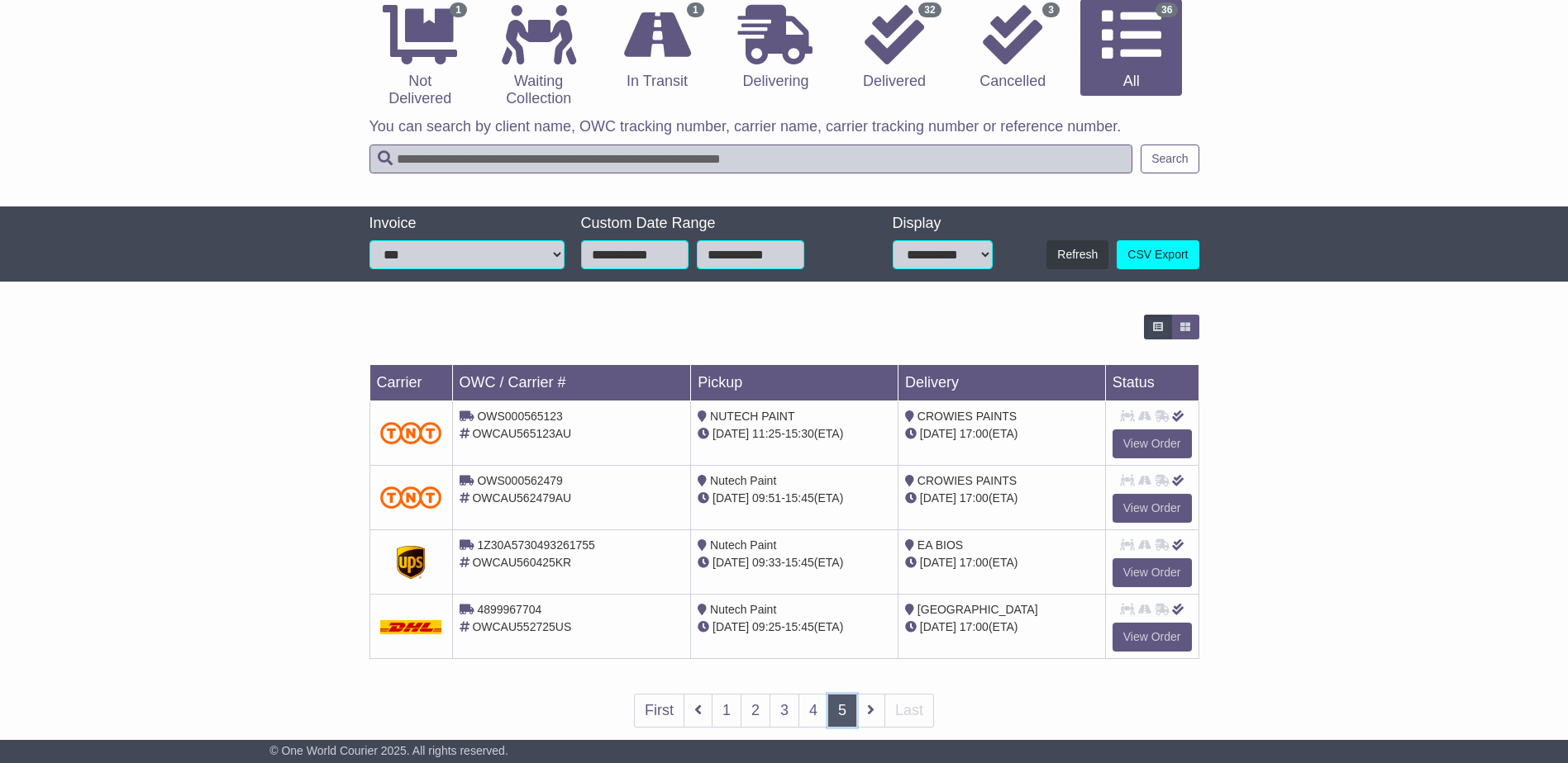
scroll to position [201, 0]
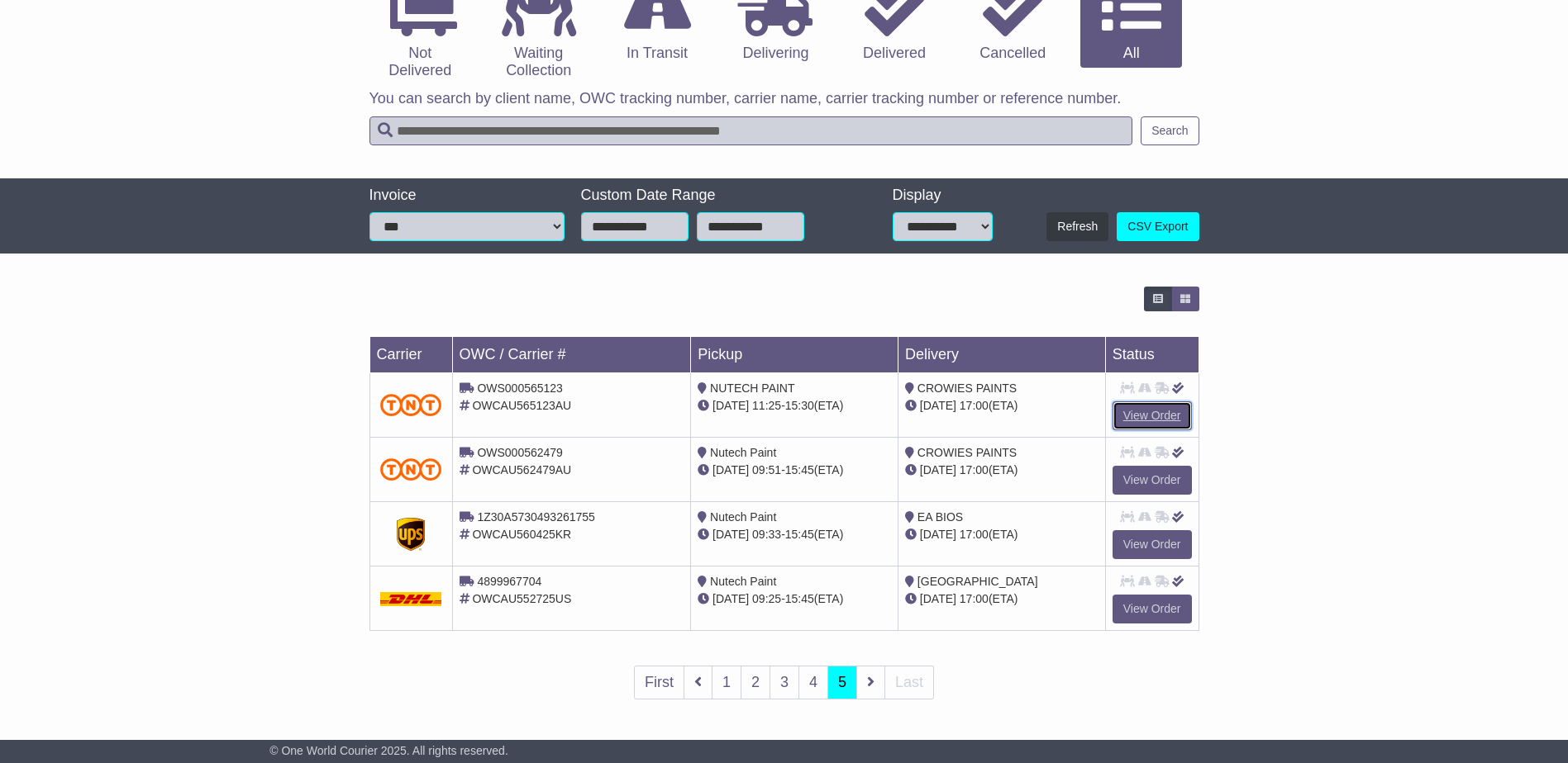
click at [1167, 413] on link "View Order" at bounding box center [1152, 415] width 79 height 29
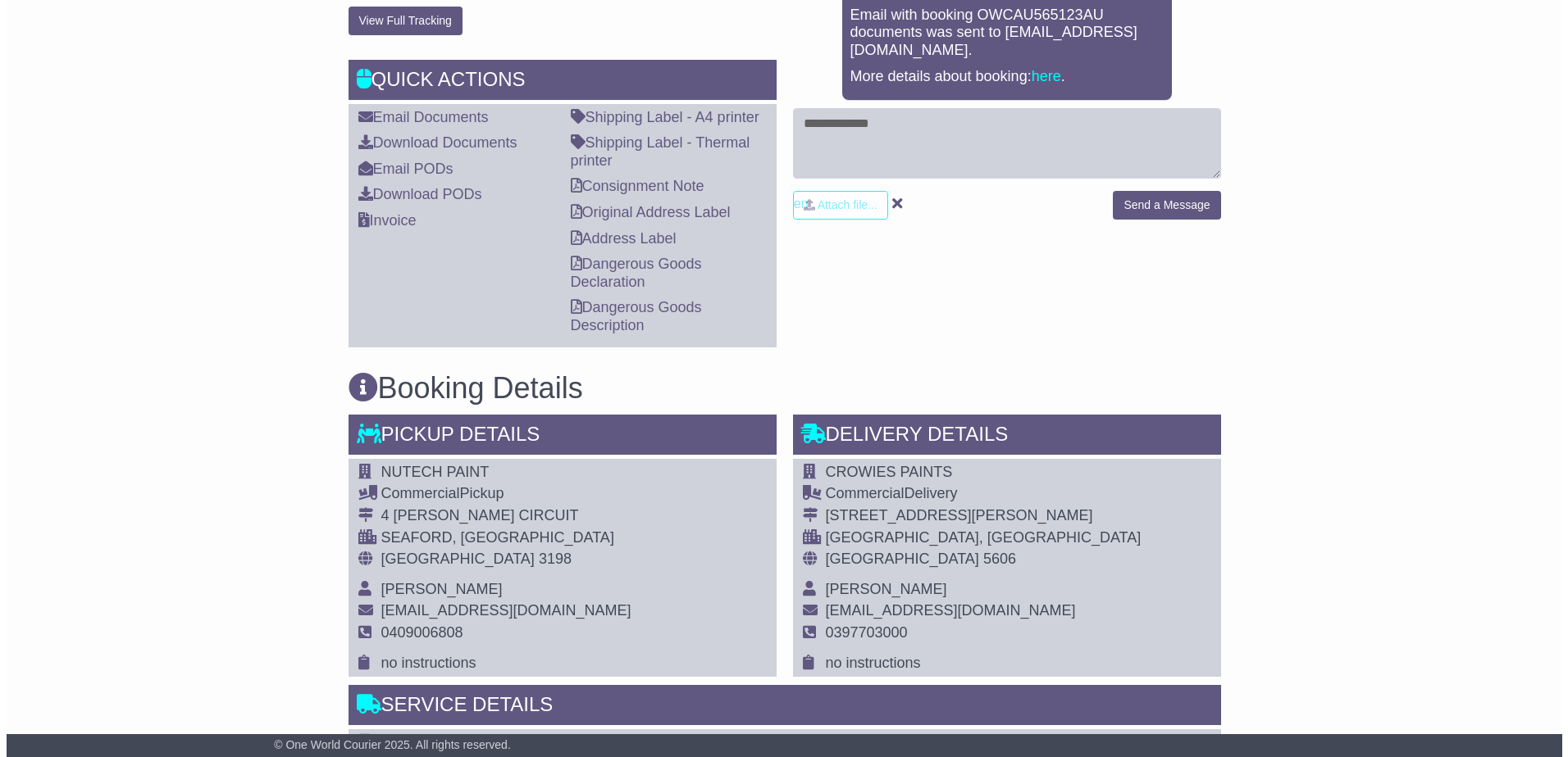
scroll to position [499, 0]
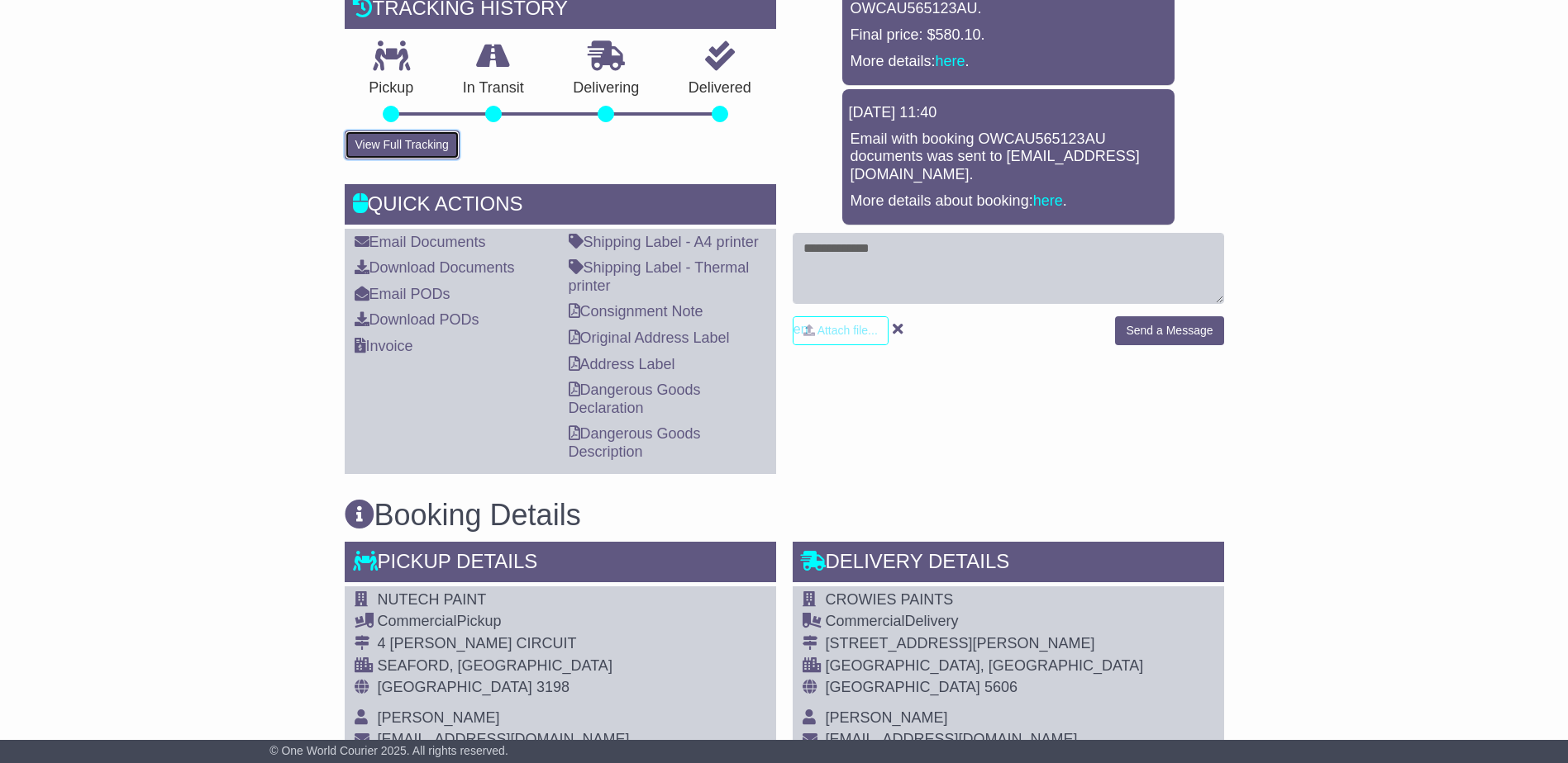
click at [403, 160] on button "View Full Tracking" at bounding box center [402, 145] width 115 height 29
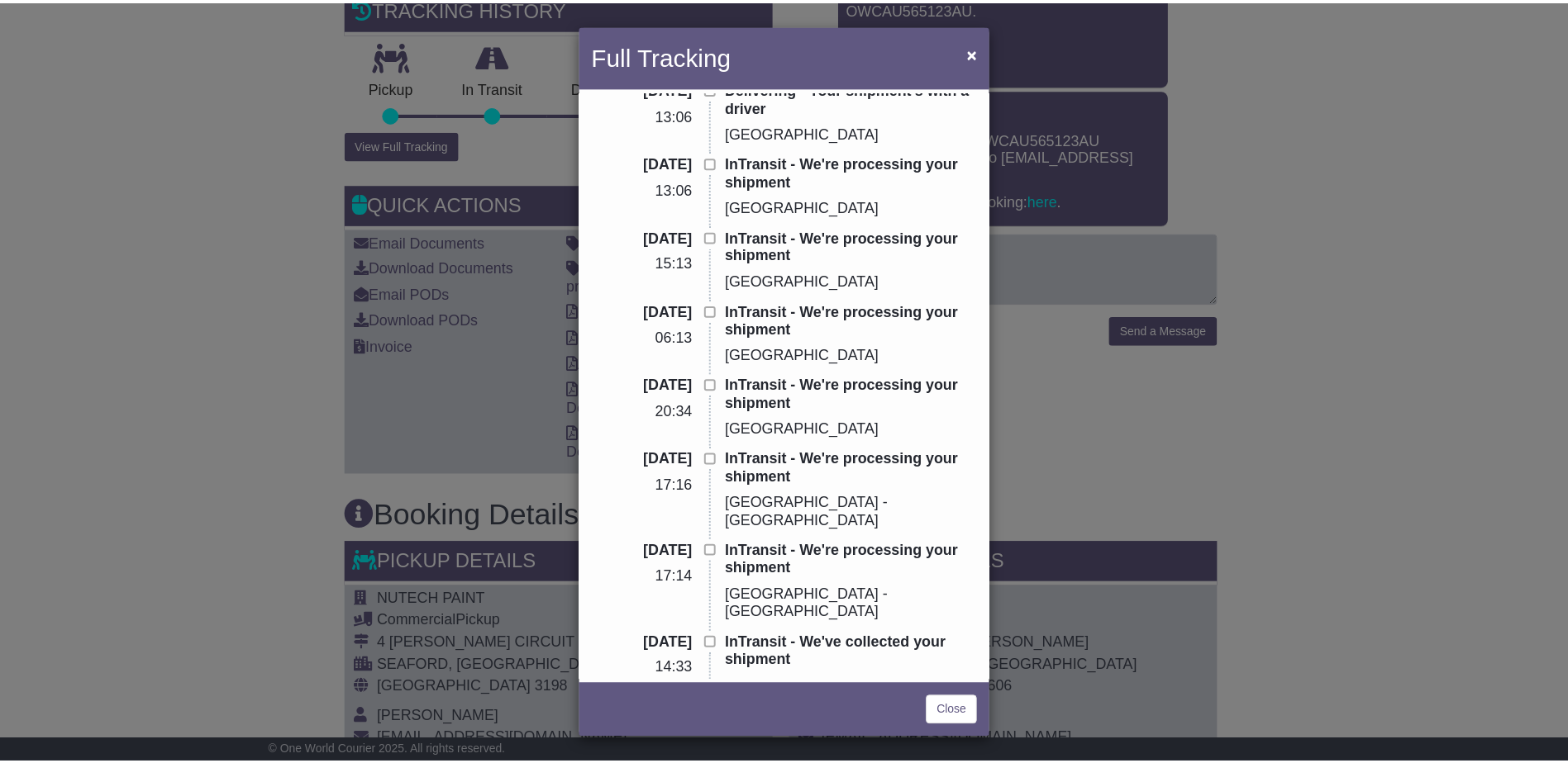
scroll to position [290, 0]
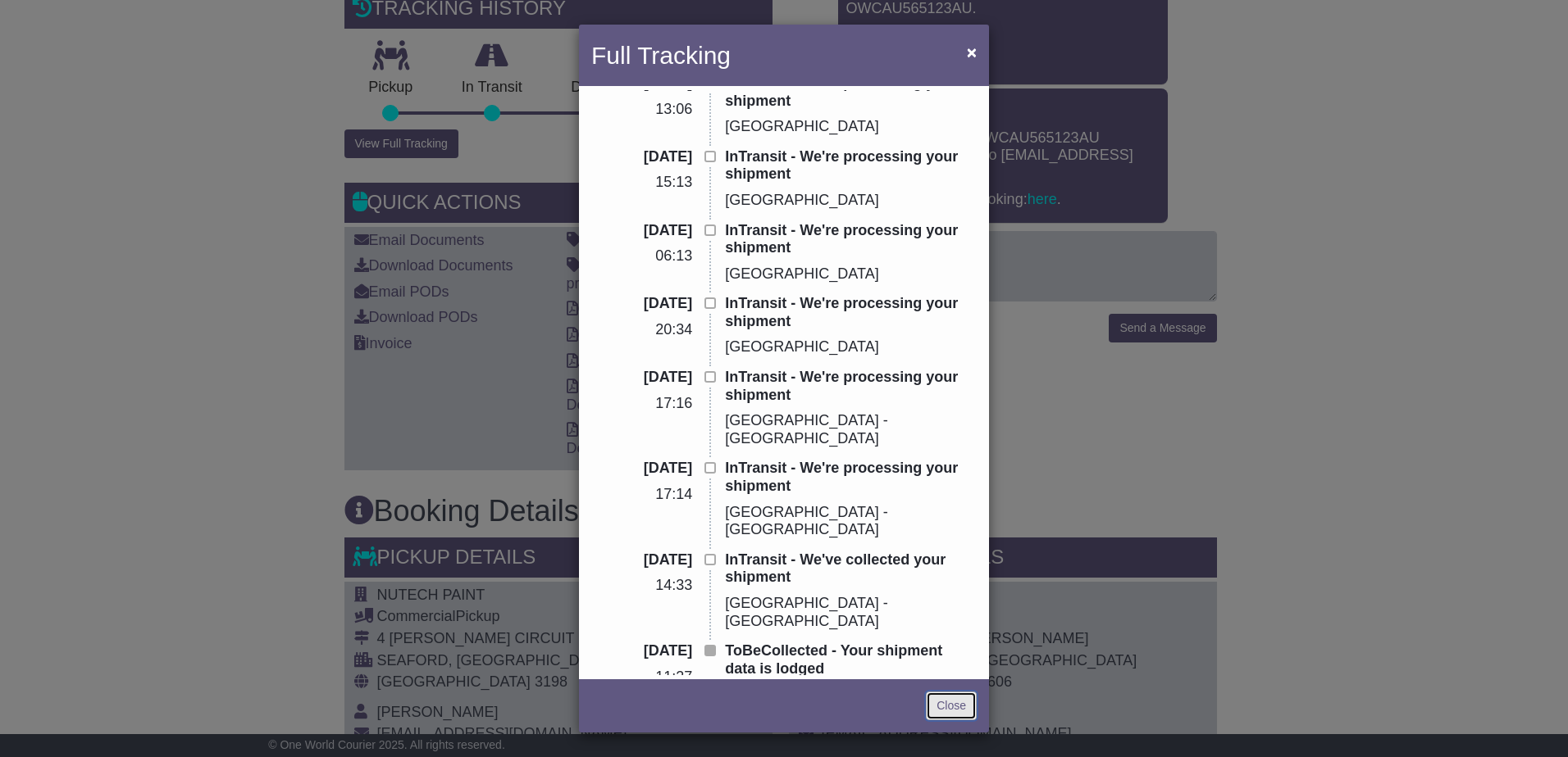
click at [962, 699] on link "Close" at bounding box center [951, 706] width 51 height 29
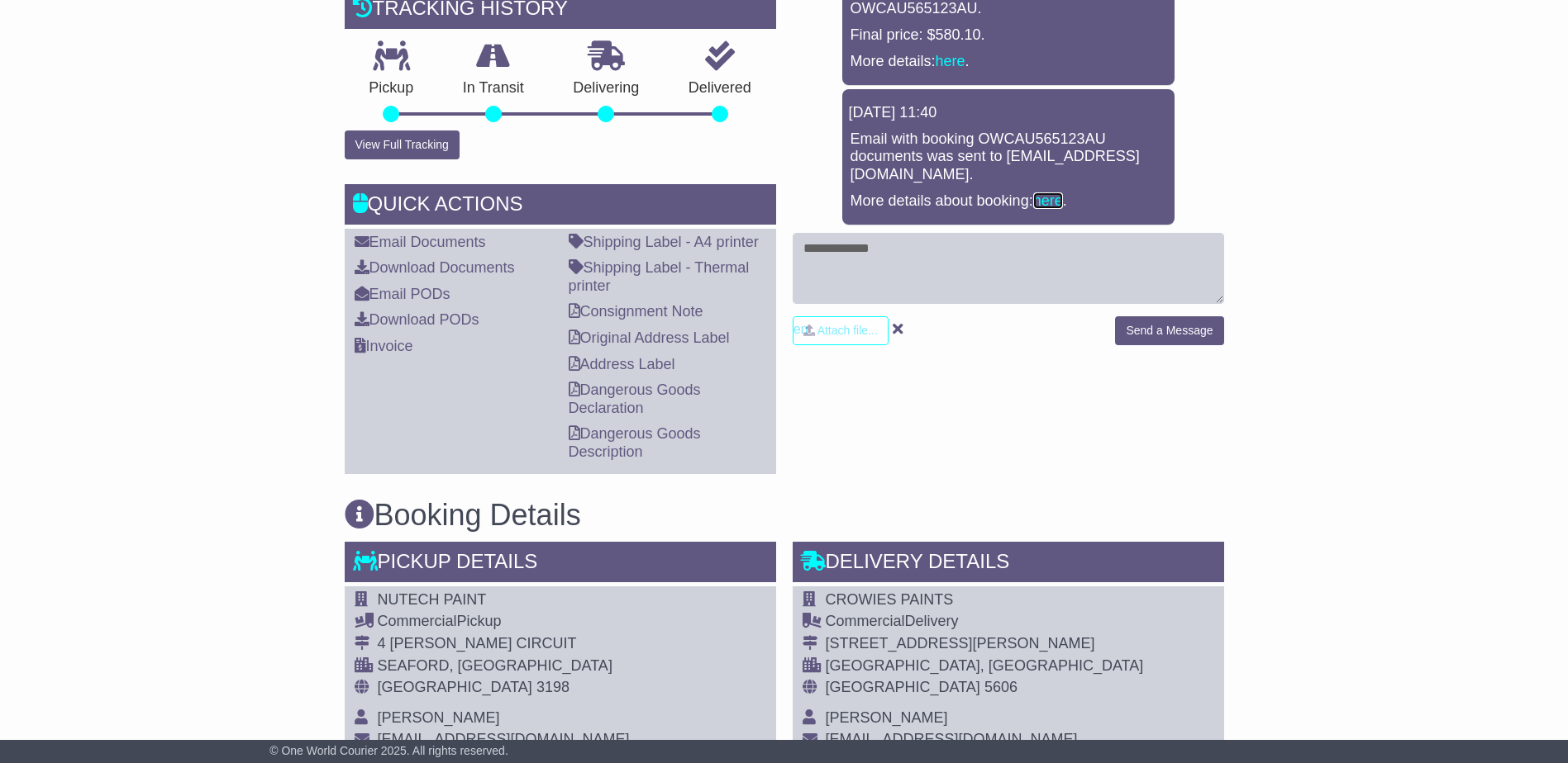
click at [1058, 202] on link "here" at bounding box center [1048, 201] width 30 height 17
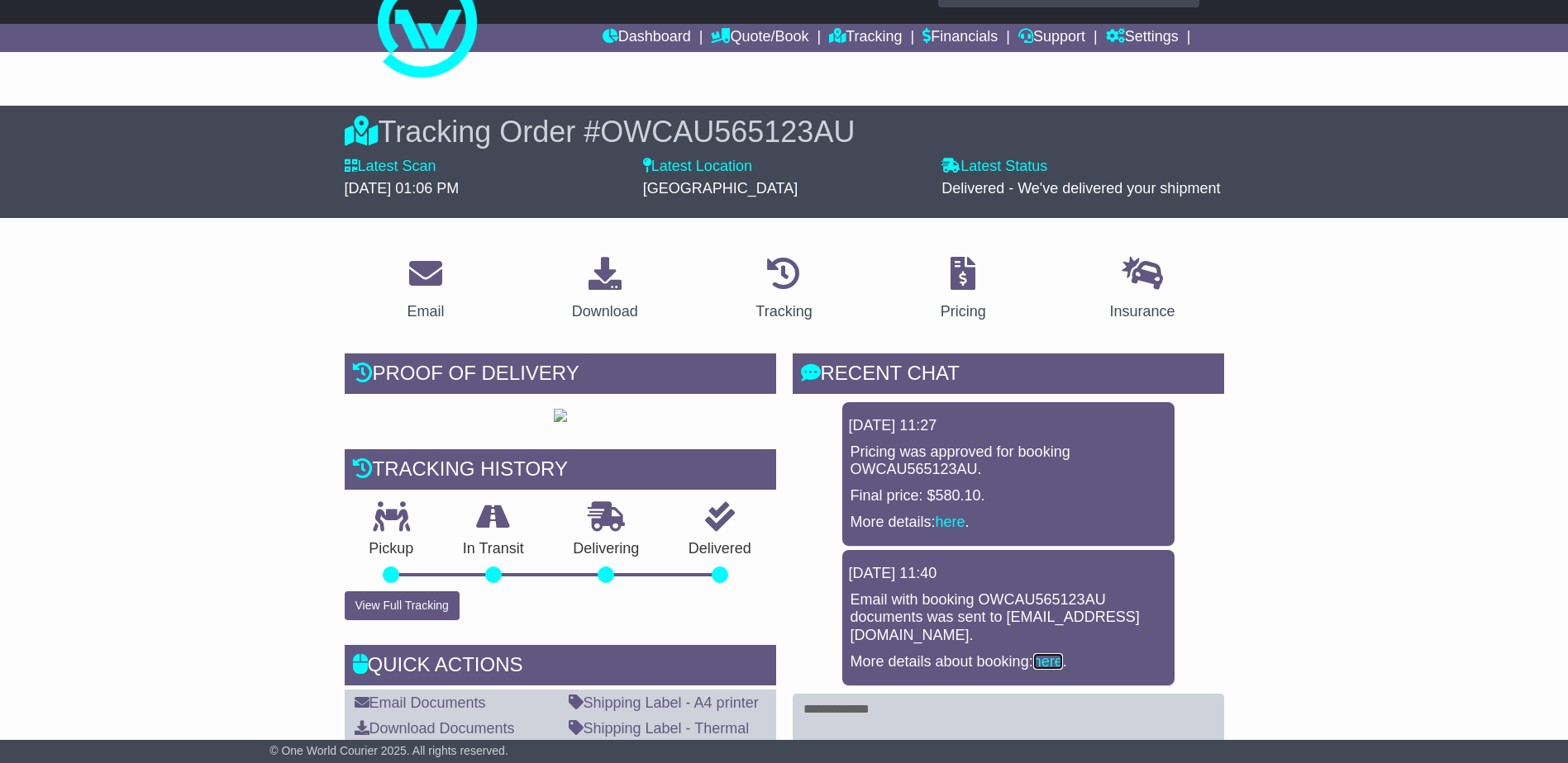
scroll to position [0, 0]
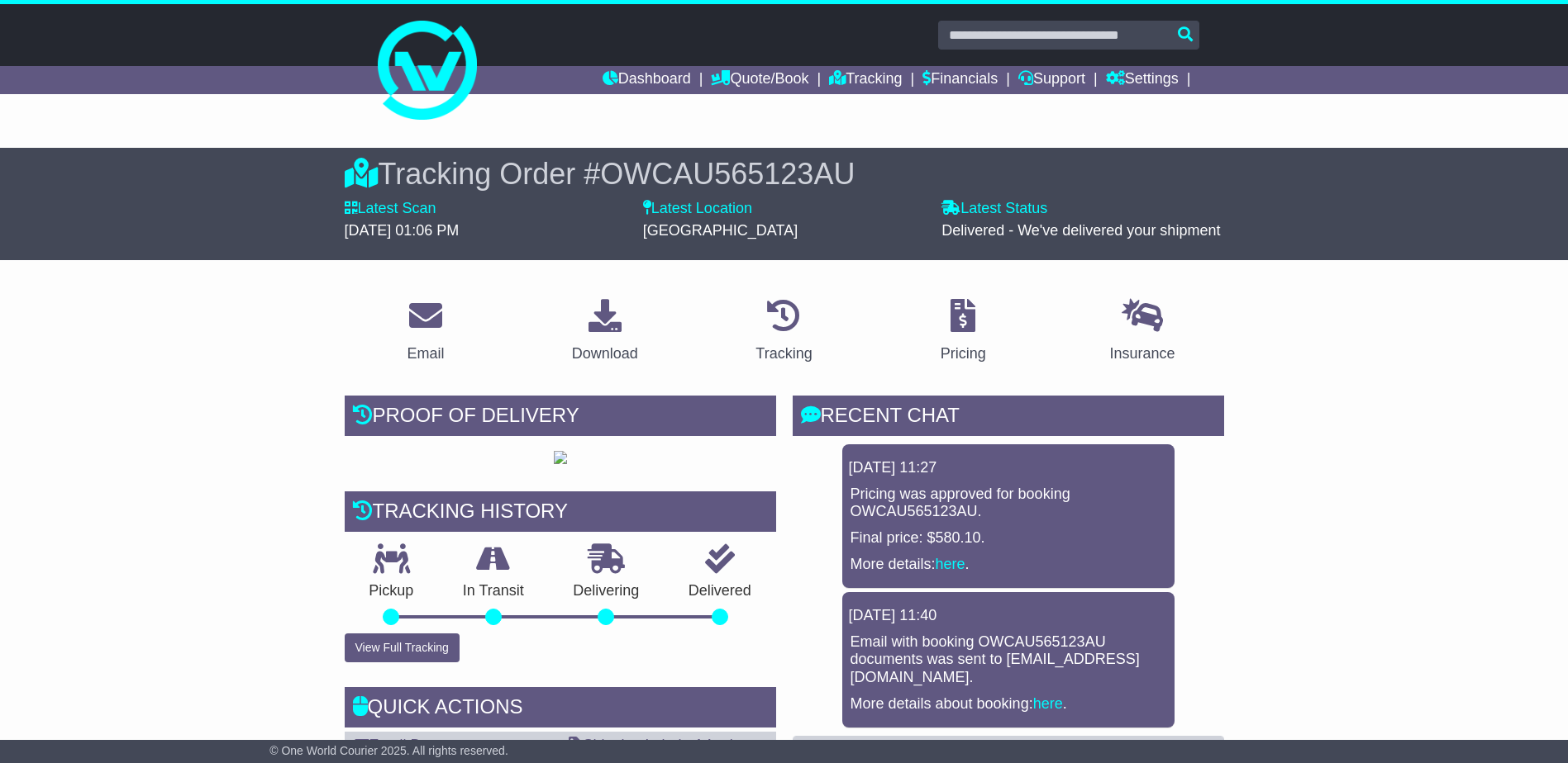
click at [907, 512] on p "Pricing was approved for booking OWCAU565123AU." at bounding box center [1009, 504] width 316 height 36
copy p "OWCAU565123AU"
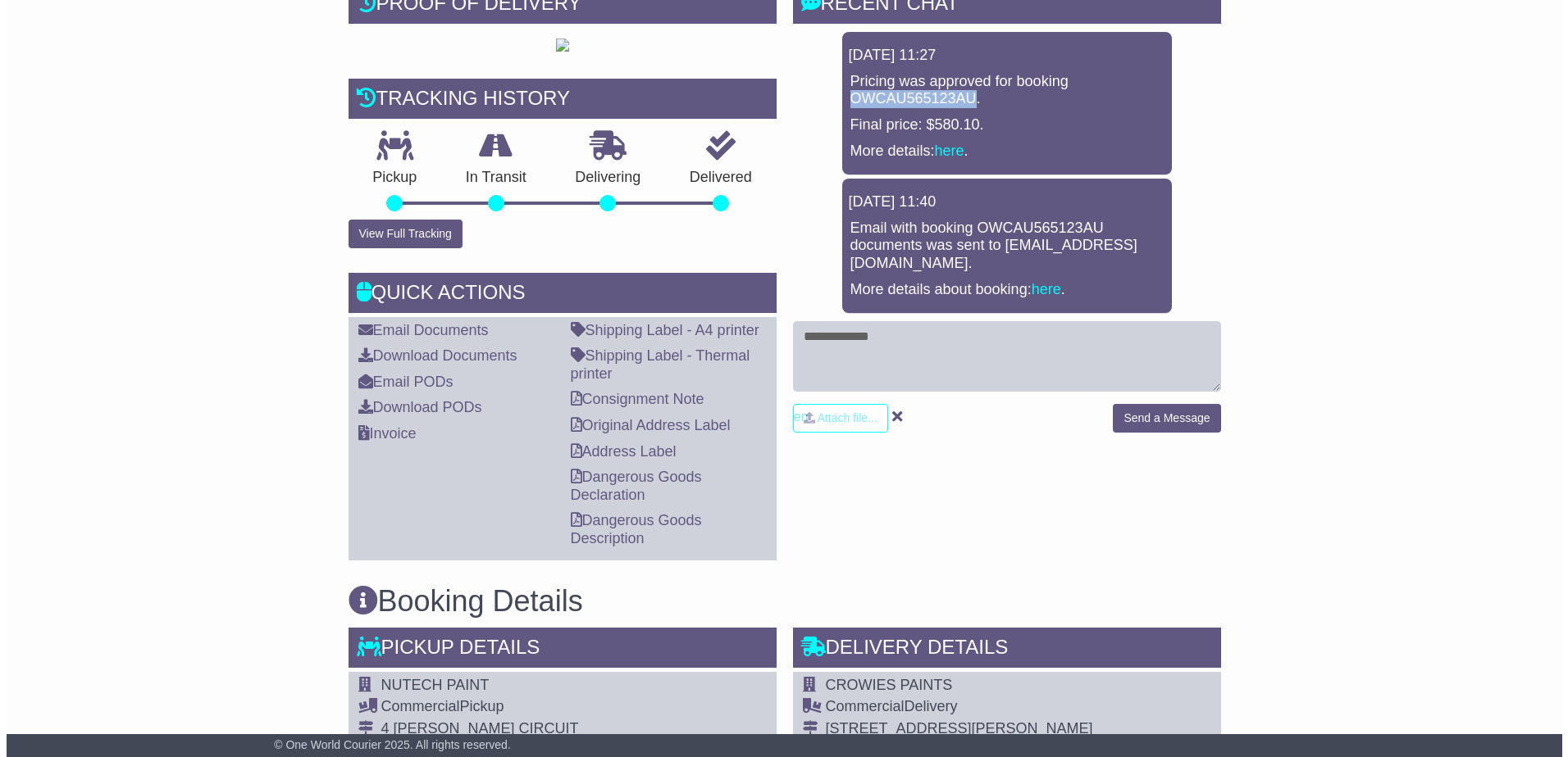
scroll to position [410, 0]
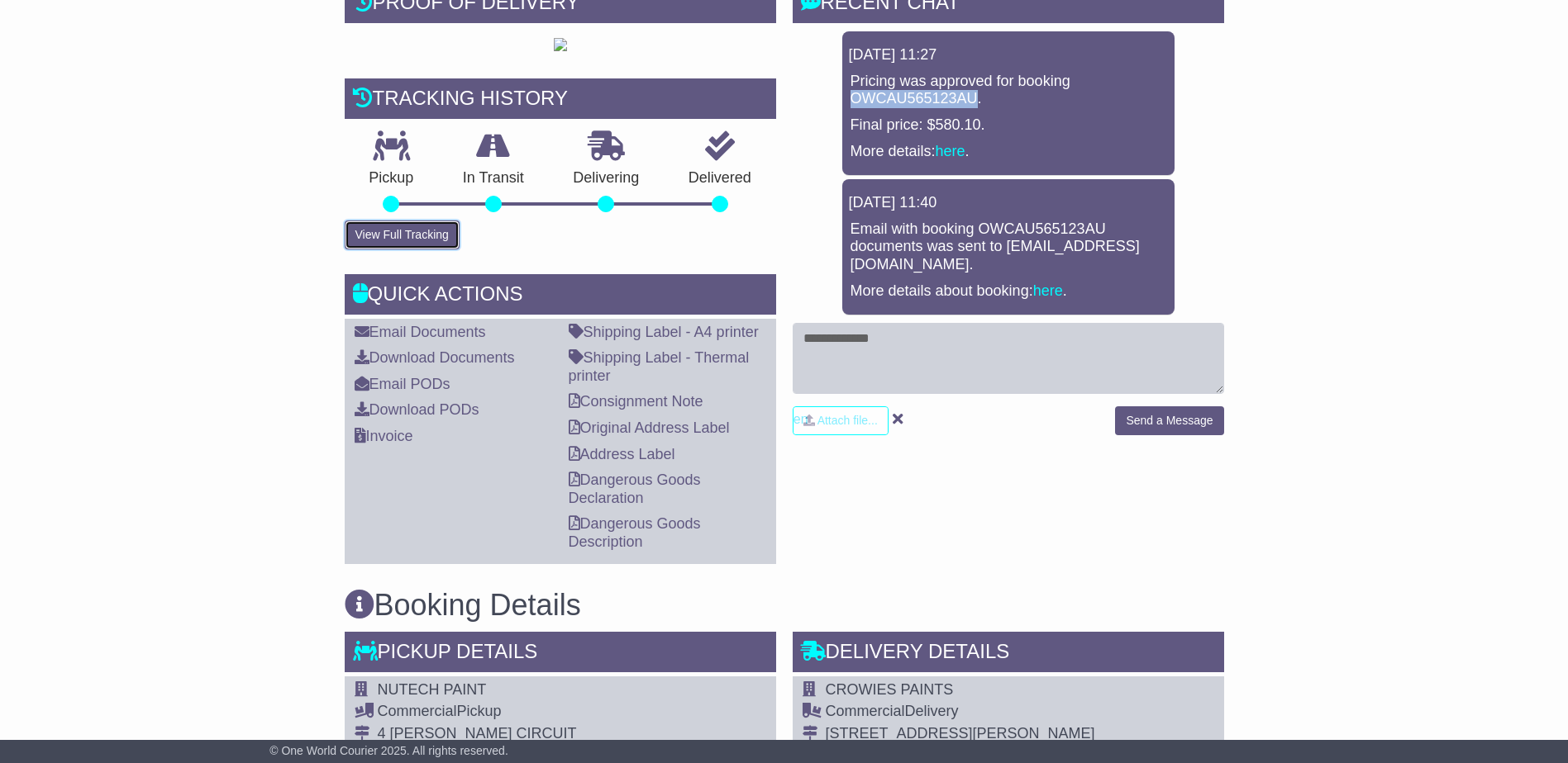
click at [389, 250] on button "View Full Tracking" at bounding box center [402, 235] width 115 height 29
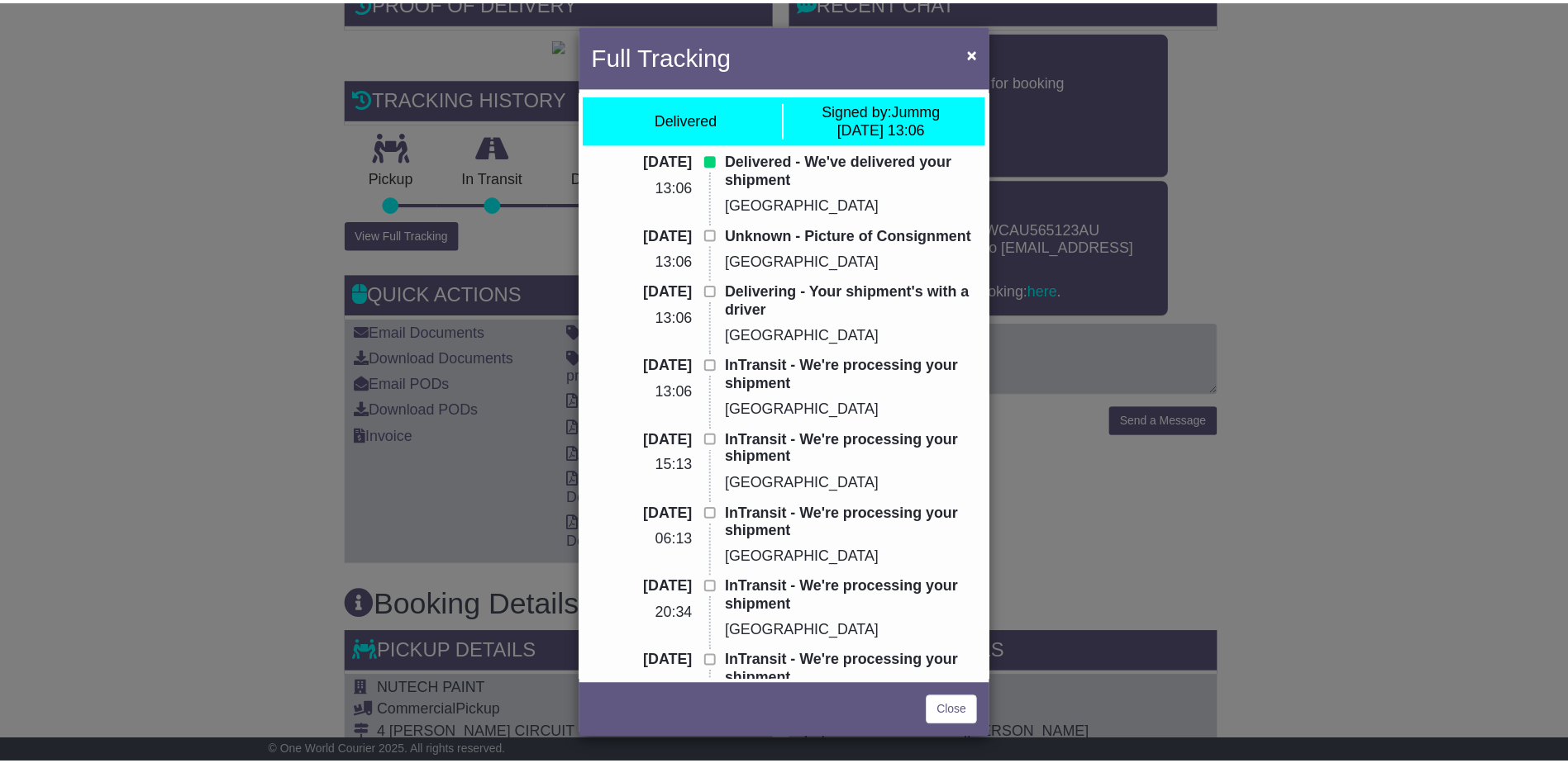
scroll to position [0, 0]
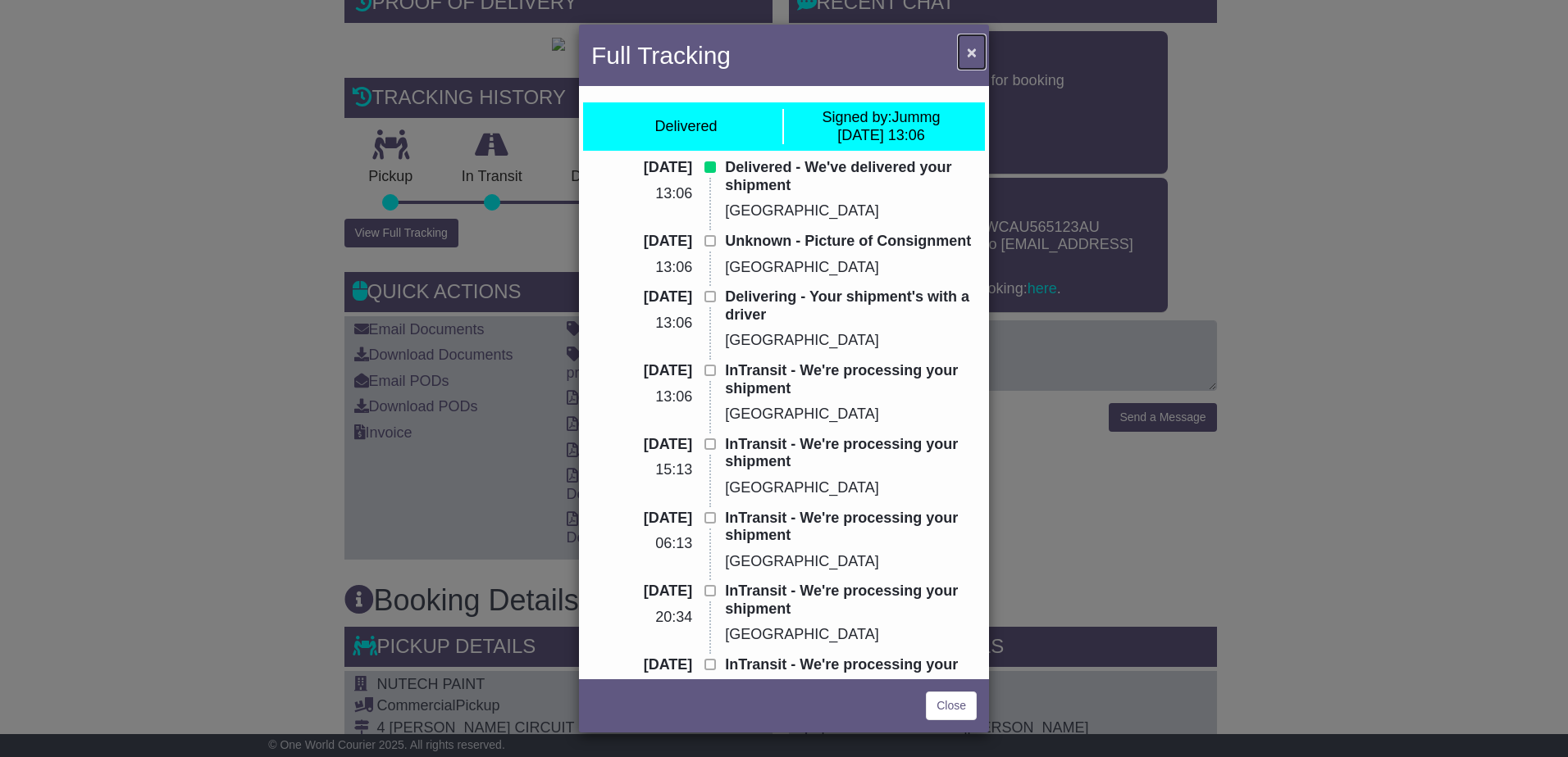
click at [974, 49] on span "×" at bounding box center [972, 52] width 10 height 19
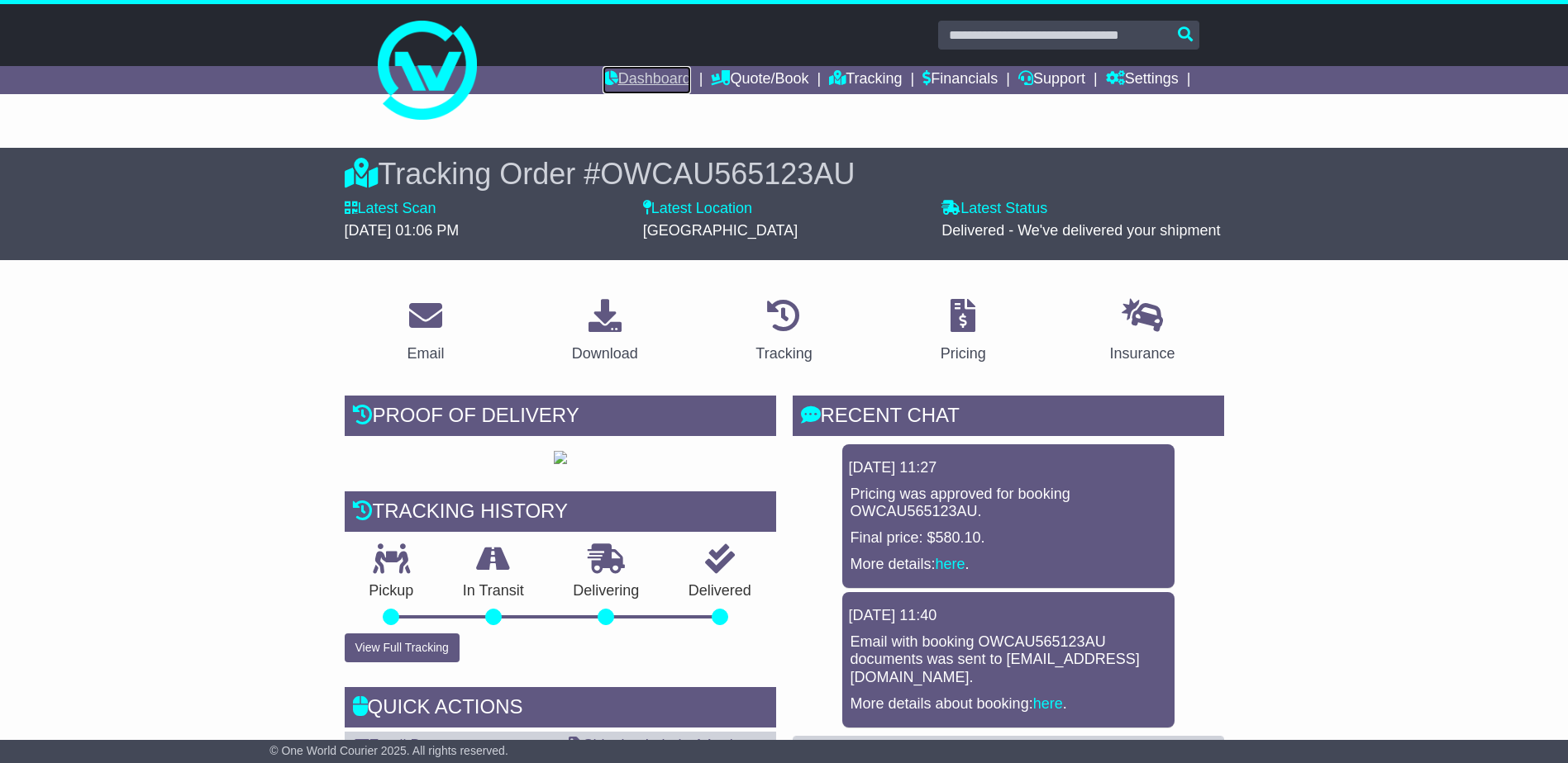
click at [653, 78] on link "Dashboard" at bounding box center [647, 80] width 88 height 28
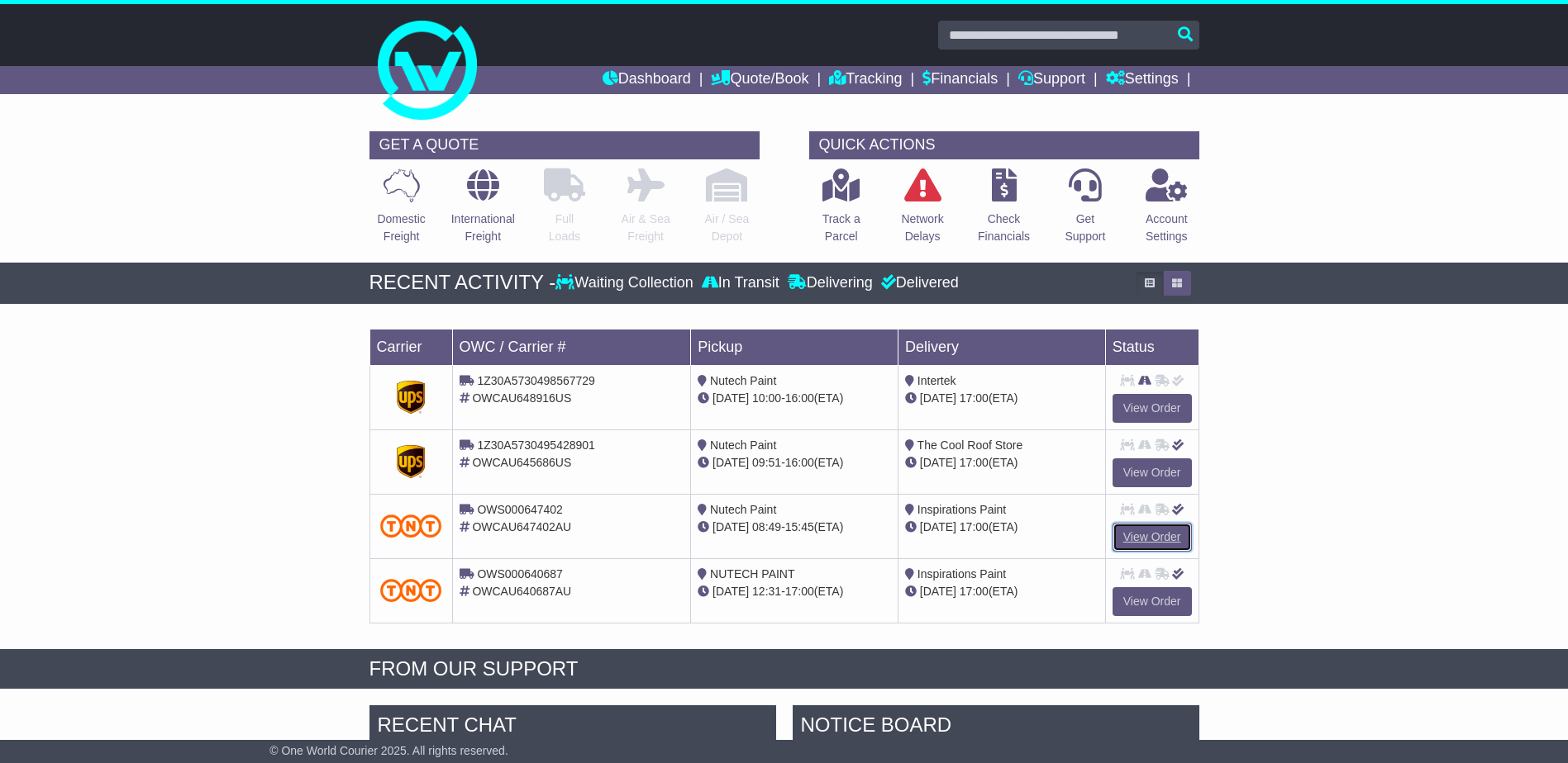
click at [1154, 536] on link "View Order" at bounding box center [1152, 537] width 79 height 29
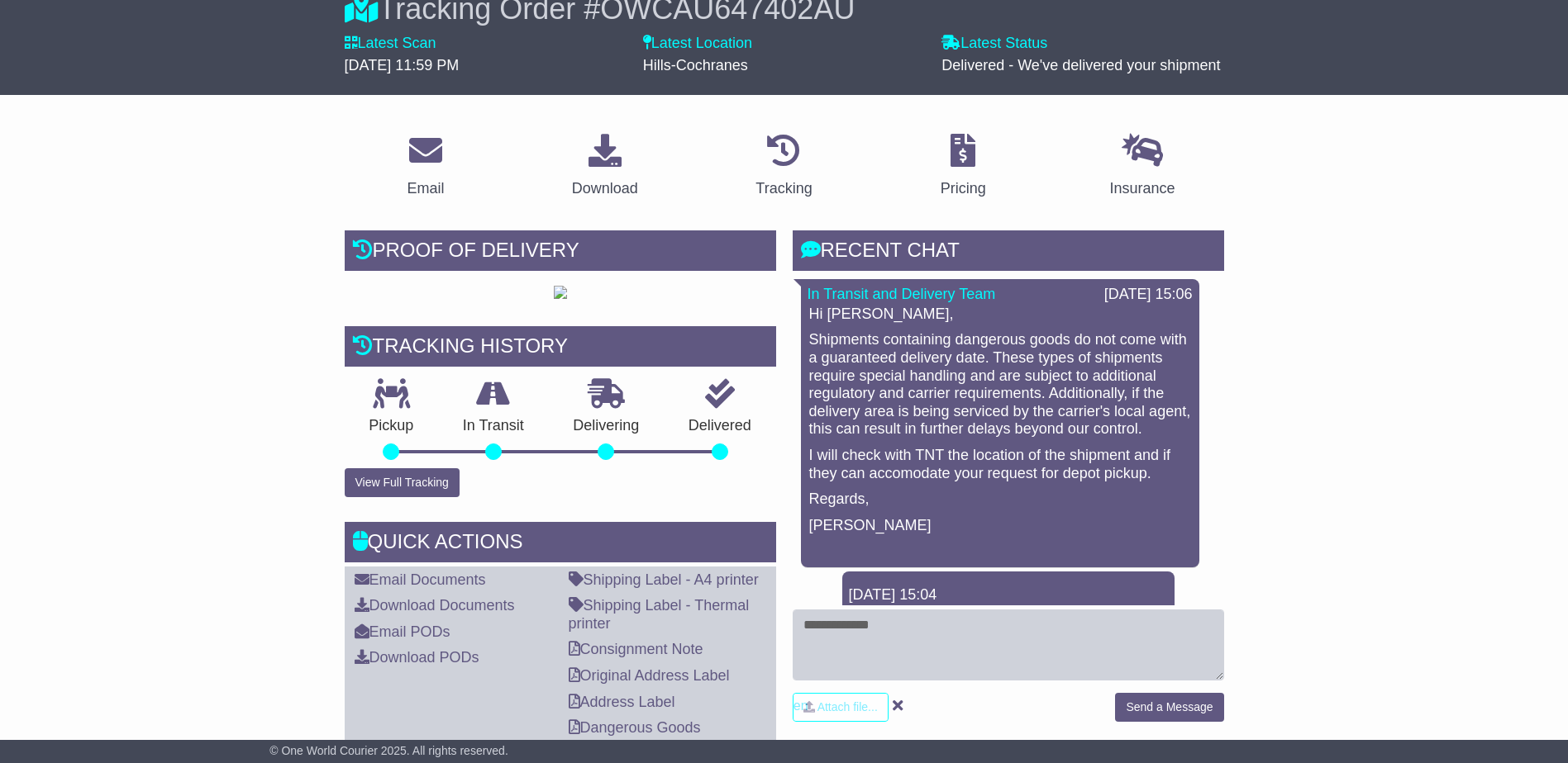
scroll to position [248, 0]
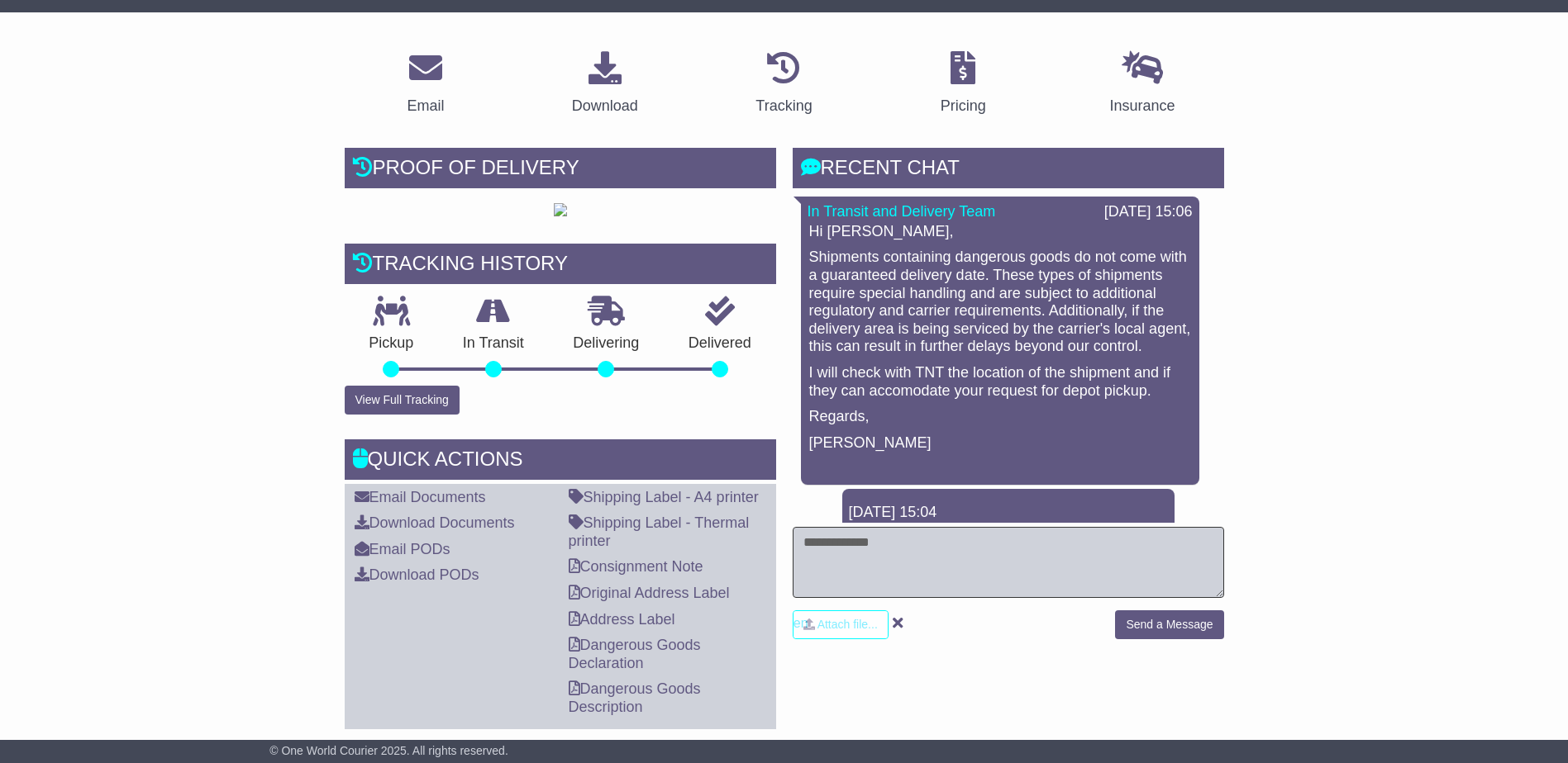
click at [1055, 563] on textarea at bounding box center [1008, 563] width 431 height 71
click at [1168, 546] on textarea "**********" at bounding box center [1008, 563] width 431 height 71
click at [908, 584] on textarea "**********" at bounding box center [1008, 563] width 431 height 71
paste textarea "**********"
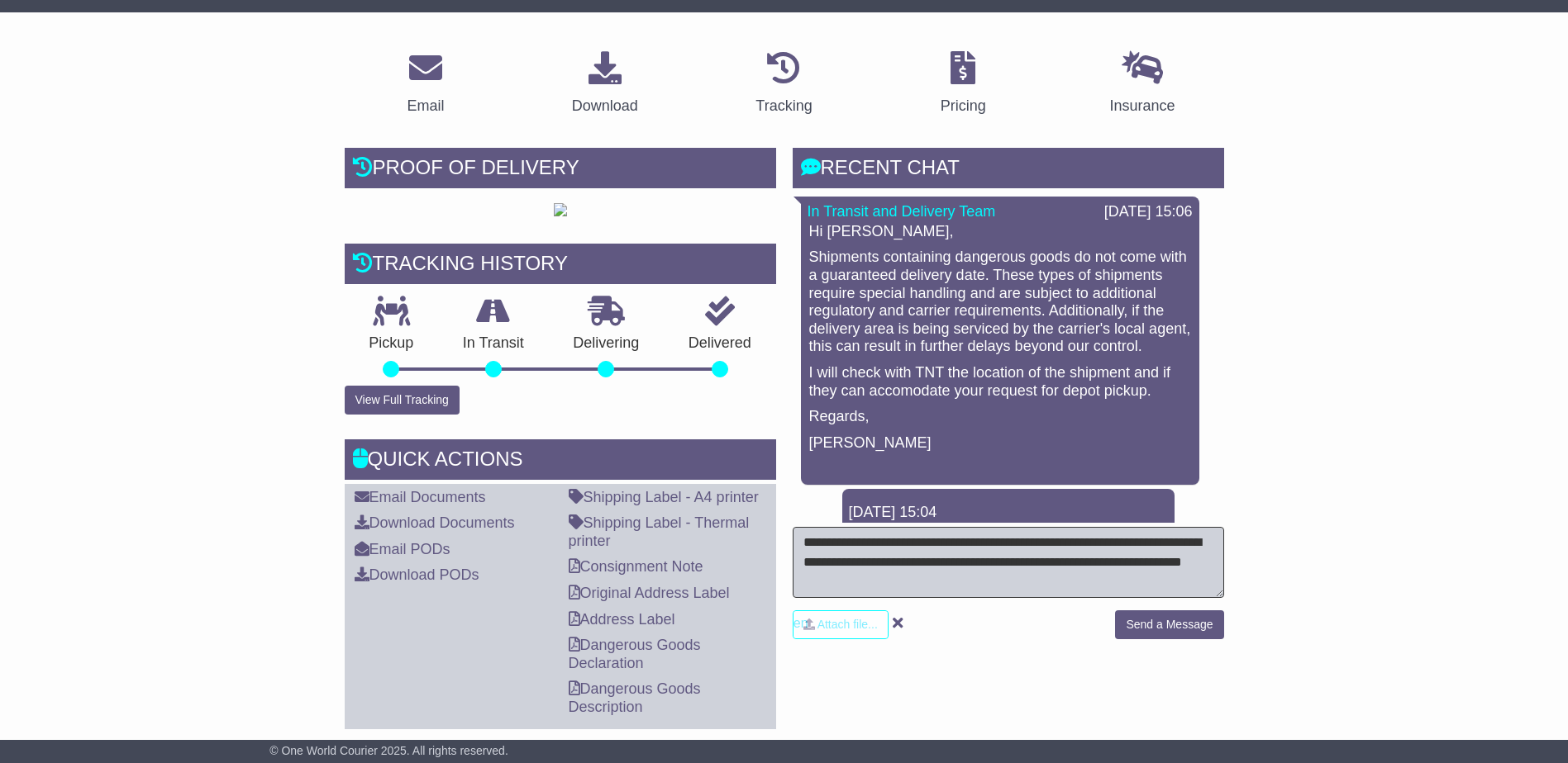
scroll to position [0, 0]
paste textarea "**********"
drag, startPoint x: 936, startPoint y: 590, endPoint x: 652, endPoint y: 466, distance: 309.9
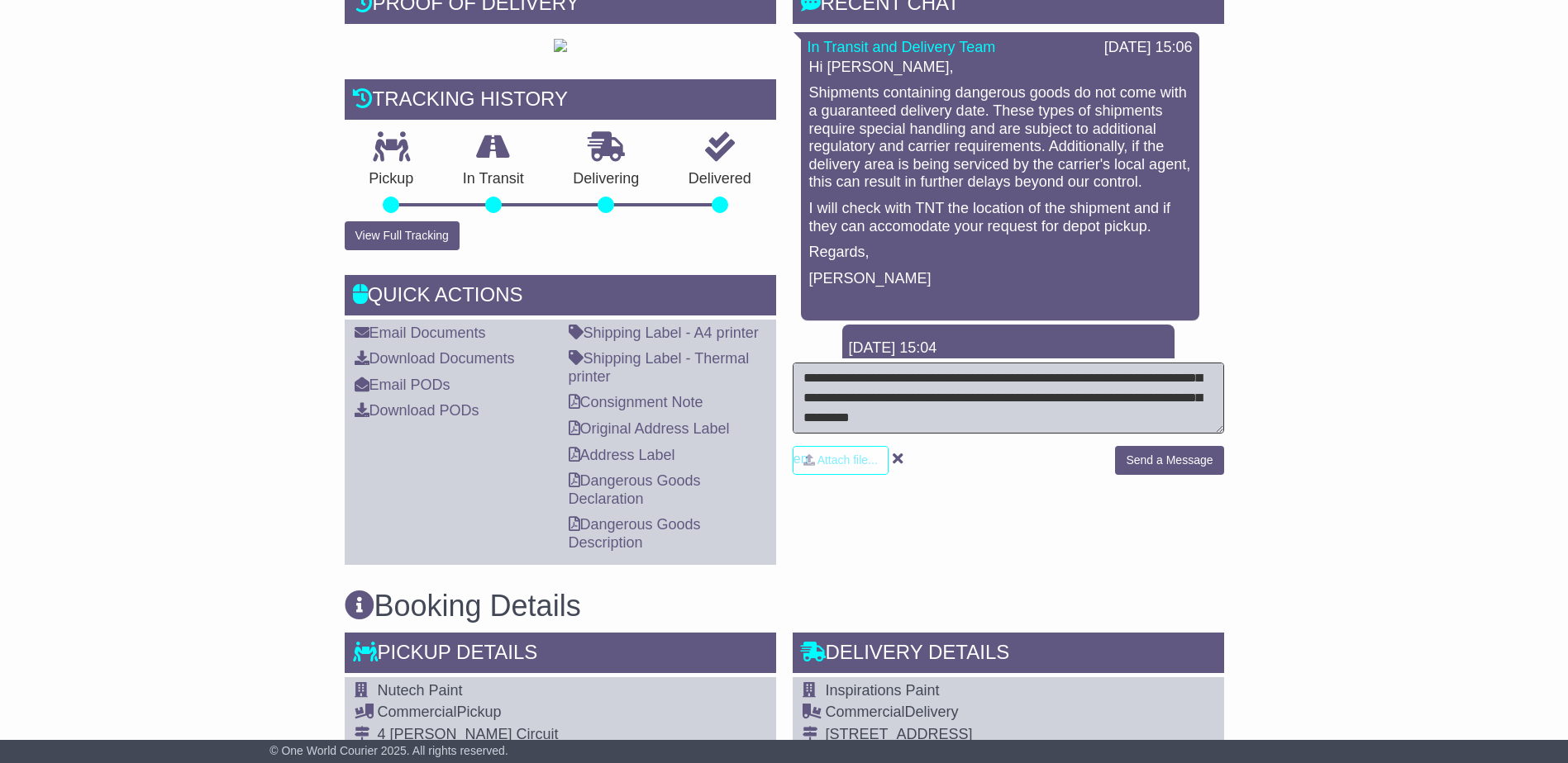
scroll to position [496, 0]
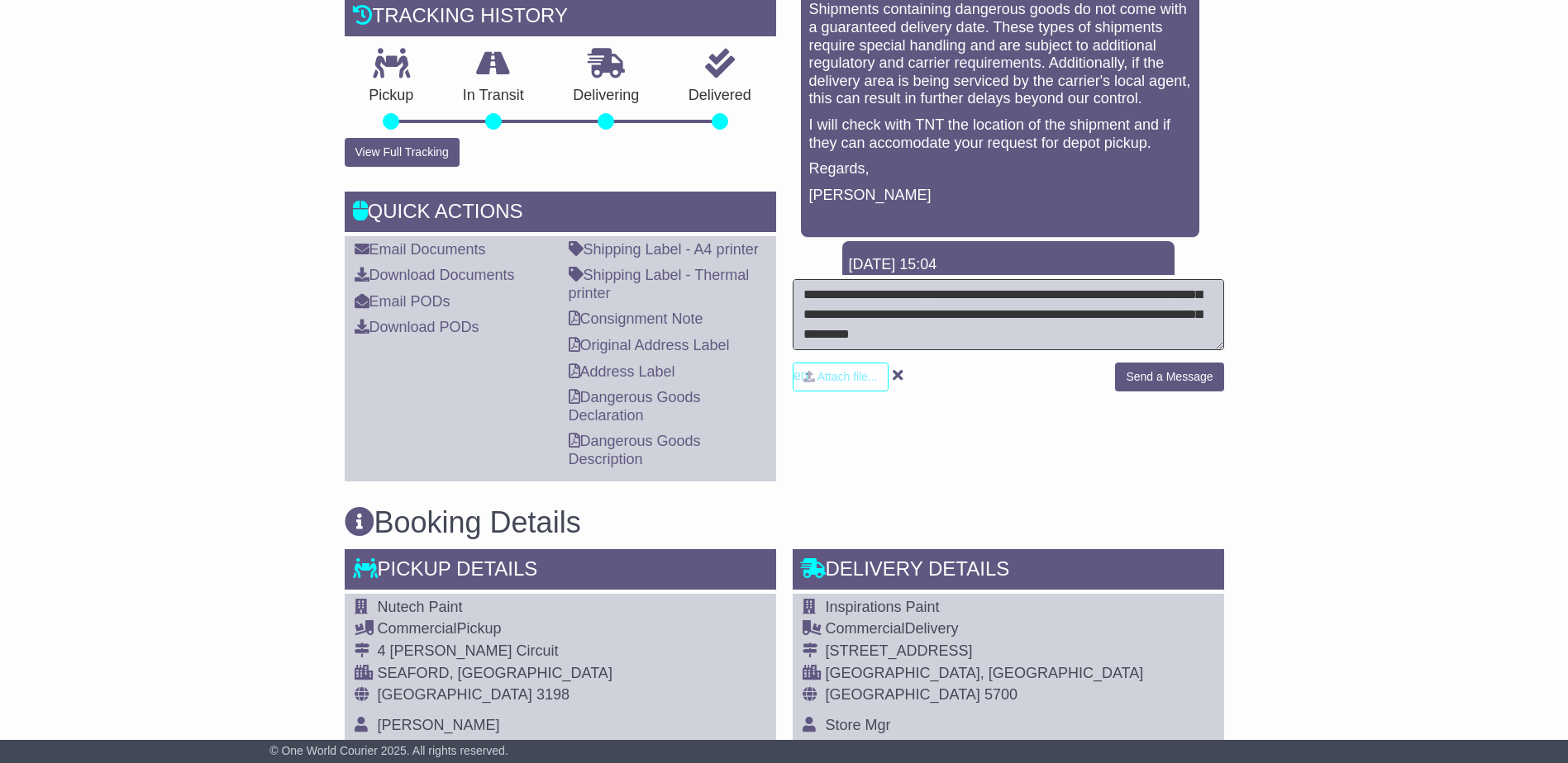
click at [1180, 330] on textarea "**********" at bounding box center [1008, 315] width 431 height 71
type textarea "**********"
click at [1192, 382] on button "Send a Message" at bounding box center [1168, 377] width 108 height 29
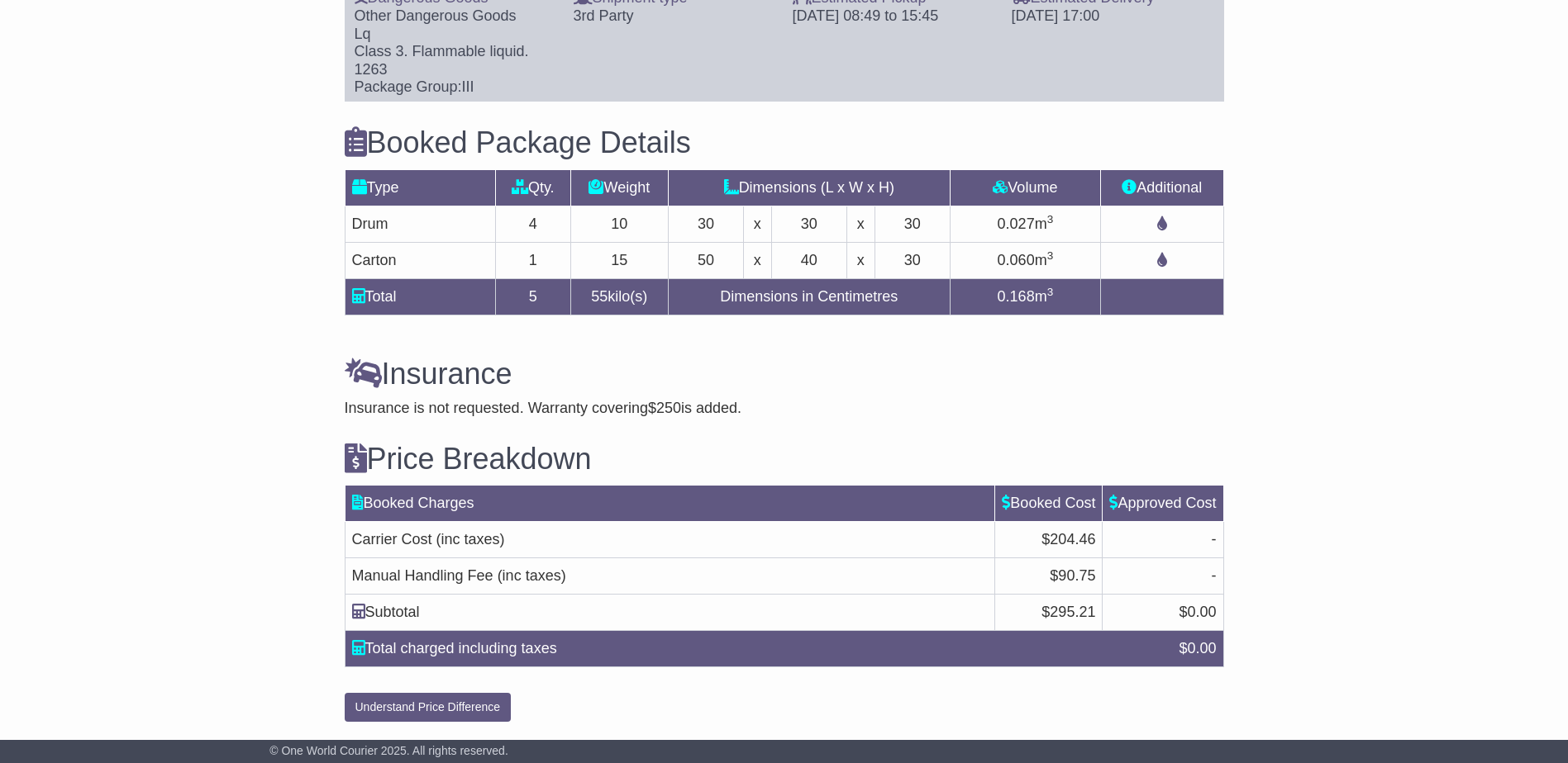
scroll to position [1613, 0]
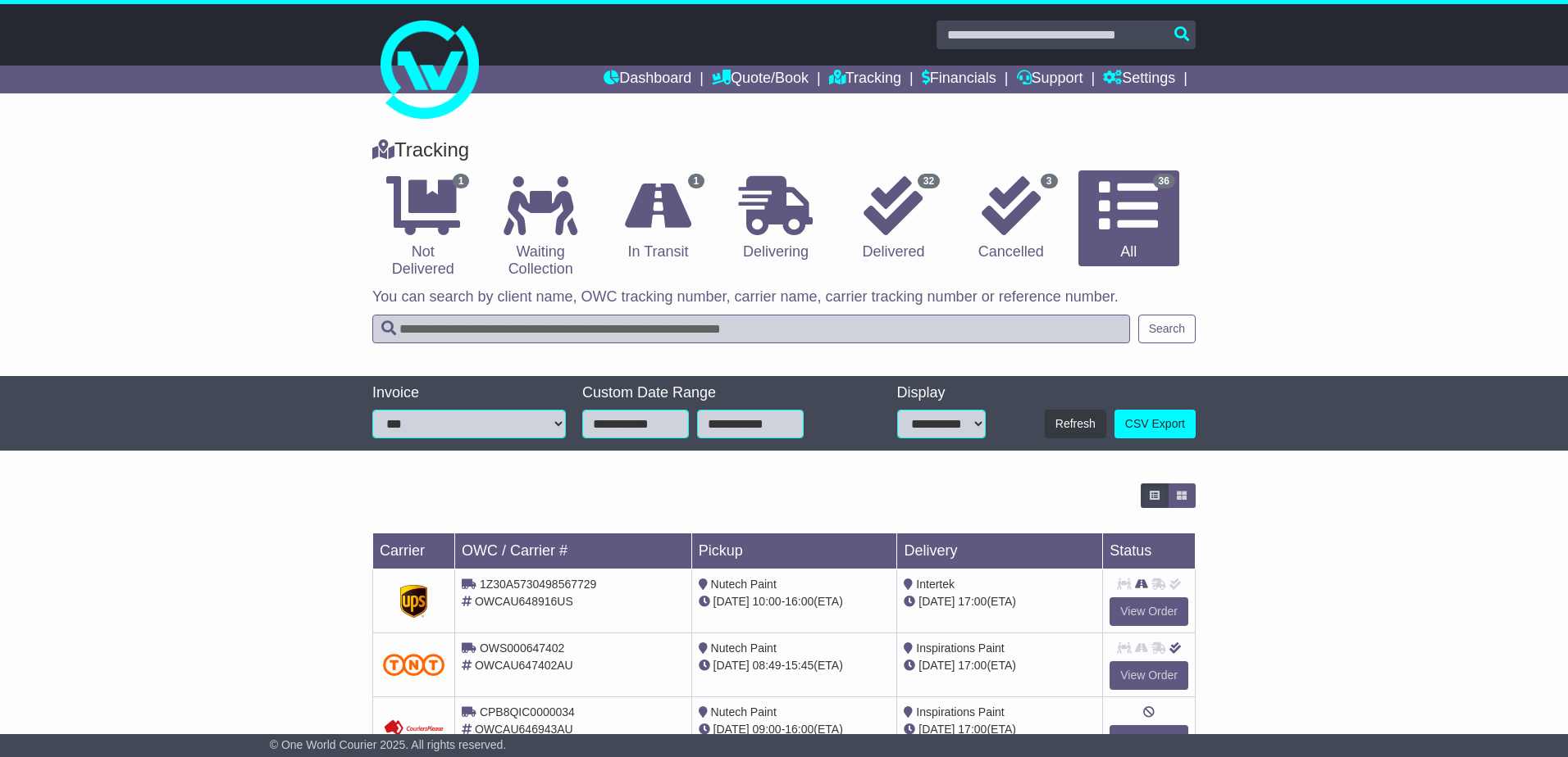
select select "**"
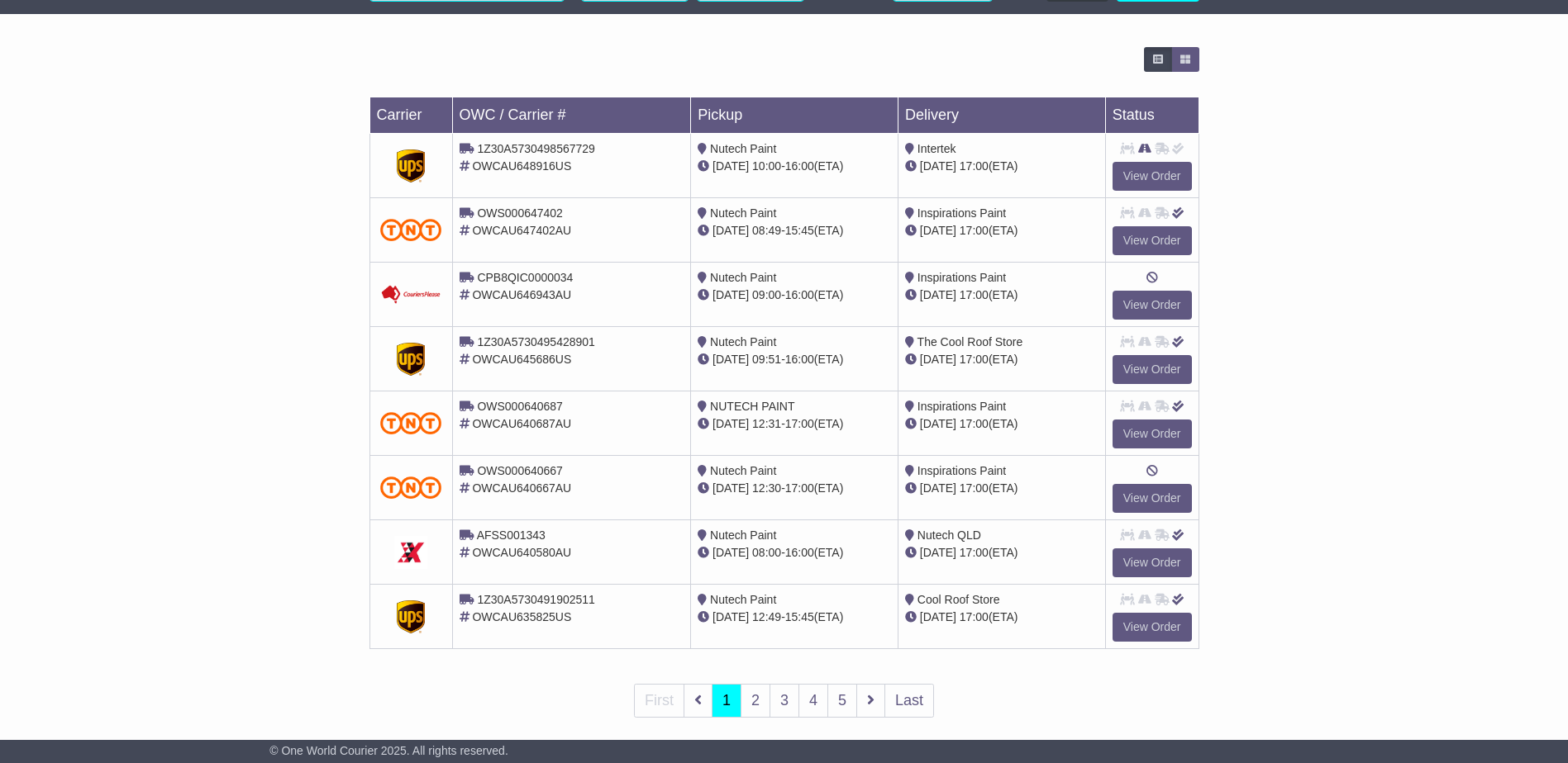
scroll to position [459, 0]
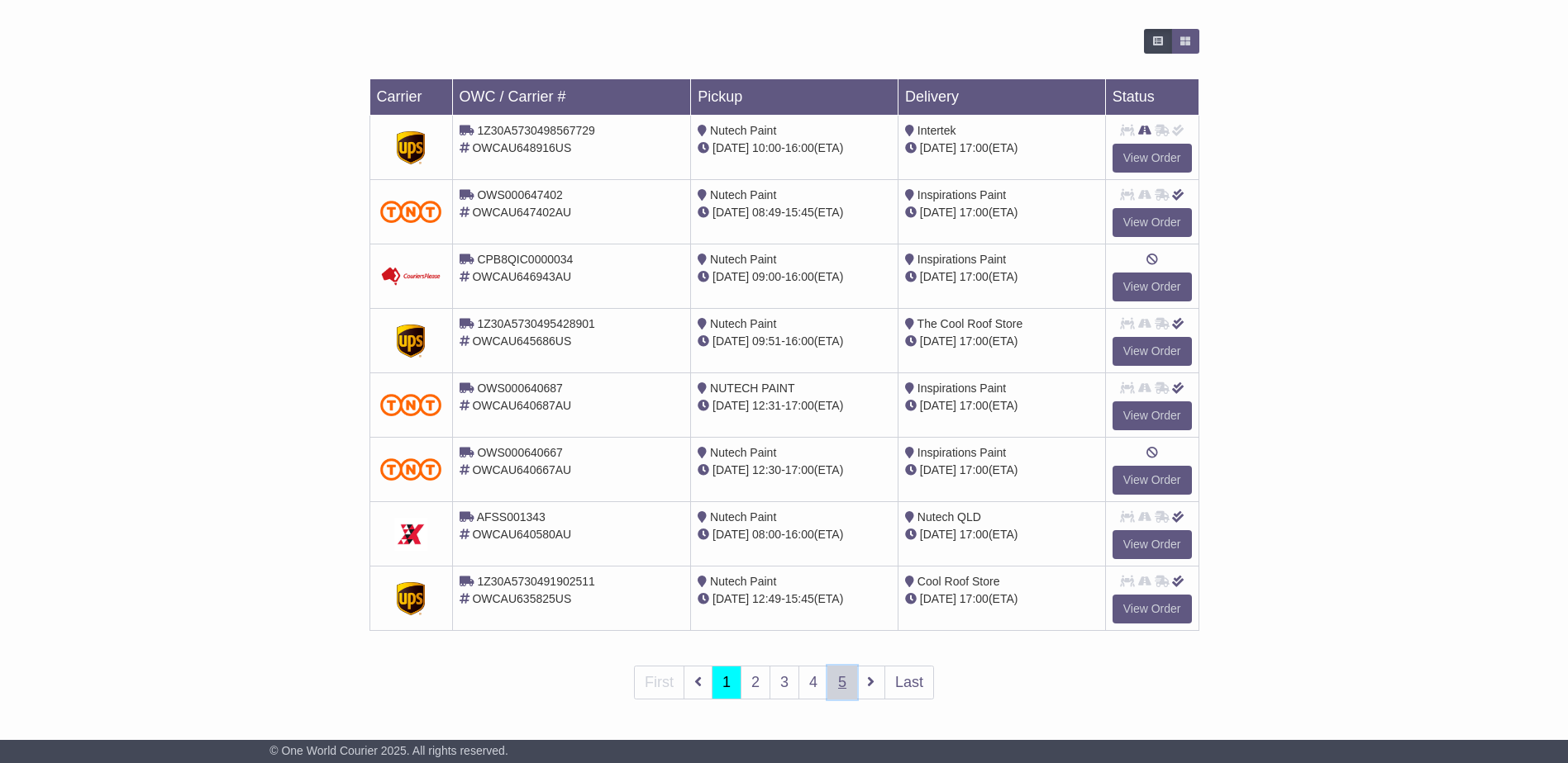
click at [842, 684] on link "5" at bounding box center [842, 683] width 30 height 34
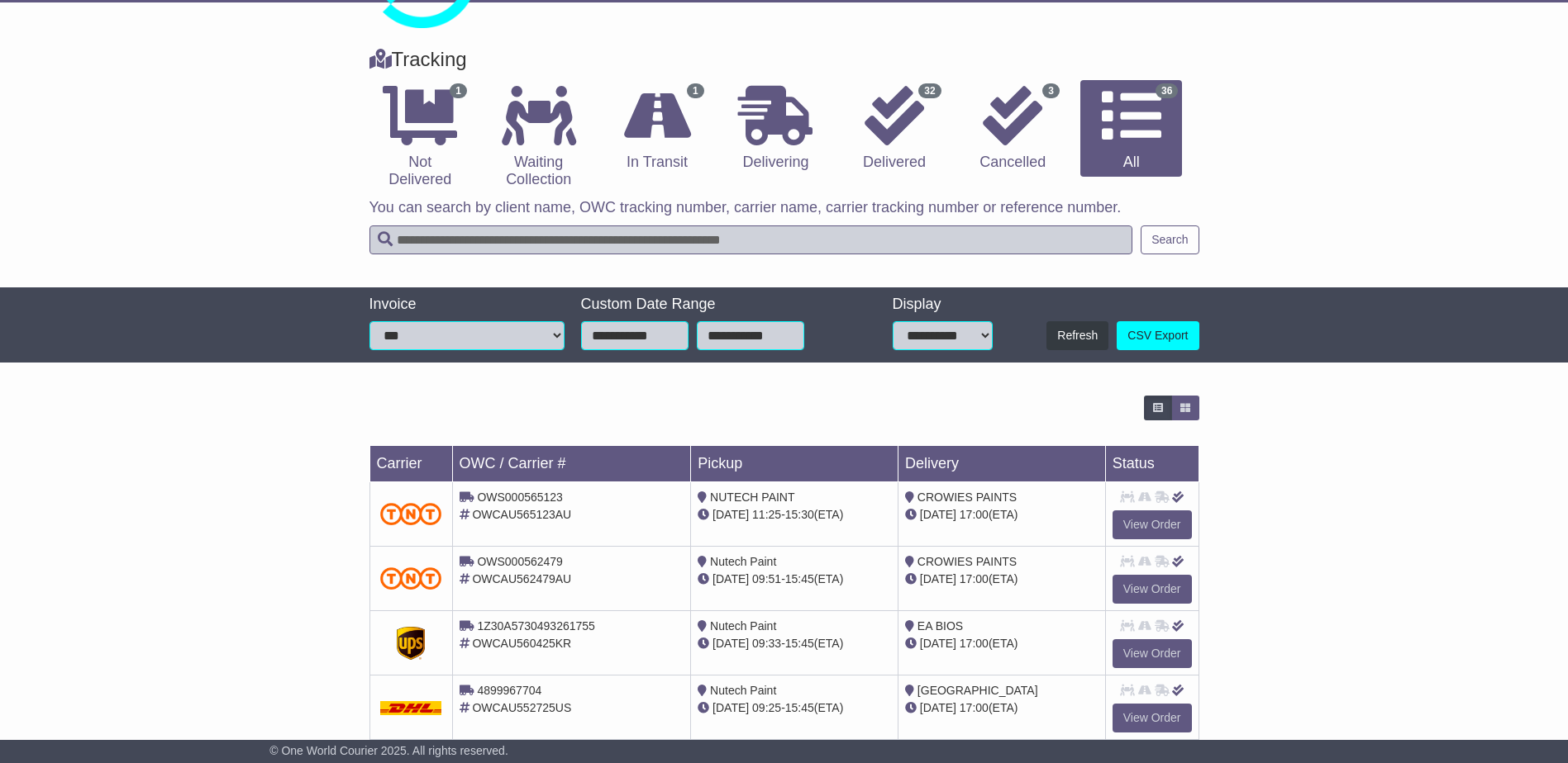
scroll to position [201, 0]
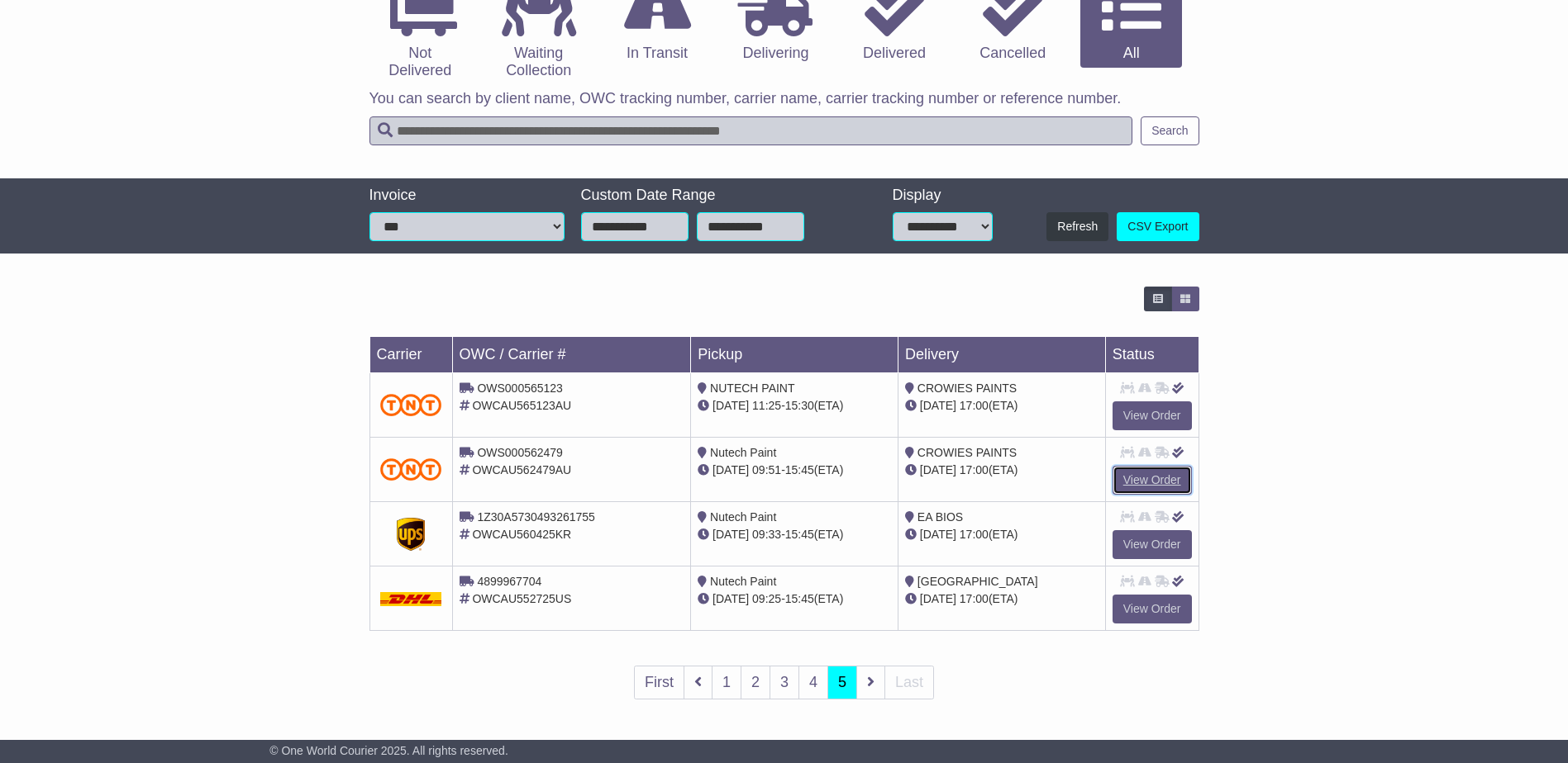
click at [1152, 486] on link "View Order" at bounding box center [1152, 480] width 79 height 29
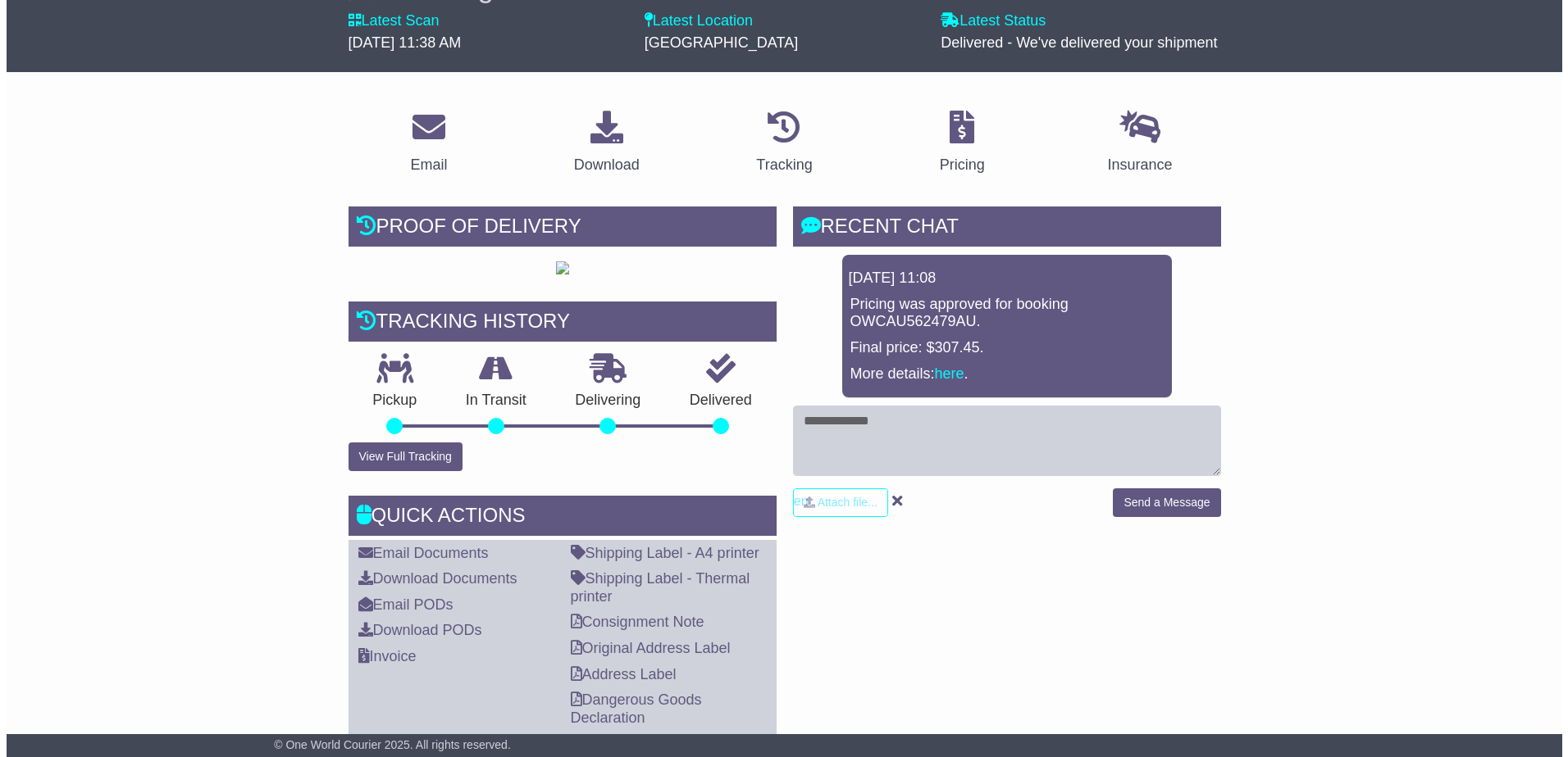
scroll to position [246, 0]
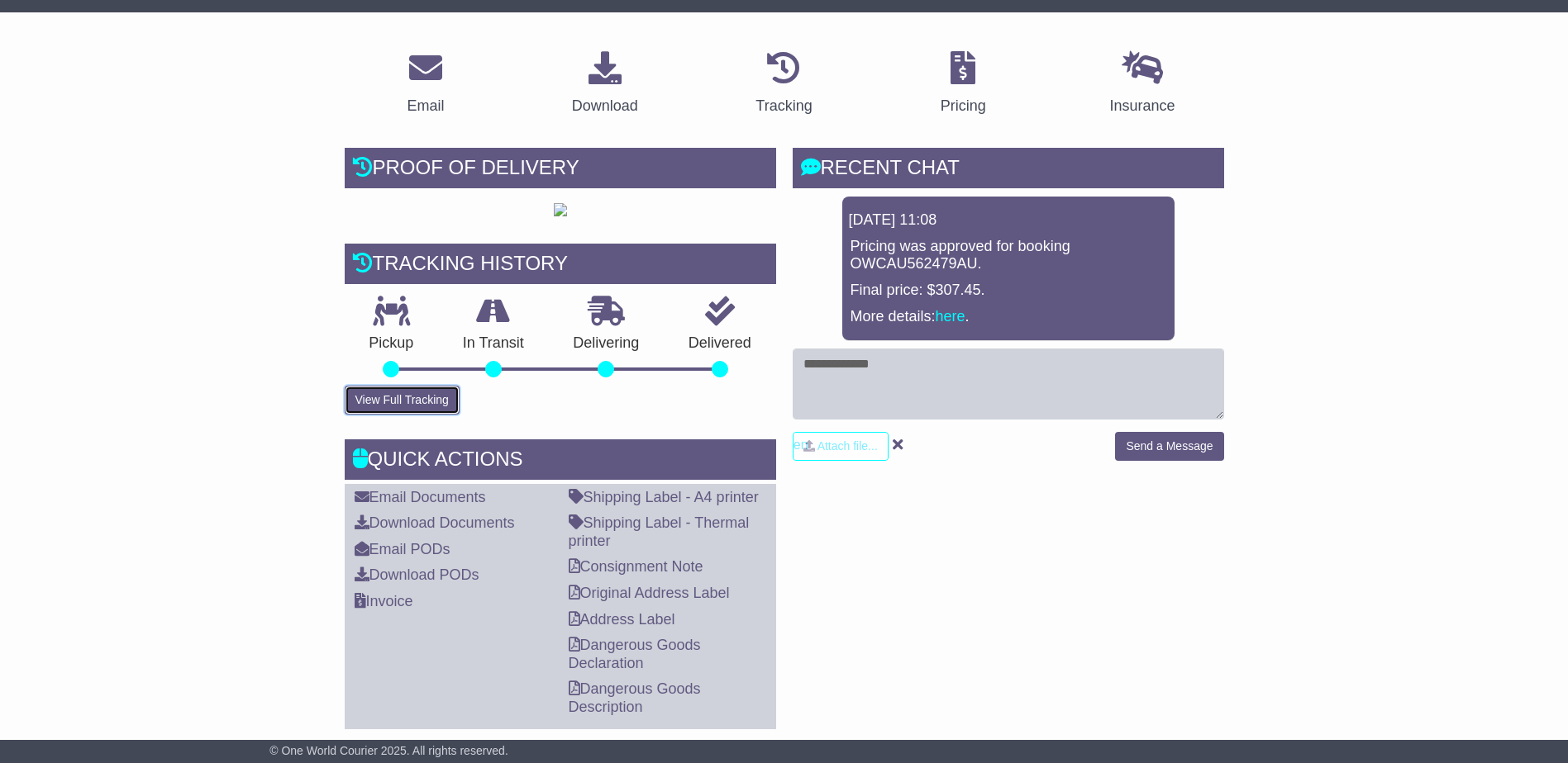
click at [404, 414] on button "View Full Tracking" at bounding box center [402, 400] width 115 height 29
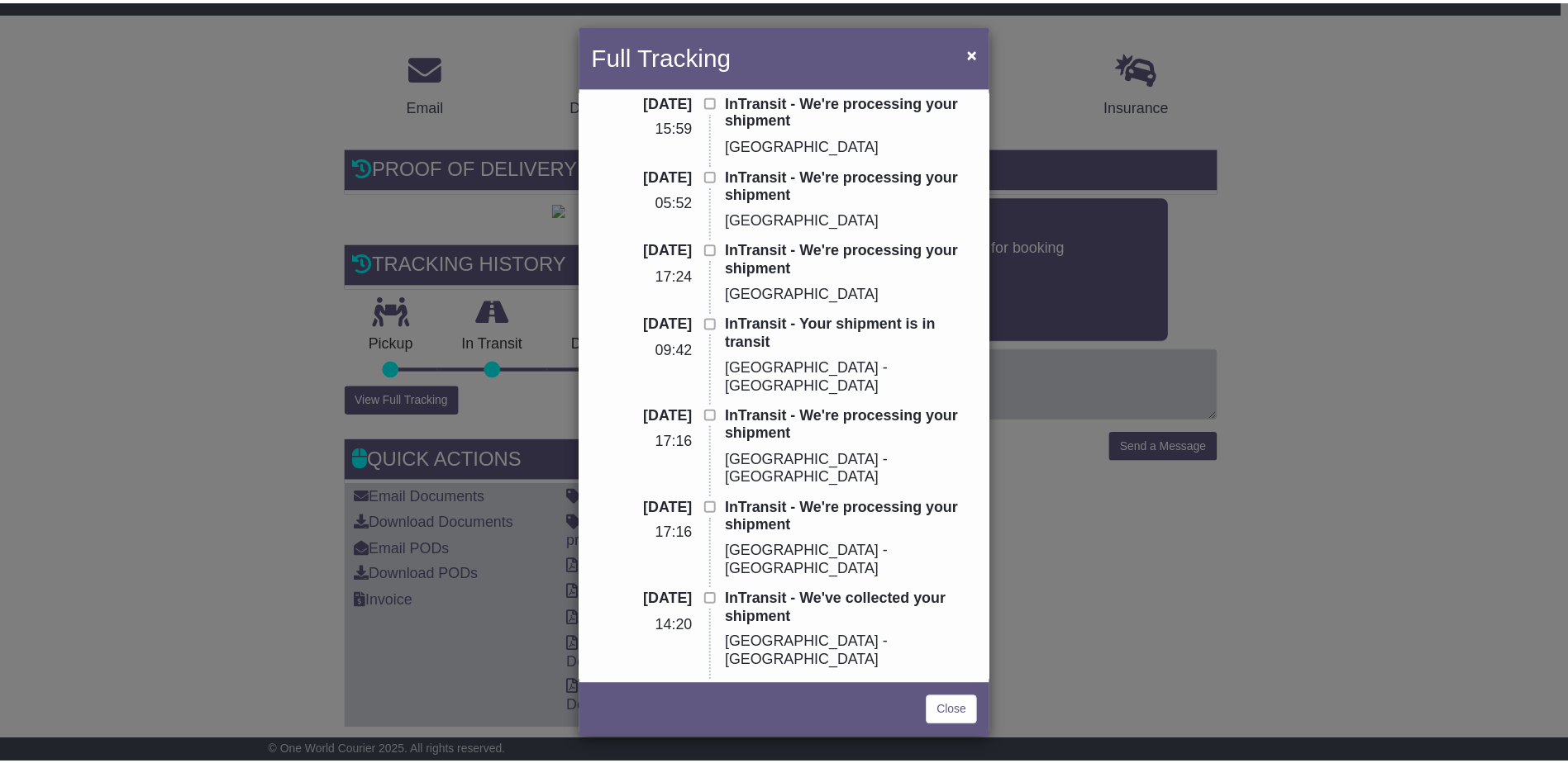
scroll to position [0, 0]
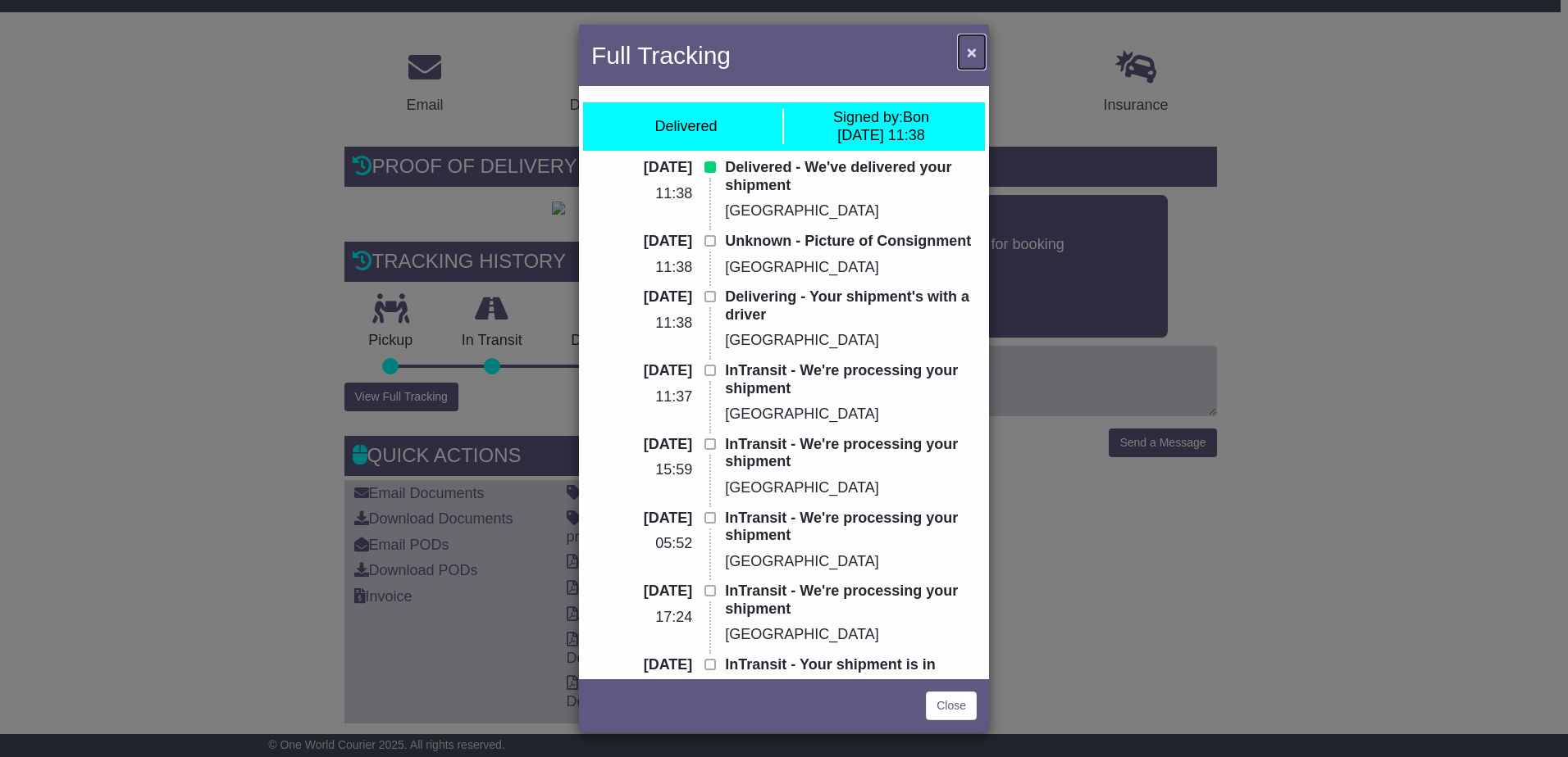
click at [969, 46] on span "×" at bounding box center [972, 52] width 10 height 19
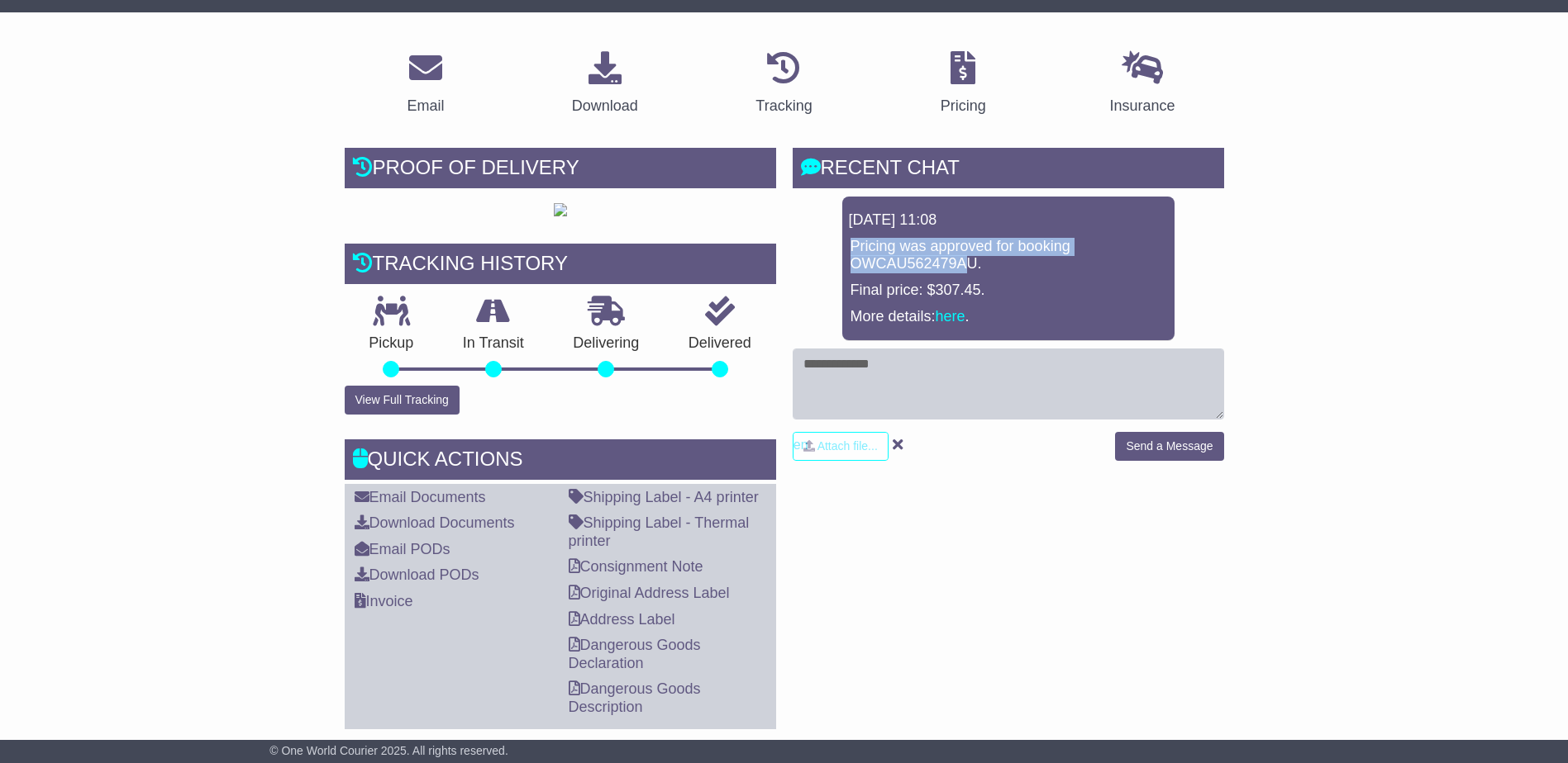
drag, startPoint x: 966, startPoint y: 262, endPoint x: 834, endPoint y: 253, distance: 132.3
click at [834, 253] on div "[DATE] 11:08 Pricing was approved for booking OWCAU562479AU. Final price: $307.…" at bounding box center [1008, 268] width 431 height 144
click at [837, 255] on div "[DATE] 11:08 Pricing was approved for booking OWCAU562479AU. Final price: $307.…" at bounding box center [1008, 268] width 431 height 144
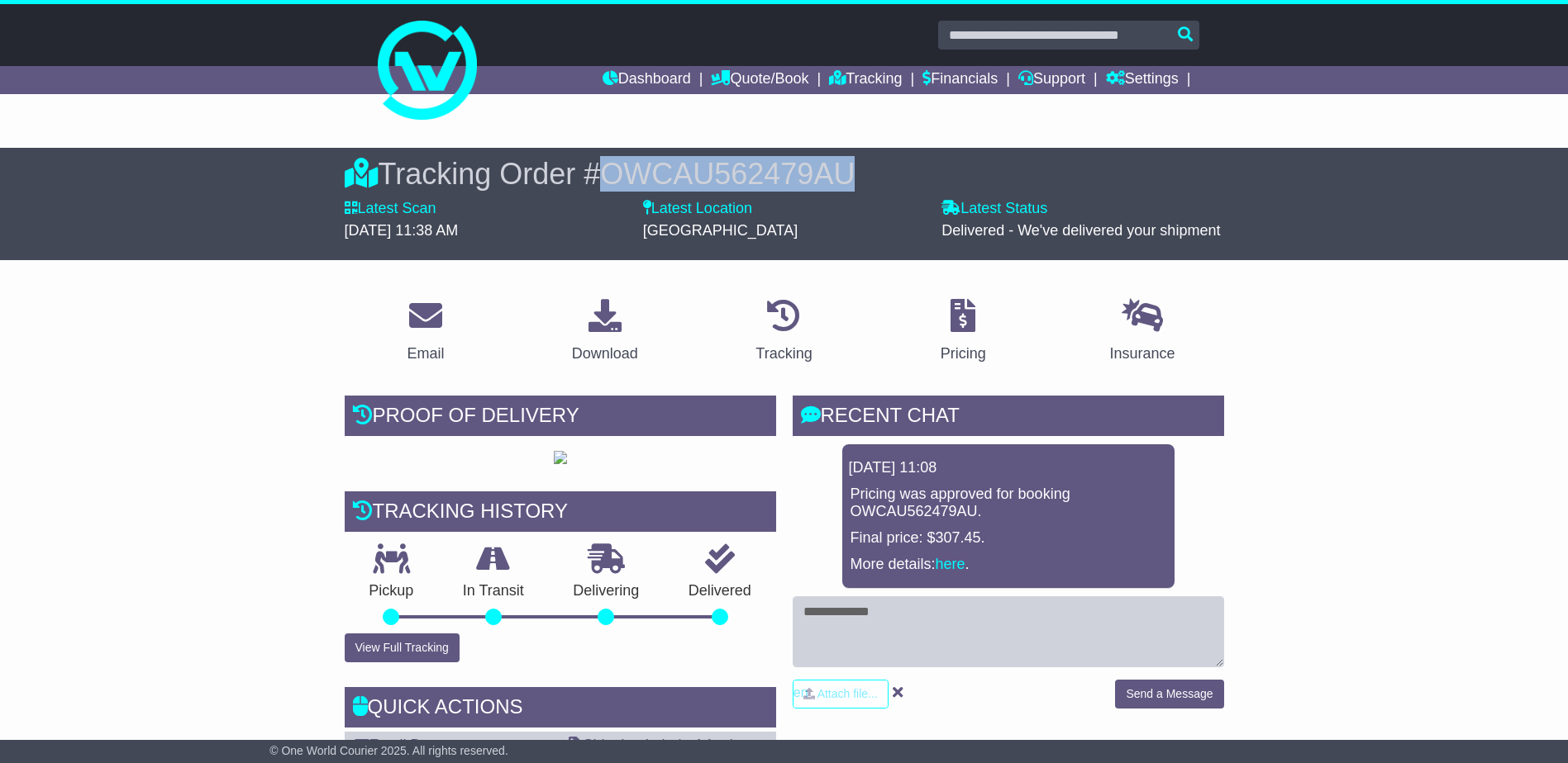
drag, startPoint x: 845, startPoint y: 167, endPoint x: 612, endPoint y: 177, distance: 233.2
click at [612, 177] on span "OWCAU562479AU" at bounding box center [727, 174] width 255 height 34
copy span "OWCAU562479AU"
